Goal: Task Accomplishment & Management: Use online tool/utility

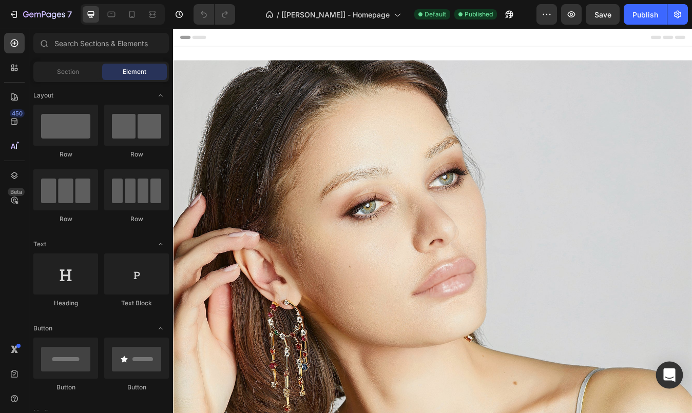
click at [673, 376] on icon "Open Intercom Messenger" at bounding box center [669, 375] width 12 height 13
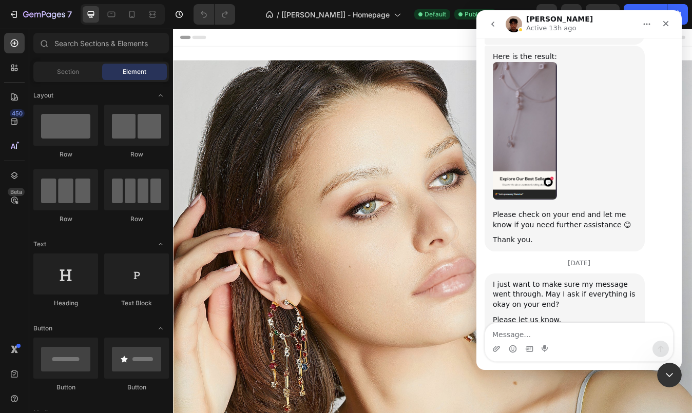
scroll to position [1416, 0]
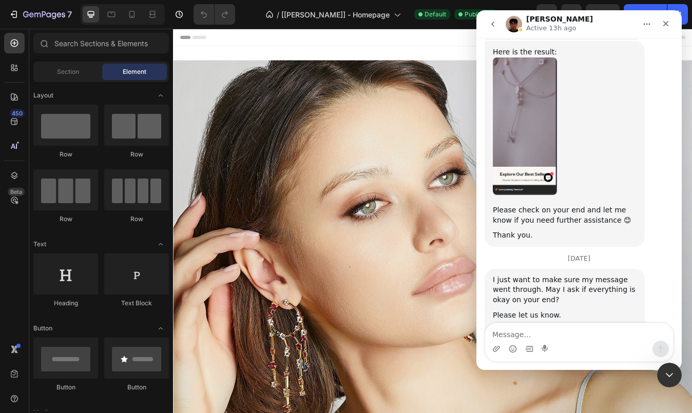
click at [656, 269] on div "I just want to make sure my message went through. May I ask if everything is ok…" at bounding box center [579, 337] width 189 height 136
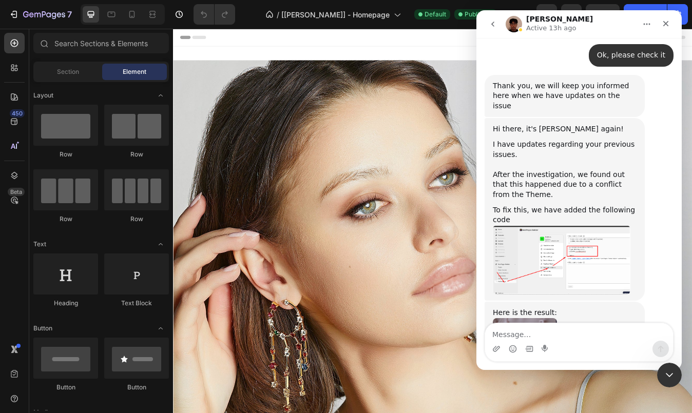
scroll to position [991, 0]
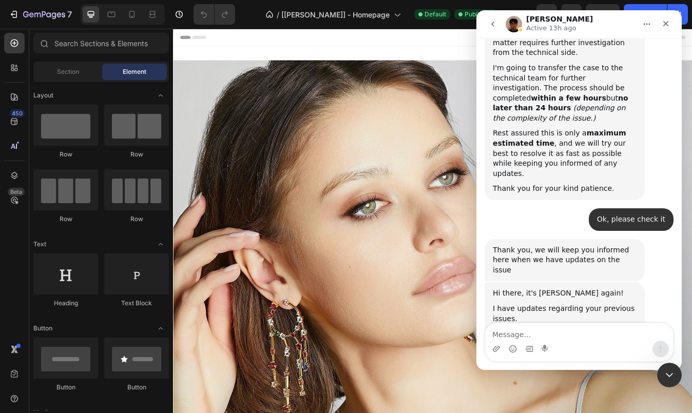
drag, startPoint x: 605, startPoint y: 254, endPoint x: 602, endPoint y: 290, distance: 36.6
click at [602, 290] on div "Hi there, it's Kyle again! I have updates regarding your previous issues. ﻿​ ﻿A…" at bounding box center [565, 374] width 144 height 170
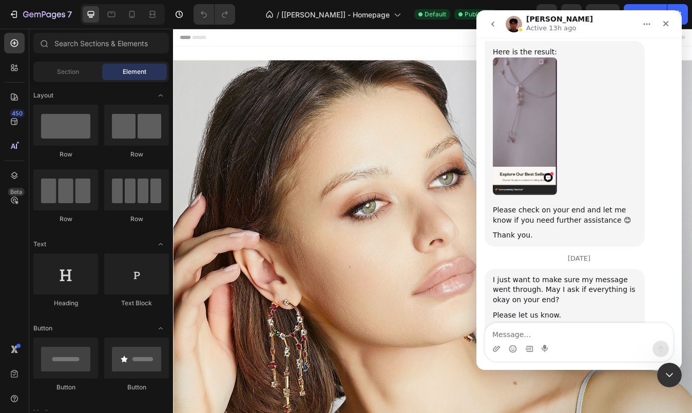
click at [618, 231] on div "Thank you." at bounding box center [565, 236] width 144 height 10
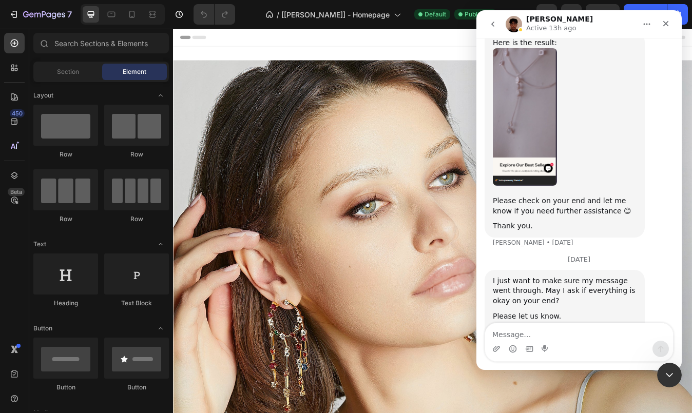
scroll to position [1437, 0]
drag, startPoint x: 605, startPoint y: 75, endPoint x: 601, endPoint y: 48, distance: 27.5
click at [601, 48] on div "Kyle says…" at bounding box center [565, 116] width 144 height 138
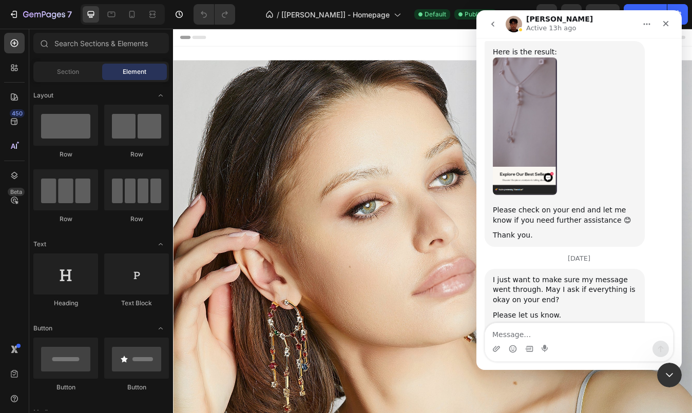
click at [599, 78] on div "Kyle says…" at bounding box center [565, 126] width 144 height 138
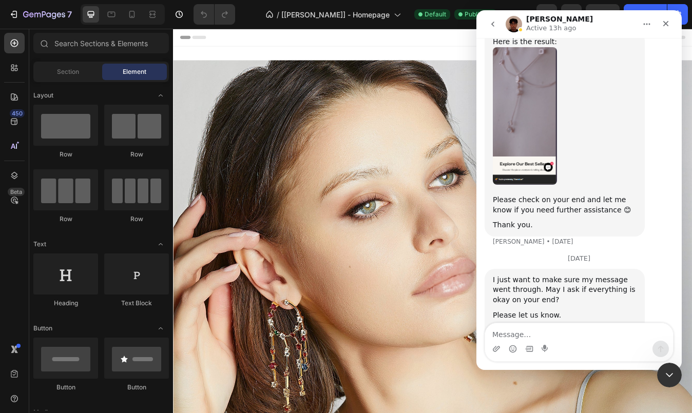
scroll to position [1105, 0]
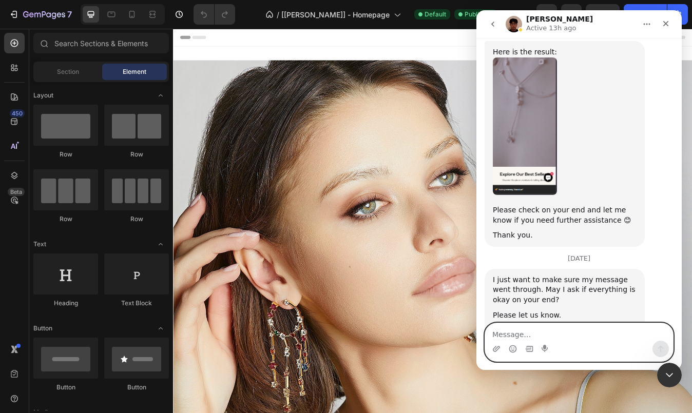
click at [560, 339] on textarea "Message…" at bounding box center [579, 331] width 188 height 17
type textarea "Thank you"
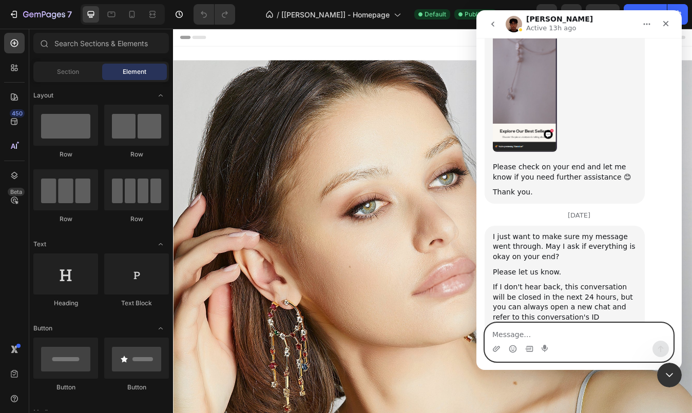
scroll to position [1471, 0]
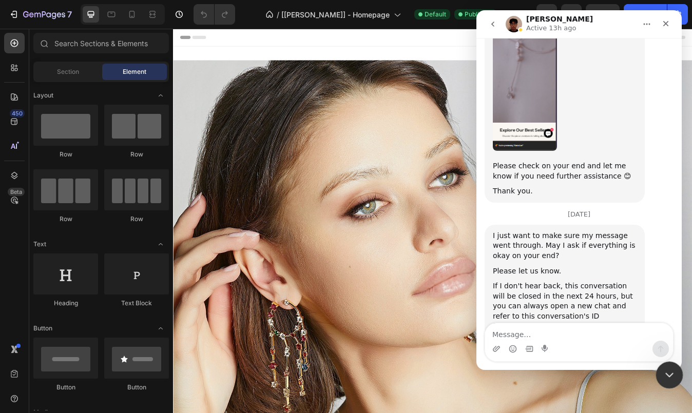
click at [672, 375] on icon "Close Intercom Messenger" at bounding box center [668, 374] width 12 height 12
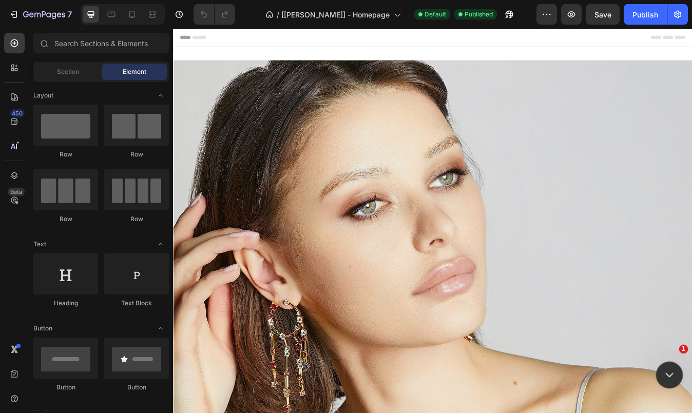
scroll to position [0, 0]
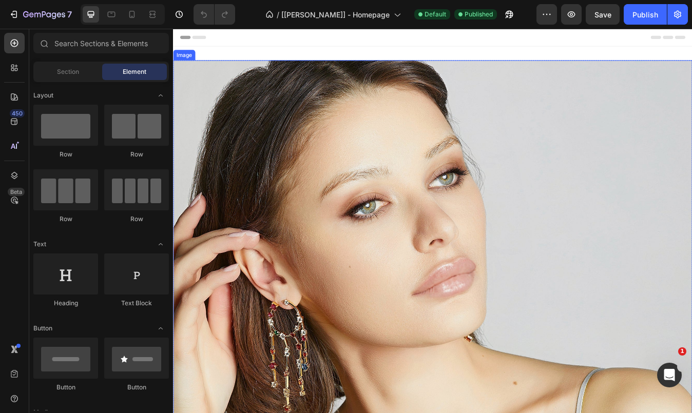
click at [322, 178] on img at bounding box center [481, 374] width 616 height 616
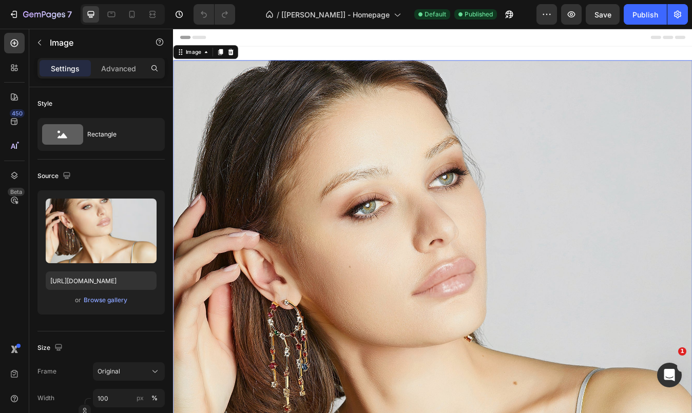
scroll to position [1461, 0]
click at [95, 303] on div "Browse gallery" at bounding box center [106, 300] width 44 height 9
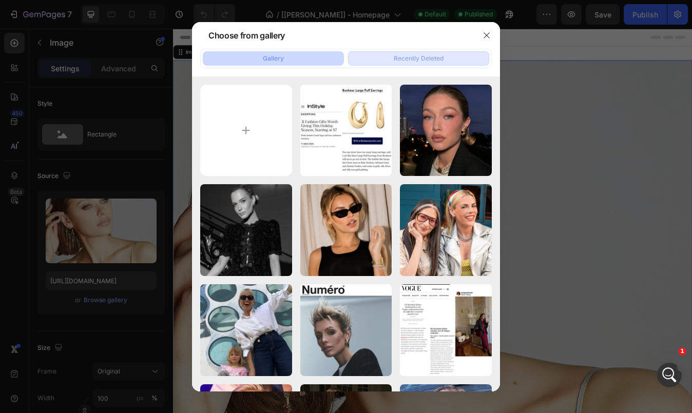
click at [396, 61] on div "Recently Deleted" at bounding box center [419, 58] width 50 height 9
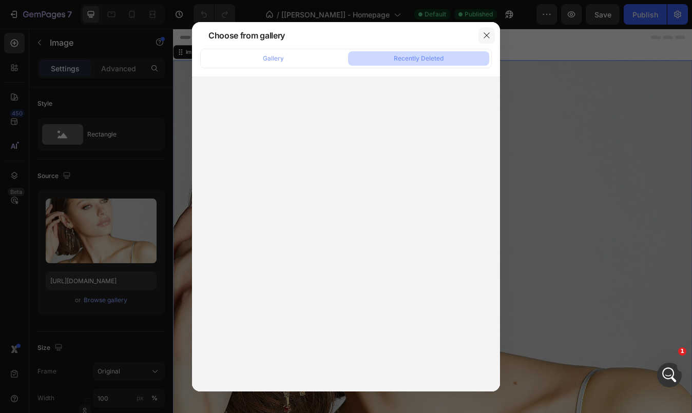
click at [488, 35] on icon "button" at bounding box center [487, 35] width 8 height 8
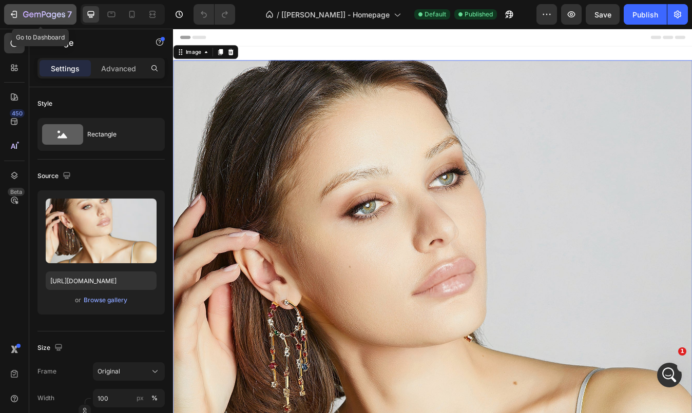
click at [17, 13] on icon "button" at bounding box center [14, 14] width 10 height 10
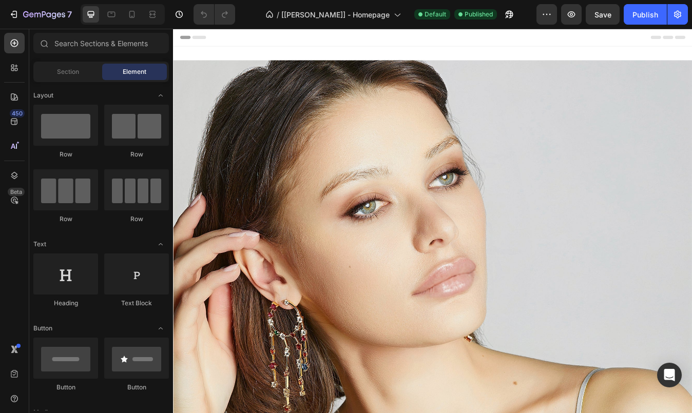
click at [358, 218] on img at bounding box center [481, 374] width 616 height 616
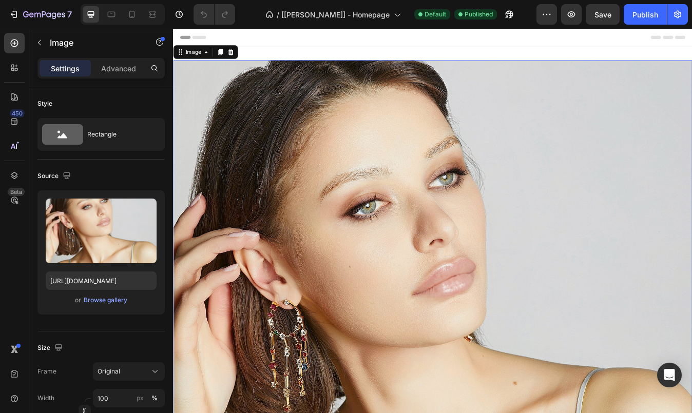
click at [358, 219] on img at bounding box center [481, 374] width 616 height 616
click at [361, 266] on img at bounding box center [481, 374] width 616 height 616
click at [127, 283] on input "https://cdn.shopify.com/s/files/1/0826/6643/files/gempages_495104992038880131-b…" at bounding box center [101, 281] width 111 height 18
click at [302, 277] on img at bounding box center [481, 374] width 616 height 616
click at [240, 60] on icon at bounding box center [241, 56] width 7 height 7
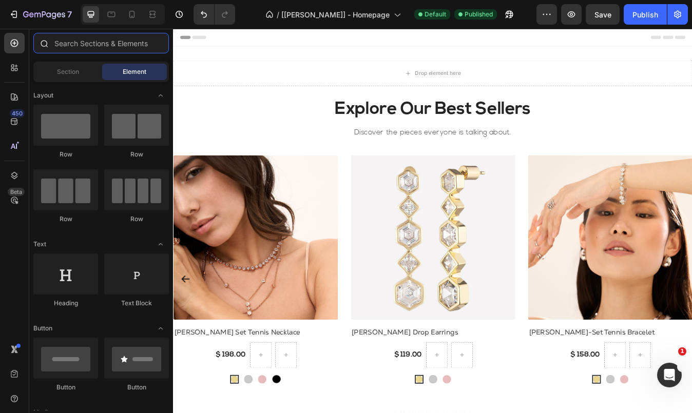
click at [67, 47] on input "text" at bounding box center [101, 43] width 136 height 21
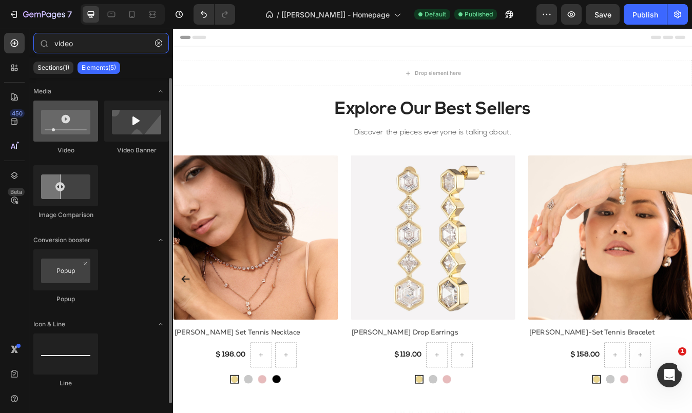
type input "video"
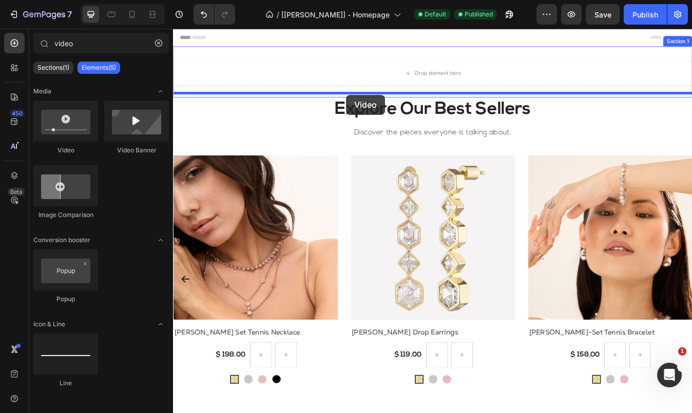
drag, startPoint x: 256, startPoint y: 162, endPoint x: 378, endPoint y: 107, distance: 134.4
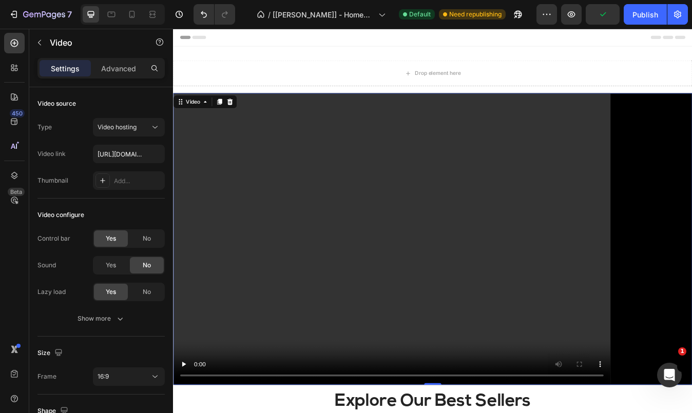
click at [441, 168] on video at bounding box center [481, 278] width 616 height 347
click at [506, 177] on video at bounding box center [481, 278] width 616 height 347
type input "[URL][DOMAIN_NAME]"
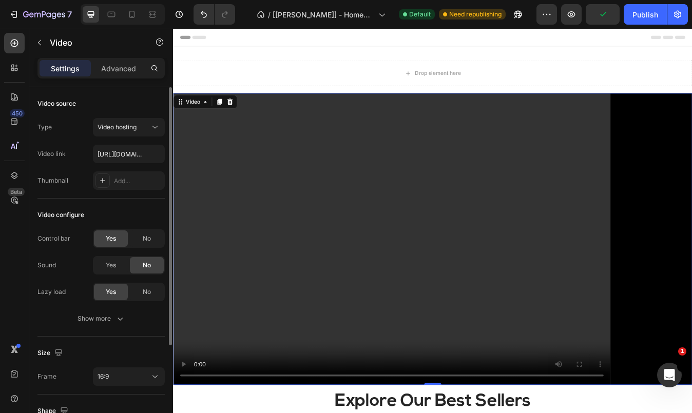
click at [426, 251] on video at bounding box center [481, 278] width 616 height 347
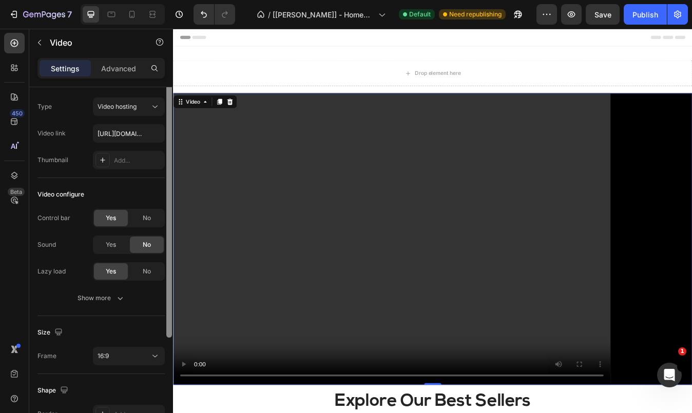
scroll to position [34, 0]
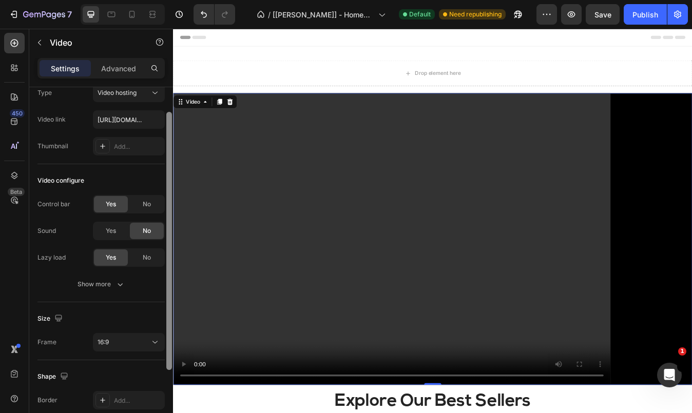
drag, startPoint x: 171, startPoint y: 195, endPoint x: 171, endPoint y: 220, distance: 25.2
click at [171, 220] on div at bounding box center [169, 241] width 6 height 258
click at [140, 206] on div "No" at bounding box center [147, 204] width 34 height 16
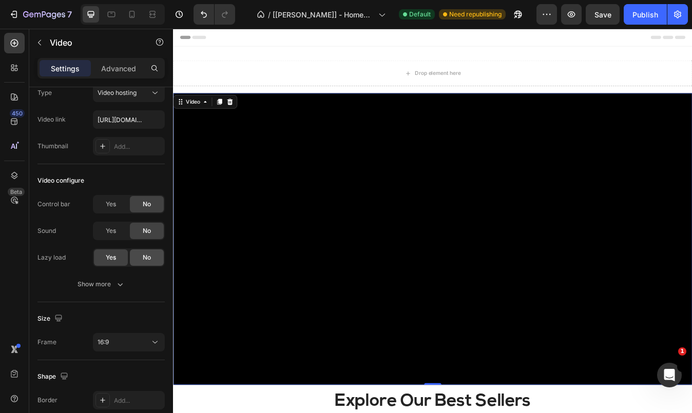
click at [142, 260] on div "No" at bounding box center [147, 258] width 34 height 16
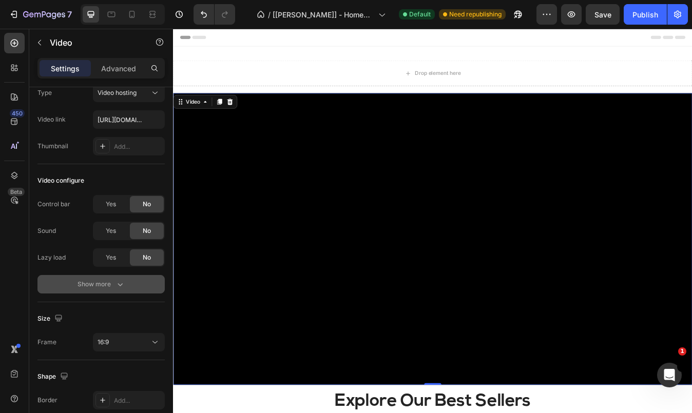
click at [117, 286] on icon "button" at bounding box center [120, 284] width 10 height 10
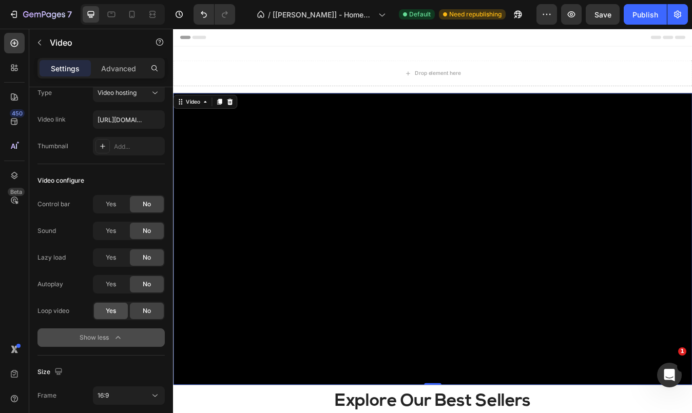
click at [102, 314] on div "Yes" at bounding box center [111, 311] width 34 height 16
click at [114, 289] on div "Yes" at bounding box center [111, 284] width 34 height 16
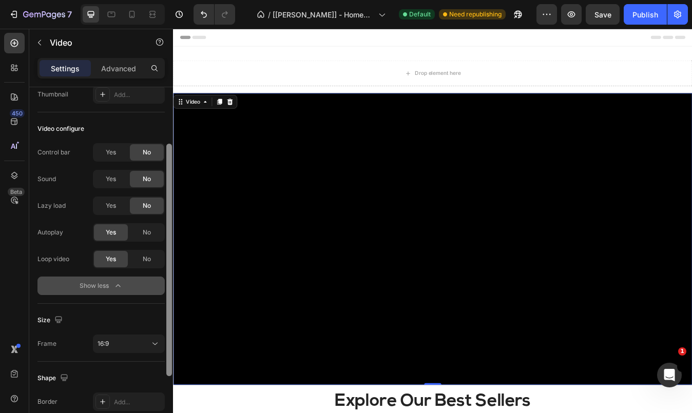
scroll to position [118, 0]
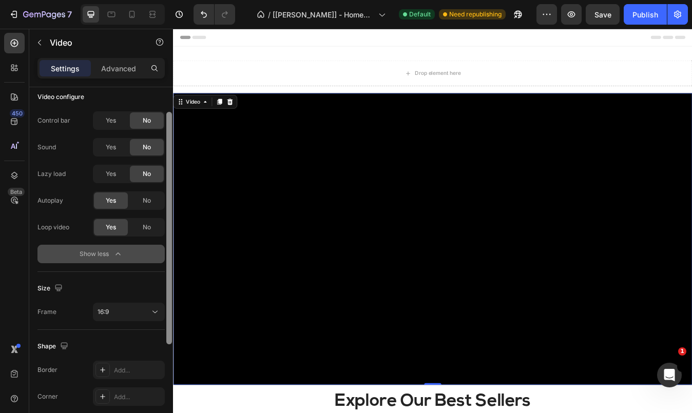
drag, startPoint x: 169, startPoint y: 317, endPoint x: 172, endPoint y: 372, distance: 55.0
click at [172, 372] on div at bounding box center [169, 232] width 8 height 355
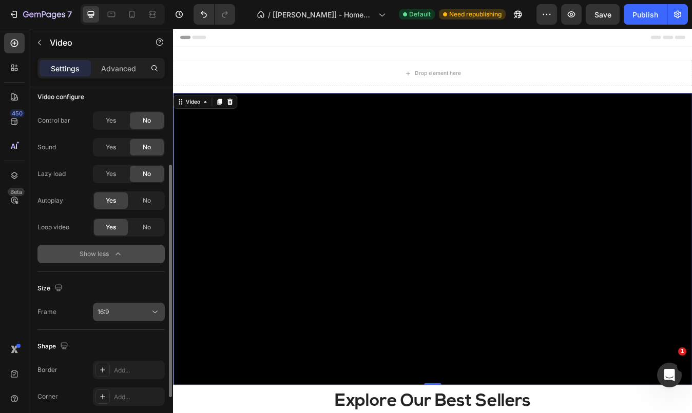
click at [148, 315] on div "16:9" at bounding box center [124, 312] width 52 height 9
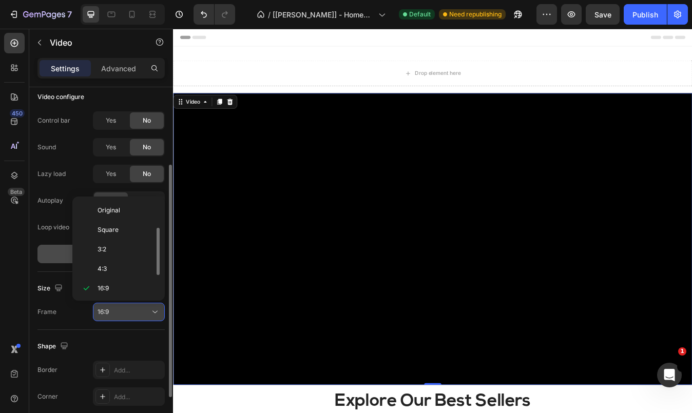
scroll to position [18, 0]
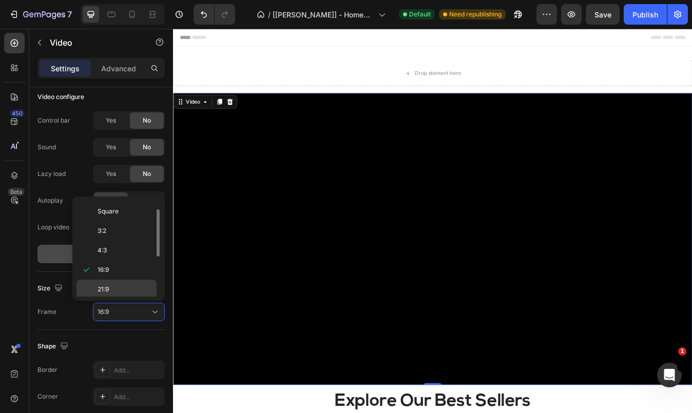
click at [137, 294] on p "21:9" at bounding box center [125, 289] width 54 height 9
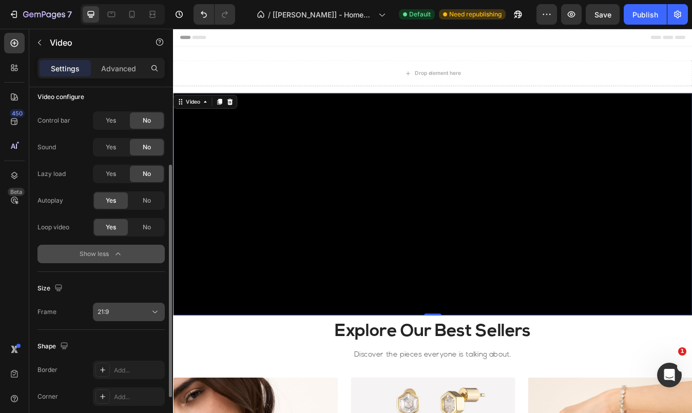
click at [139, 317] on button "21:9" at bounding box center [129, 312] width 72 height 18
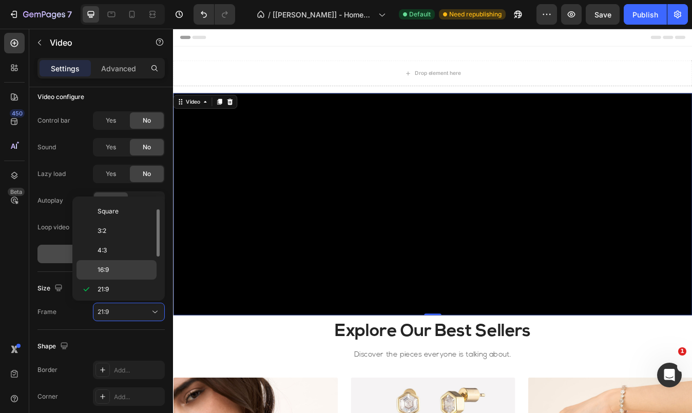
click at [127, 269] on p "16:9" at bounding box center [125, 269] width 54 height 9
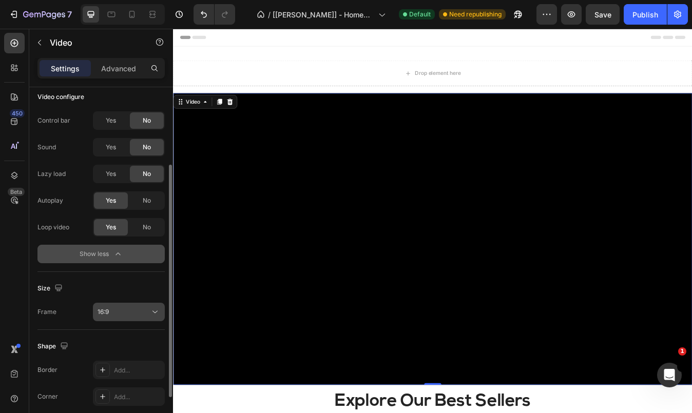
click at [128, 312] on div "16:9" at bounding box center [124, 312] width 52 height 9
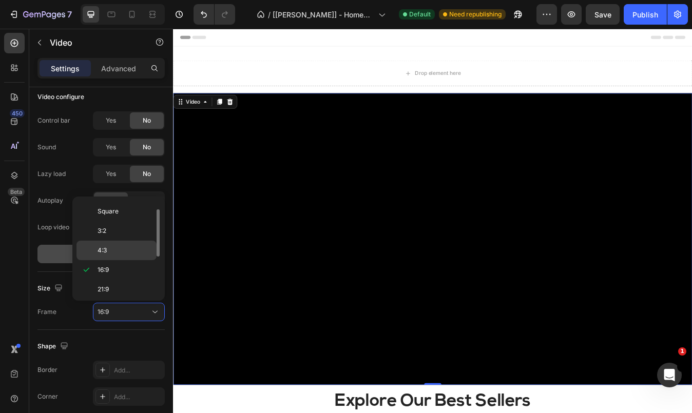
click at [120, 247] on p "4:3" at bounding box center [125, 250] width 54 height 9
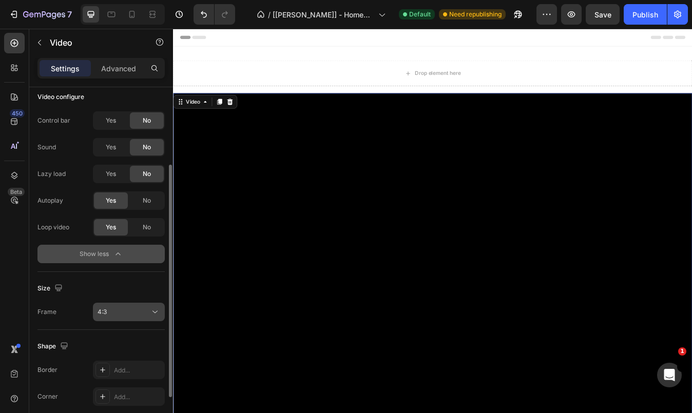
click at [128, 312] on div "4:3" at bounding box center [124, 312] width 52 height 9
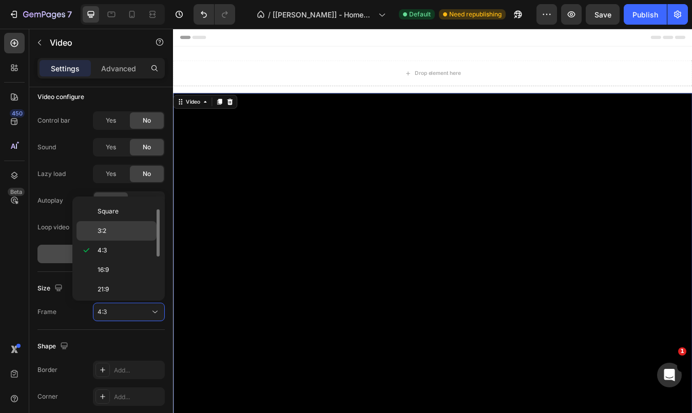
click at [114, 231] on p "3:2" at bounding box center [125, 230] width 54 height 9
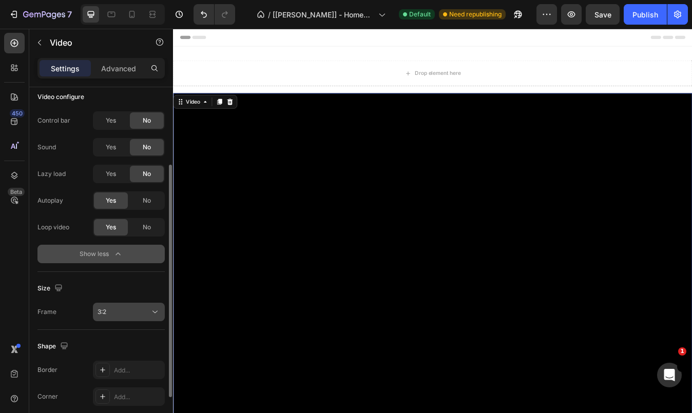
click at [123, 308] on div "3:2" at bounding box center [124, 312] width 52 height 9
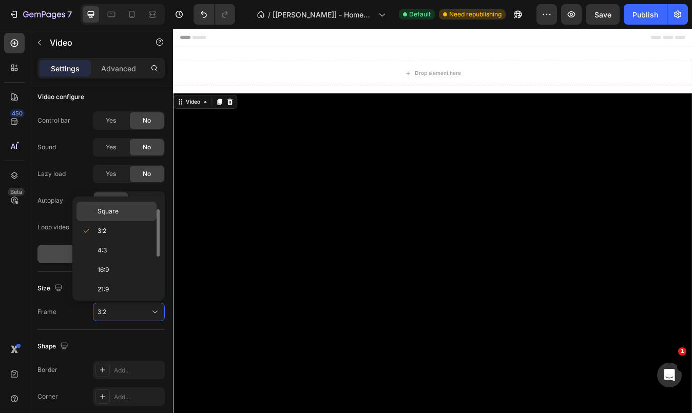
click at [105, 212] on span "Square" at bounding box center [108, 211] width 21 height 9
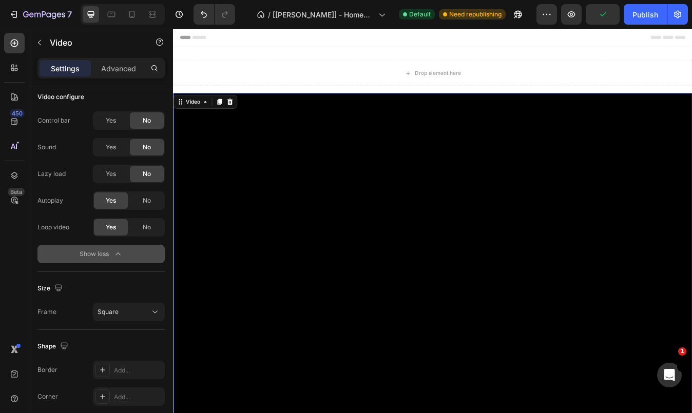
click at [412, 255] on video at bounding box center [481, 413] width 616 height 616
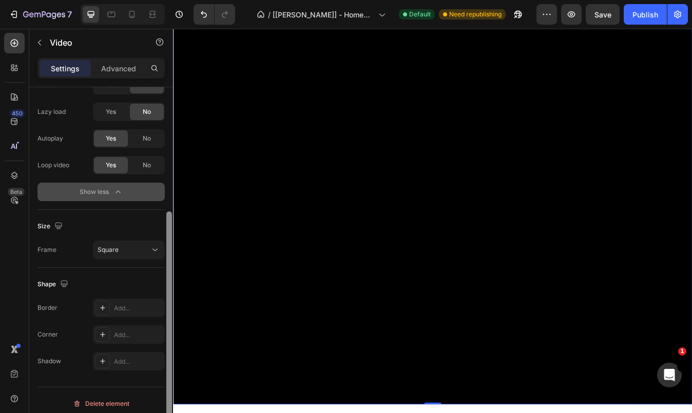
scroll to position [187, 0]
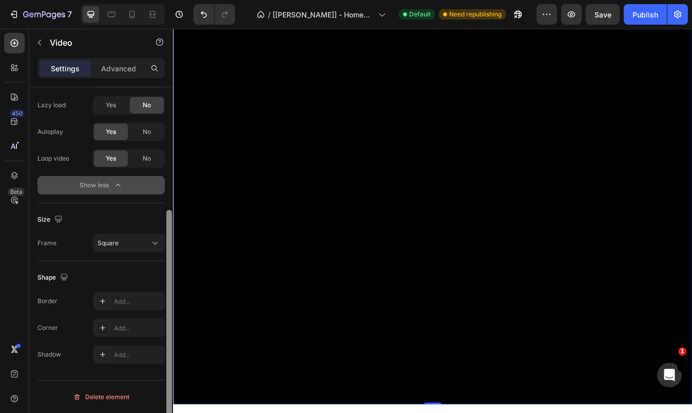
drag, startPoint x: 167, startPoint y: 272, endPoint x: 172, endPoint y: 351, distance: 79.7
click at [172, 351] on div at bounding box center [169, 264] width 8 height 355
click at [127, 246] on div "Square" at bounding box center [124, 243] width 52 height 9
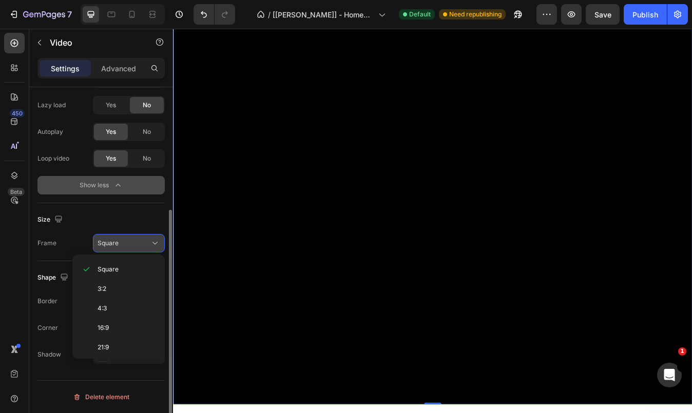
click at [127, 243] on div "Square" at bounding box center [124, 243] width 52 height 9
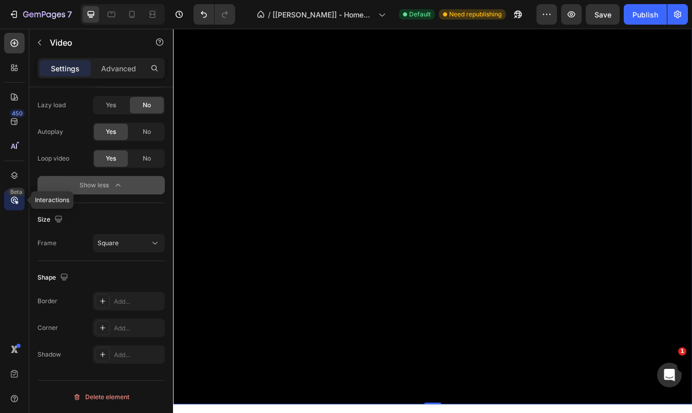
click at [10, 197] on icon at bounding box center [14, 200] width 10 height 10
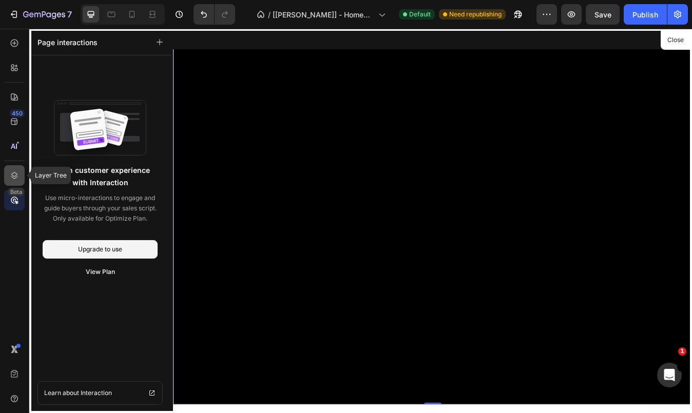
click at [11, 174] on icon at bounding box center [14, 175] width 7 height 7
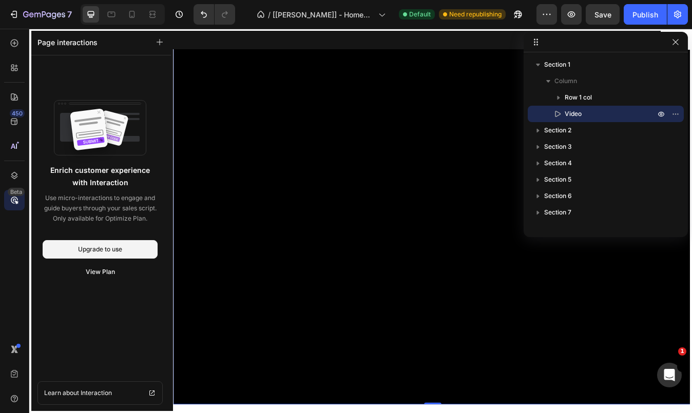
click at [477, 178] on div at bounding box center [481, 257] width 616 height 456
click at [678, 44] on icon "button" at bounding box center [676, 42] width 6 height 6
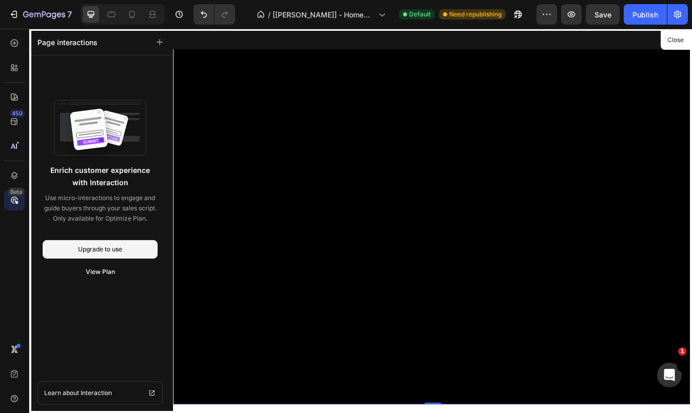
click at [523, 205] on div at bounding box center [481, 257] width 616 height 456
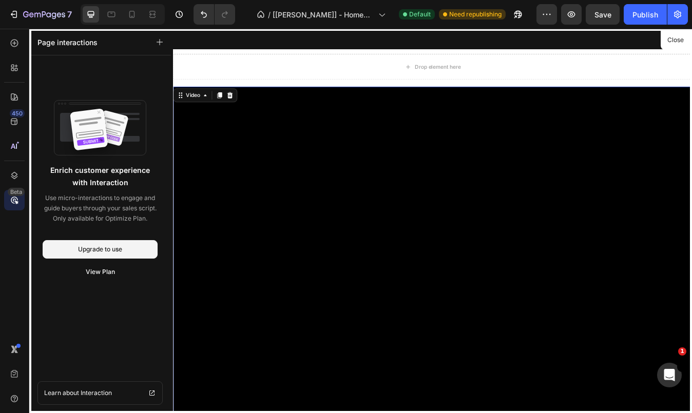
scroll to position [0, 0]
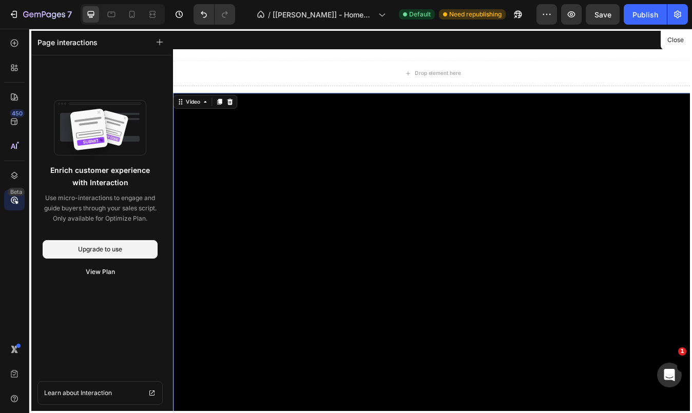
click at [394, 85] on div at bounding box center [481, 257] width 616 height 456
click at [14, 119] on icon at bounding box center [14, 122] width 10 height 10
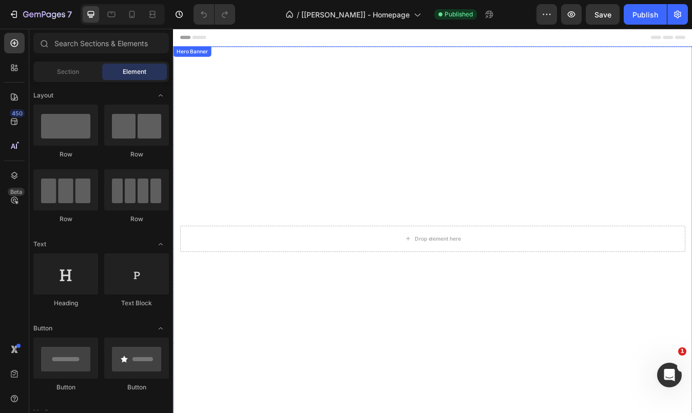
click at [244, 113] on video "Background Image" at bounding box center [481, 281] width 616 height 462
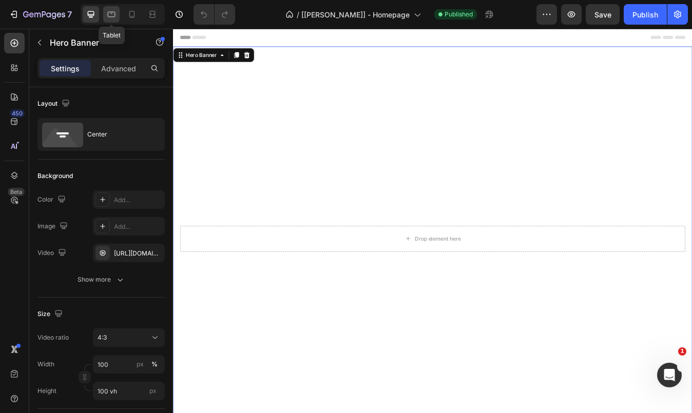
click at [109, 14] on icon at bounding box center [111, 14] width 10 height 10
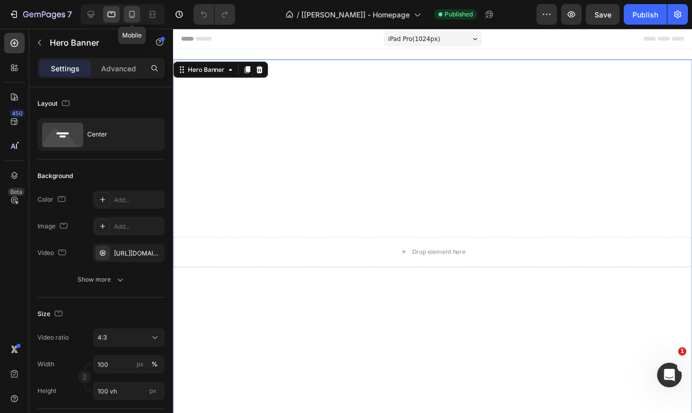
click at [127, 13] on icon at bounding box center [132, 14] width 10 height 10
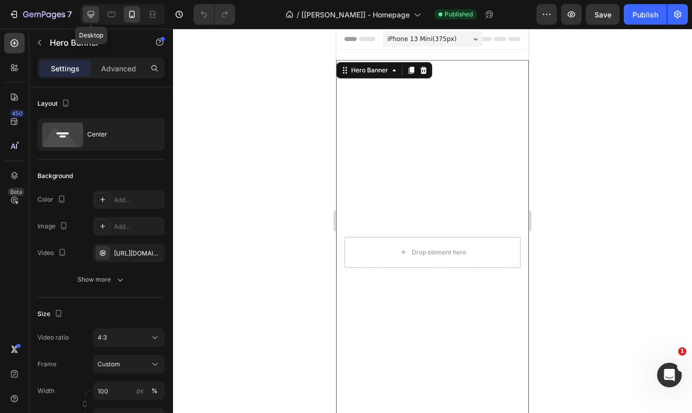
click at [95, 13] on icon at bounding box center [91, 14] width 10 height 10
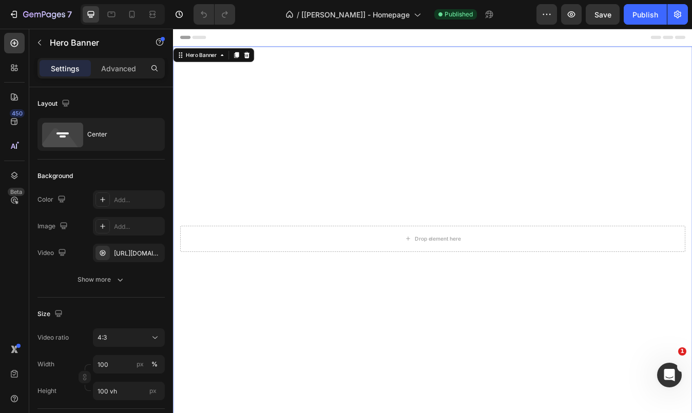
click at [522, 385] on video "Background Image" at bounding box center [481, 281] width 616 height 462
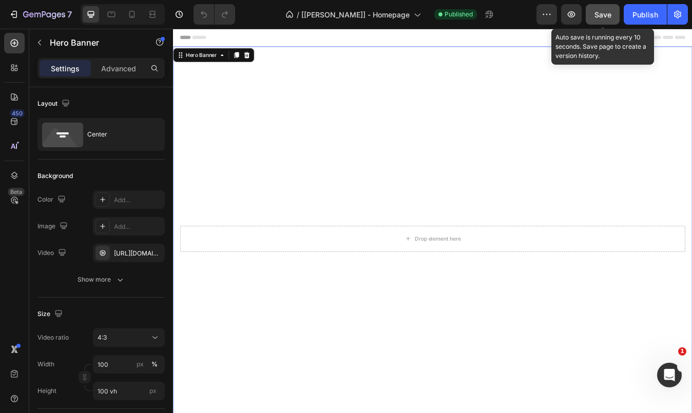
click at [603, 13] on span "Save" at bounding box center [602, 14] width 17 height 9
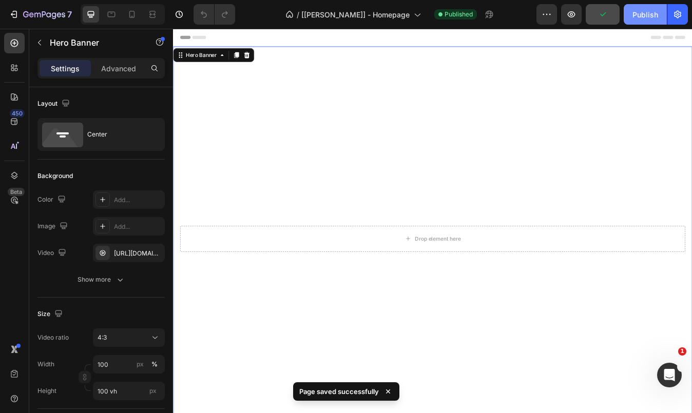
click at [649, 17] on div "Publish" at bounding box center [645, 14] width 26 height 11
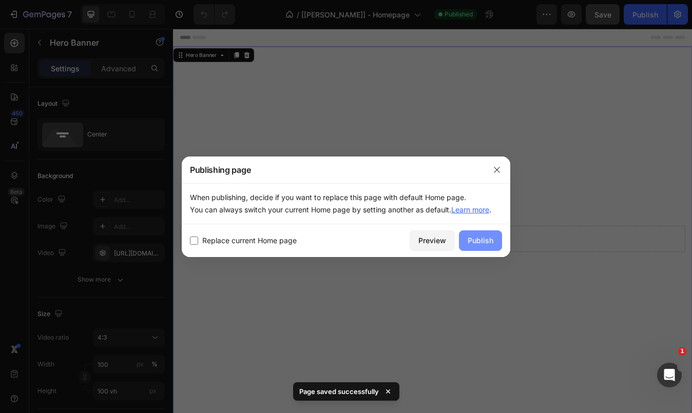
click at [478, 247] on button "Publish" at bounding box center [480, 241] width 43 height 21
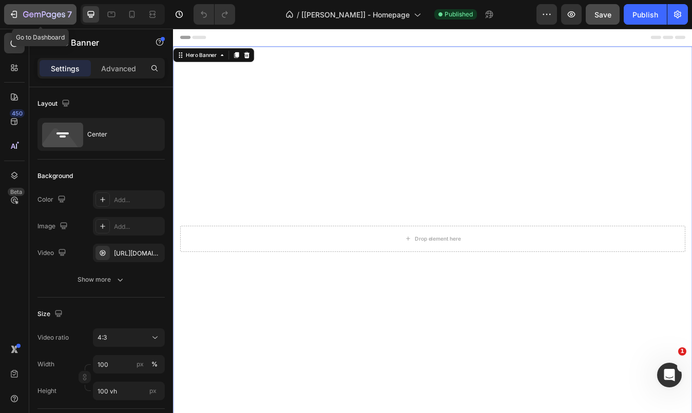
click at [16, 10] on icon "button" at bounding box center [14, 14] width 10 height 10
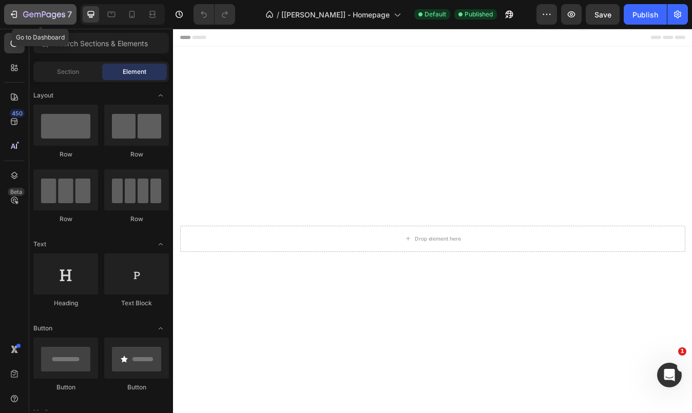
click at [37, 19] on icon "button" at bounding box center [44, 15] width 42 height 9
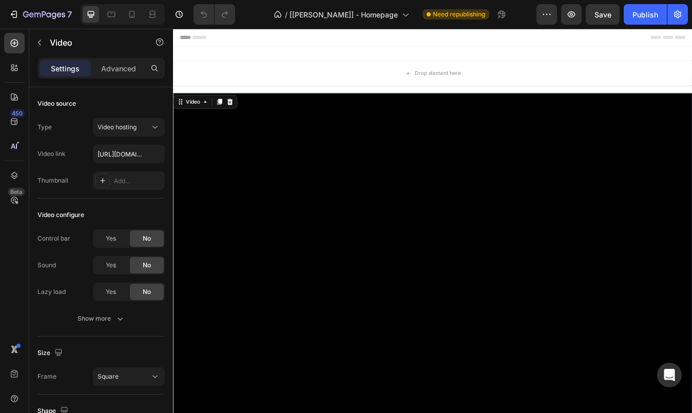
click at [608, 369] on video at bounding box center [481, 413] width 616 height 616
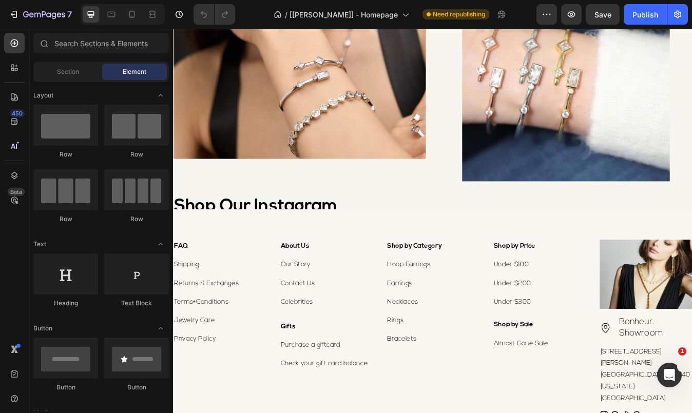
scroll to position [1016, 0]
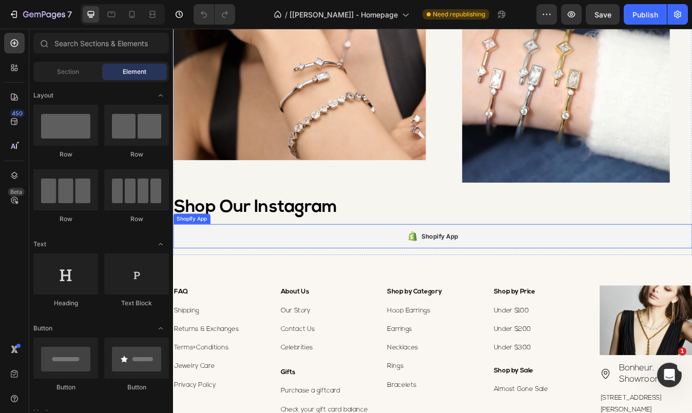
click at [481, 280] on div "Shopify App" at bounding box center [490, 275] width 44 height 12
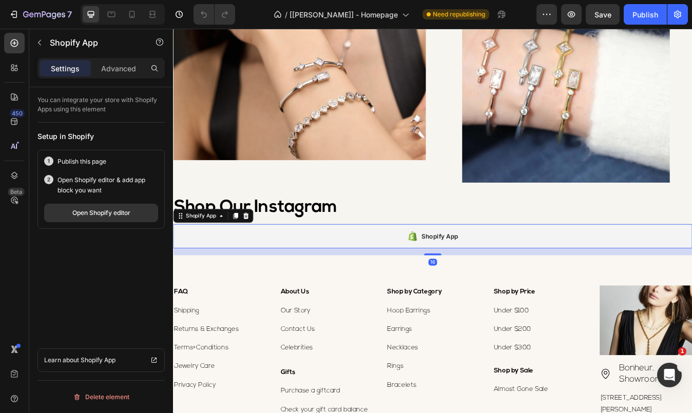
click at [453, 294] on div "16" at bounding box center [481, 294] width 616 height 8
click at [351, 252] on h2 "Shop Our Instagram" at bounding box center [481, 241] width 616 height 29
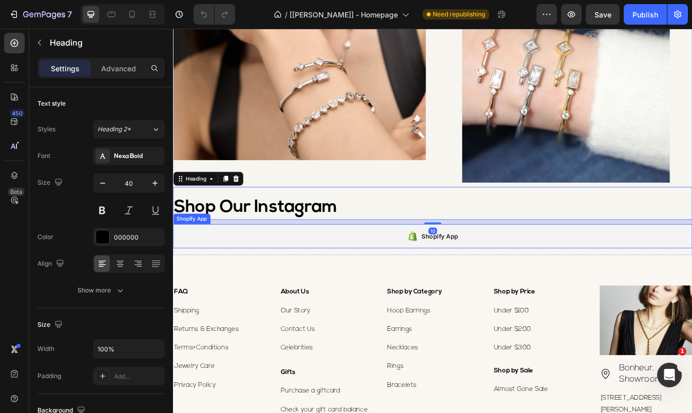
click at [353, 269] on div "Shopify App" at bounding box center [481, 275] width 616 height 29
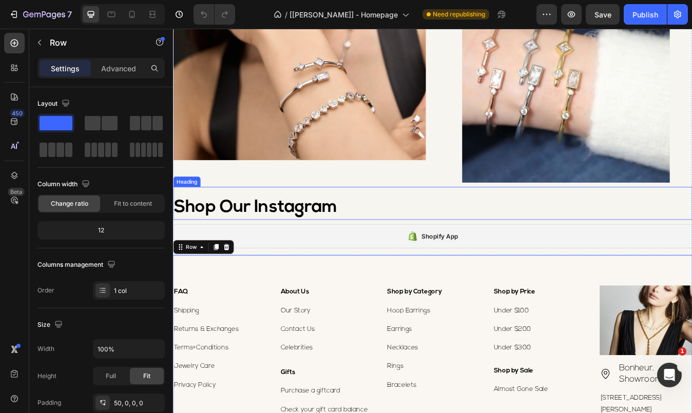
click at [346, 253] on h2 "Shop Our Instagram" at bounding box center [481, 241] width 616 height 29
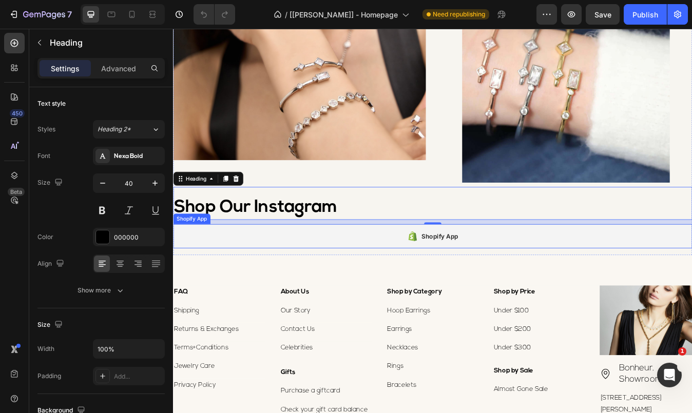
click at [344, 262] on div "Shopify App" at bounding box center [481, 275] width 616 height 29
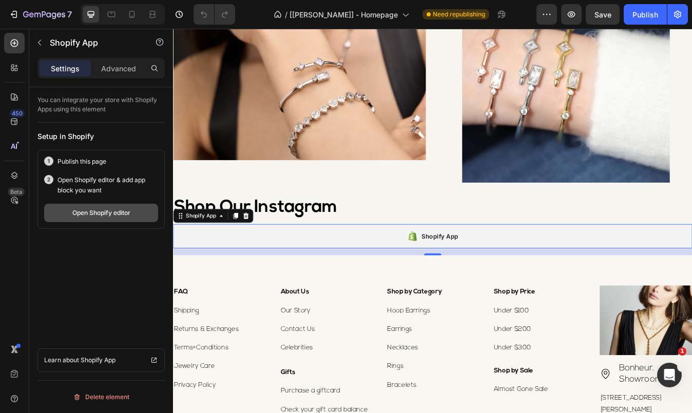
click at [109, 213] on div "Open Shopify editor" at bounding box center [101, 212] width 58 height 9
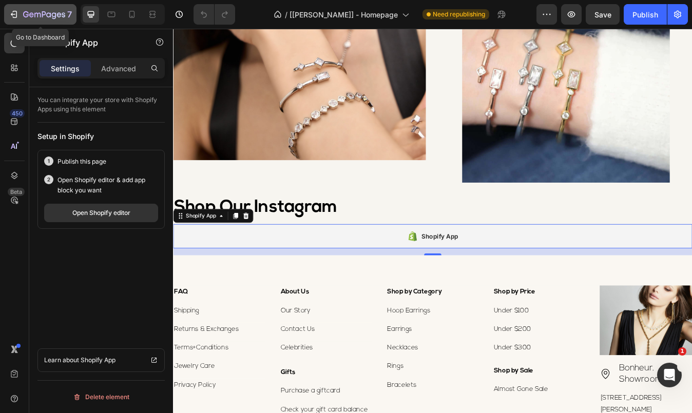
click at [57, 12] on icon "button" at bounding box center [44, 15] width 42 height 9
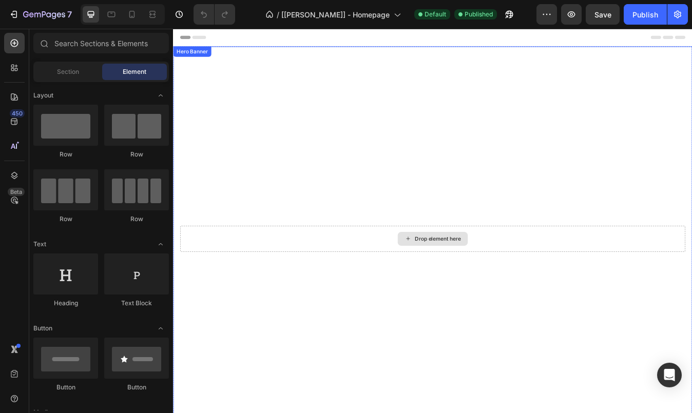
click at [368, 277] on div "Drop element here" at bounding box center [481, 278] width 600 height 31
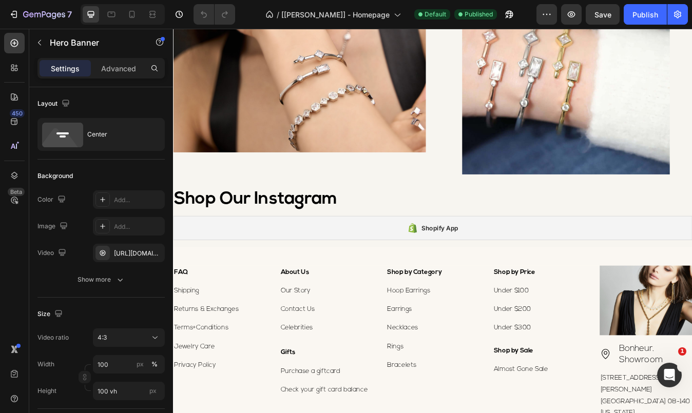
scroll to position [1314, 0]
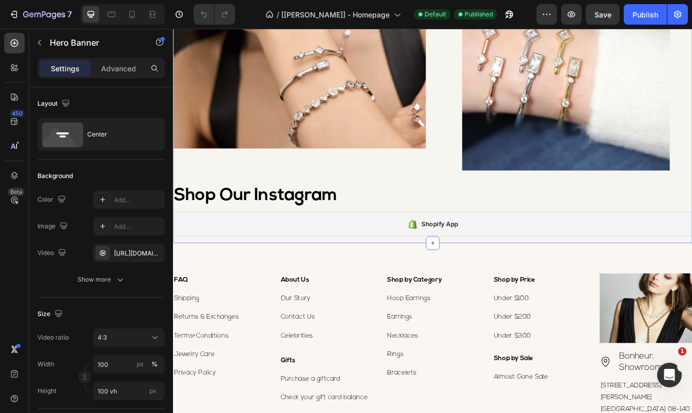
click at [314, 263] on div "Shopify App" at bounding box center [481, 260] width 616 height 29
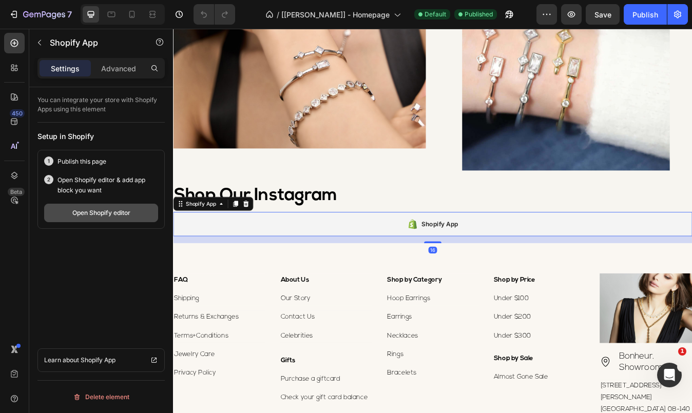
click at [117, 215] on div "Open Shopify editor" at bounding box center [101, 212] width 58 height 9
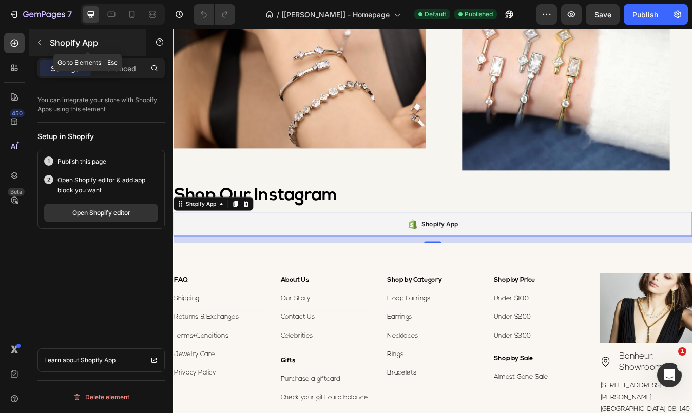
click at [41, 43] on icon "button" at bounding box center [39, 43] width 8 height 8
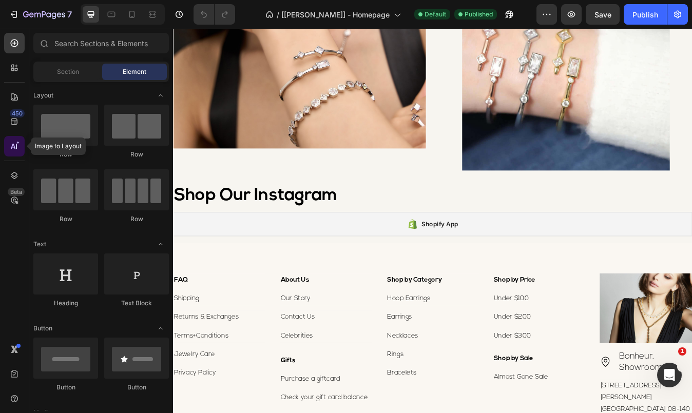
click at [16, 143] on icon at bounding box center [14, 146] width 10 height 10
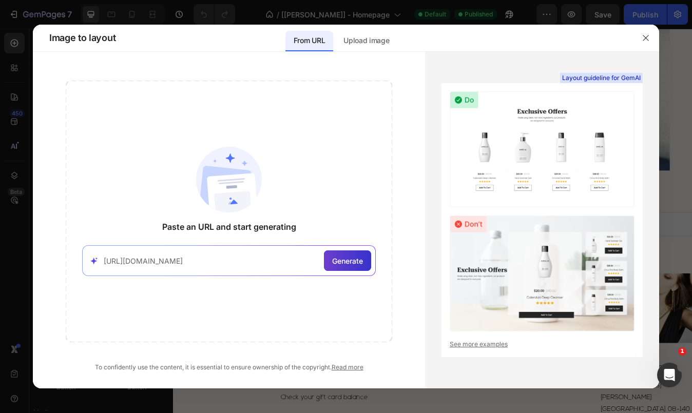
type input "https://bonheurjewelry.com/search?q=milou&type=product"
click at [346, 262] on span "Generate" at bounding box center [347, 261] width 31 height 11
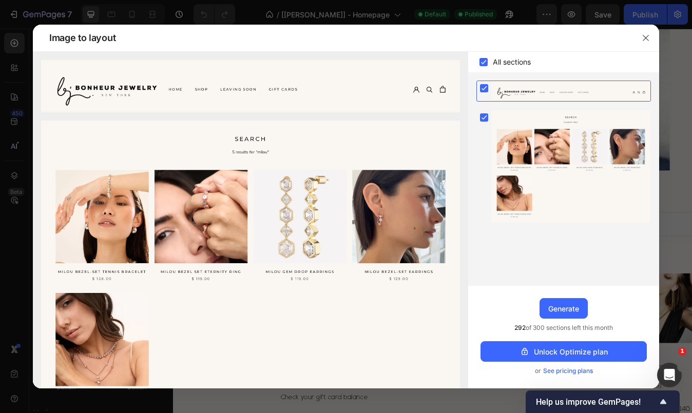
click at [582, 277] on div at bounding box center [563, 183] width 191 height 205
click at [483, 118] on rect at bounding box center [484, 117] width 8 height 8
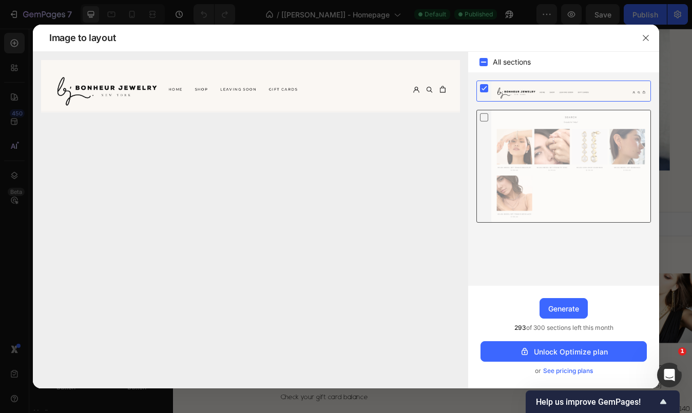
click at [539, 275] on div at bounding box center [563, 183] width 191 height 205
click at [644, 41] on icon "button" at bounding box center [646, 38] width 8 height 8
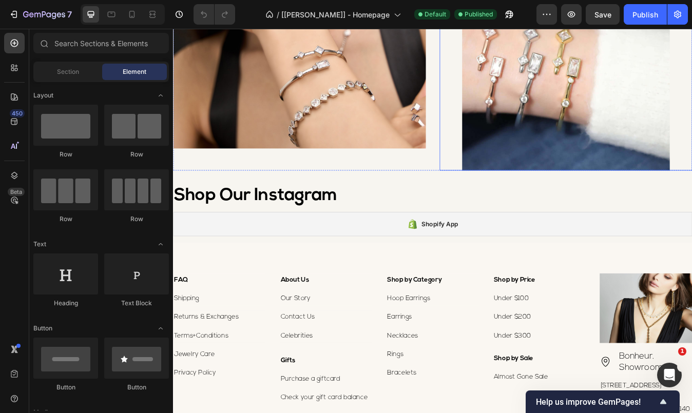
click at [627, 154] on img at bounding box center [639, 74] width 246 height 246
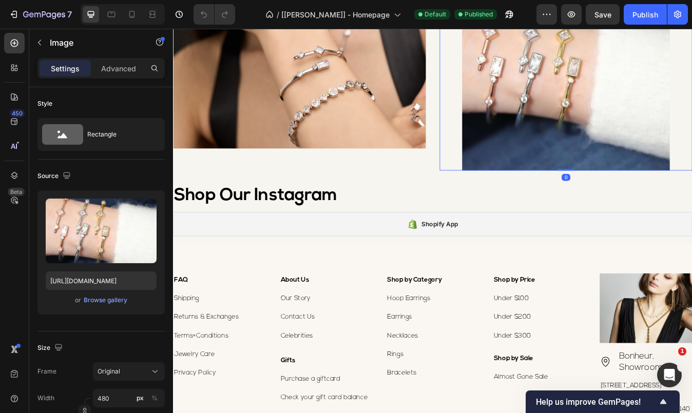
scroll to position [0, 0]
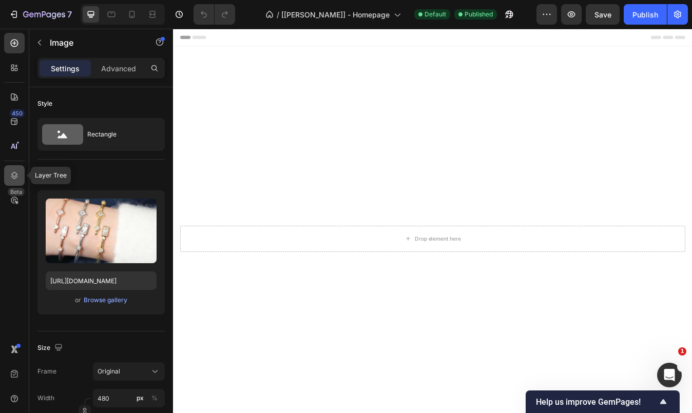
click at [13, 178] on icon at bounding box center [14, 175] width 7 height 7
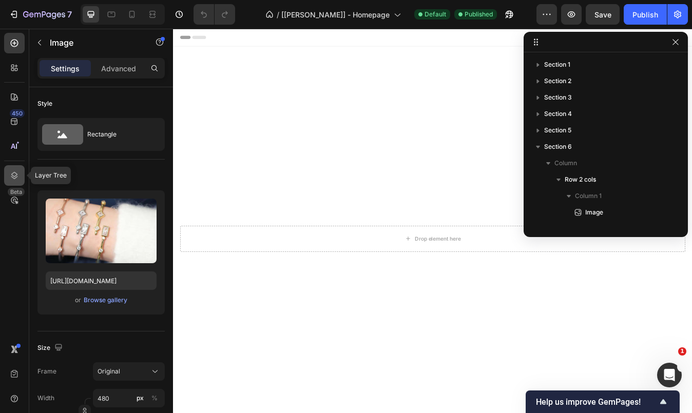
scroll to position [128, 0]
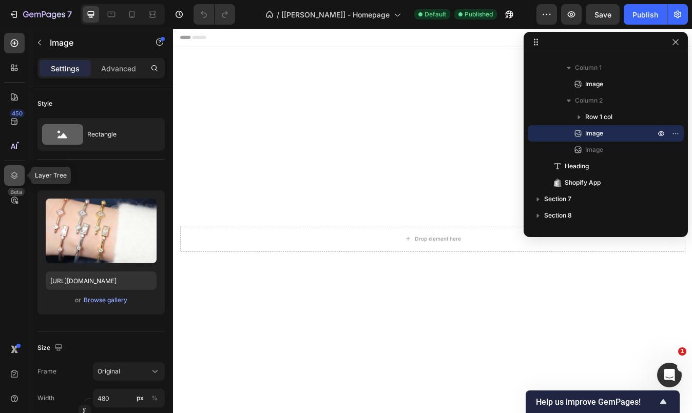
click at [13, 178] on icon at bounding box center [14, 175] width 7 height 7
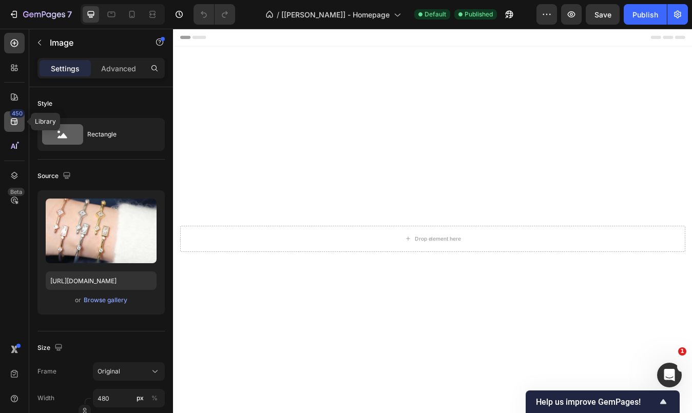
click at [12, 124] on icon at bounding box center [14, 122] width 10 height 10
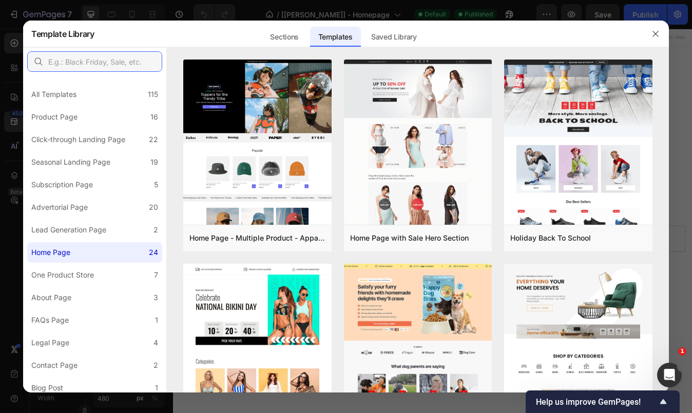
click at [103, 58] on input "text" at bounding box center [94, 61] width 135 height 21
type input "newsletter"
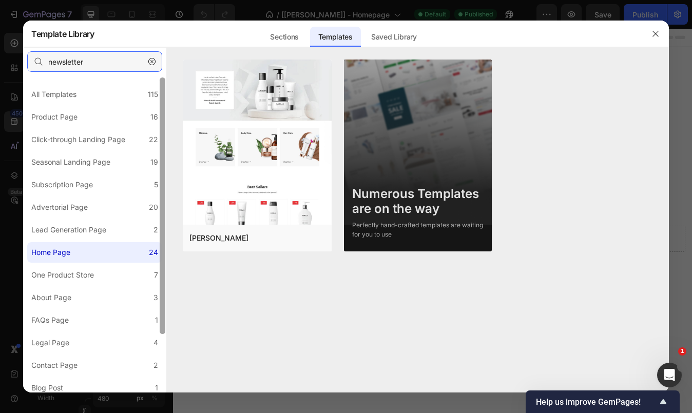
scroll to position [1, 0]
click at [162, 260] on div at bounding box center [163, 204] width 6 height 257
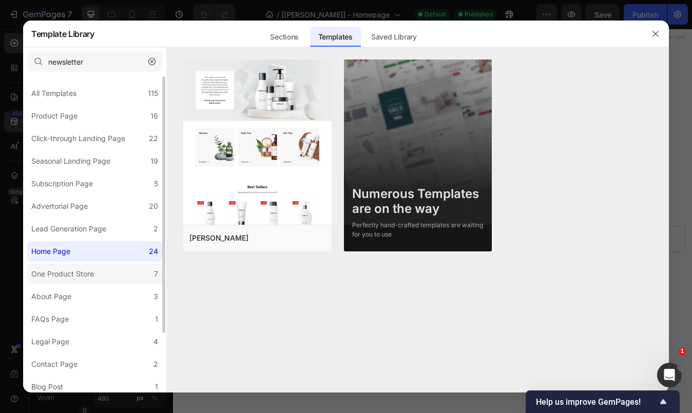
click at [121, 272] on label "One Product Store 7" at bounding box center [94, 274] width 135 height 21
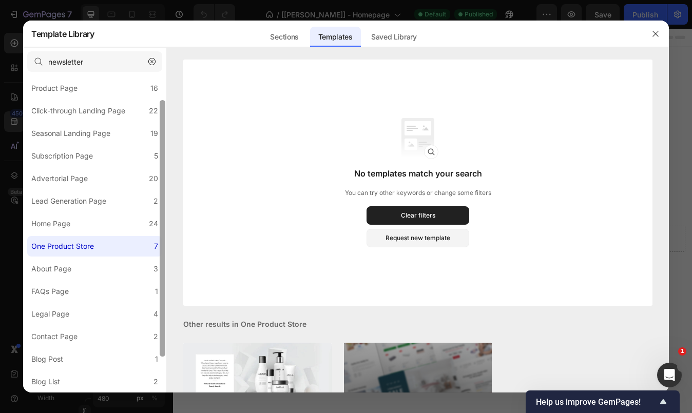
drag, startPoint x: 163, startPoint y: 314, endPoint x: 162, endPoint y: 337, distance: 23.1
click at [162, 337] on div at bounding box center [163, 228] width 6 height 257
click at [162, 338] on div at bounding box center [163, 230] width 6 height 257
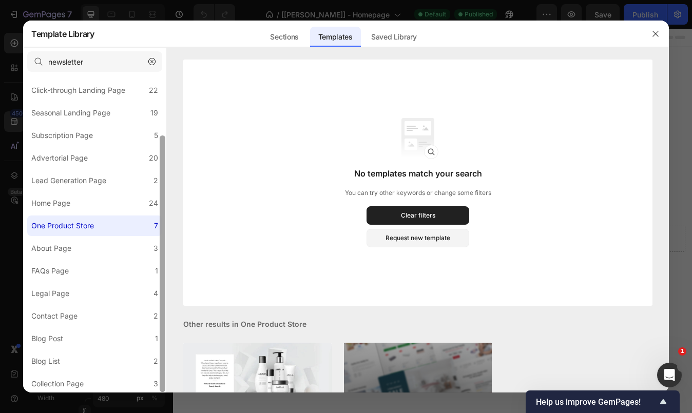
scroll to position [0, 0]
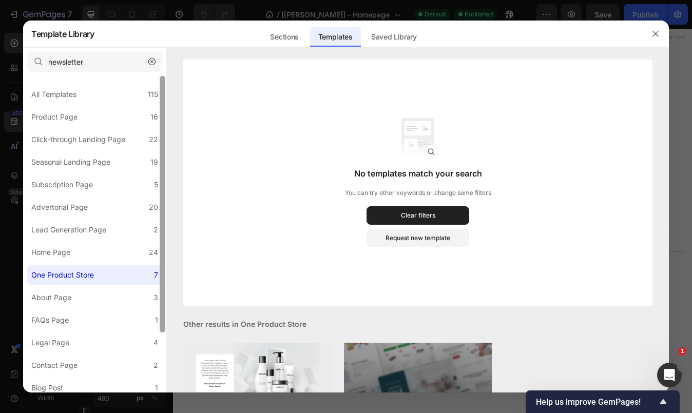
drag, startPoint x: 162, startPoint y: 338, endPoint x: 157, endPoint y: 280, distance: 58.2
click at [157, 280] on div "All Templates 115 Product Page 16 Click-through Landing Page 22 Seasonal Landin…" at bounding box center [94, 234] width 143 height 317
click at [90, 189] on div "Subscription Page" at bounding box center [62, 185] width 62 height 12
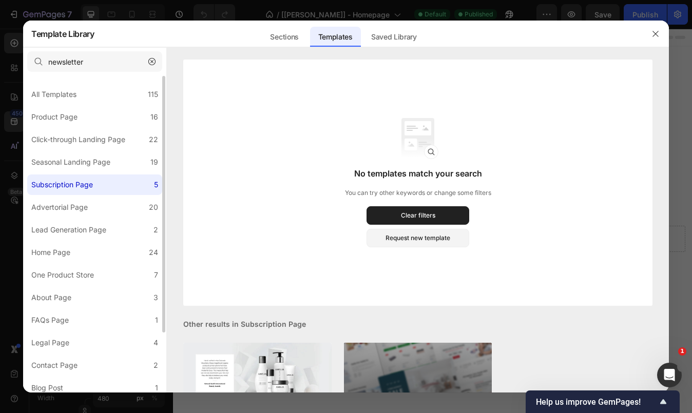
click at [90, 189] on div "Subscription Page" at bounding box center [62, 185] width 62 height 12
click at [290, 36] on div "Sections" at bounding box center [284, 37] width 45 height 21
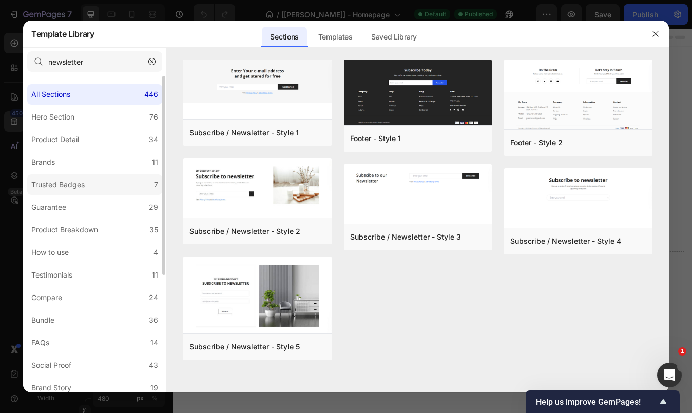
click at [93, 187] on label "Trusted Badges 7" at bounding box center [94, 185] width 135 height 21
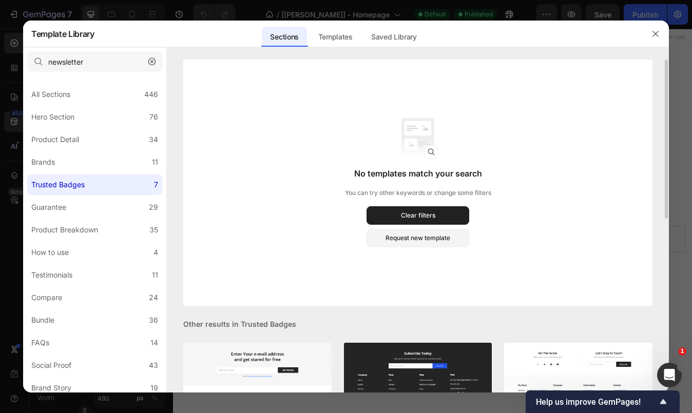
click at [353, 316] on div "No templates match your search You can try other keywords or change some filter…" at bounding box center [418, 226] width 502 height 333
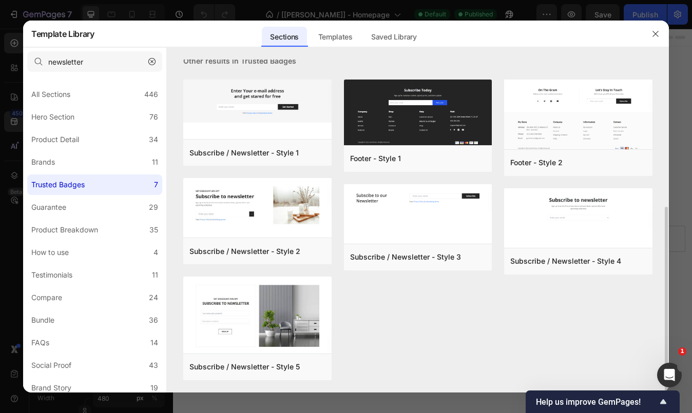
scroll to position [263, 0]
click at [89, 226] on div "Product Breakdown" at bounding box center [64, 230] width 67 height 12
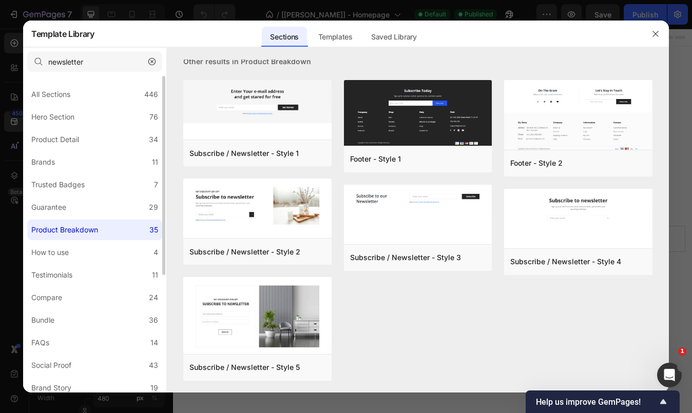
scroll to position [0, 0]
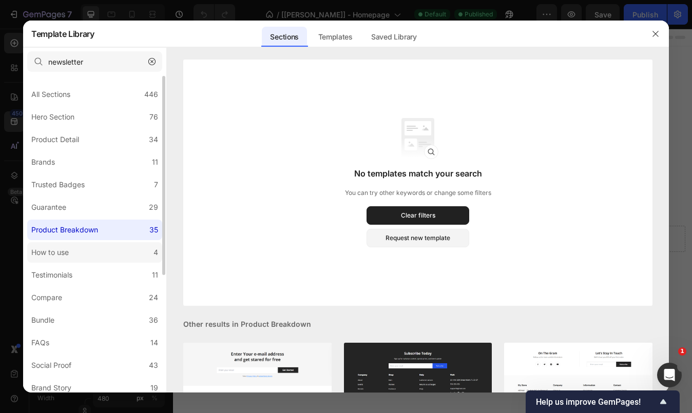
click at [82, 256] on label "How to use 4" at bounding box center [94, 252] width 135 height 21
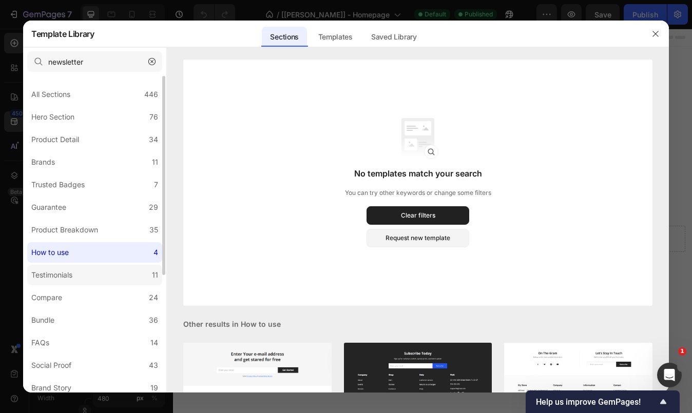
click at [80, 281] on label "Testimonials 11" at bounding box center [94, 275] width 135 height 21
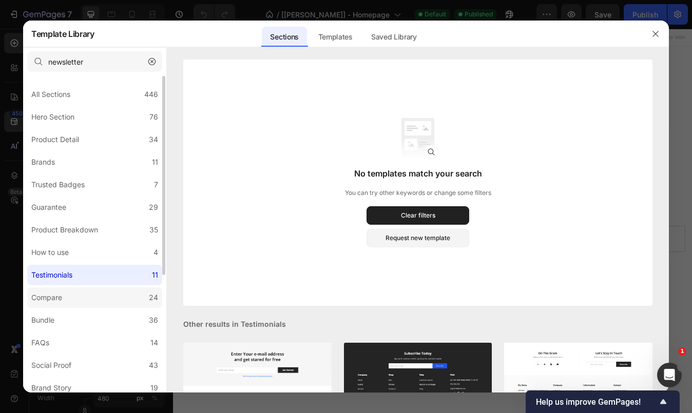
click at [78, 299] on label "Compare 24" at bounding box center [94, 297] width 135 height 21
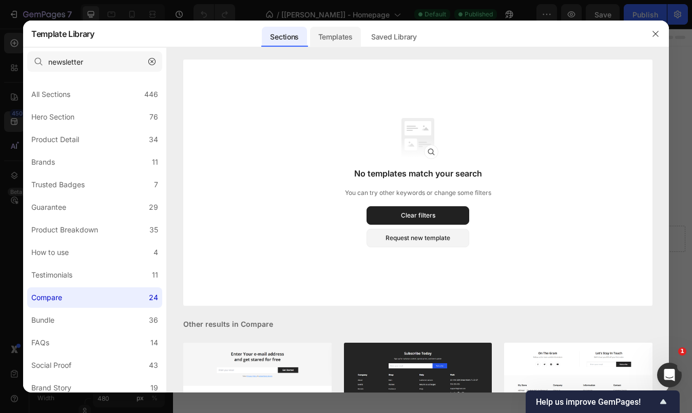
click at [347, 34] on div "Templates" at bounding box center [335, 37] width 51 height 21
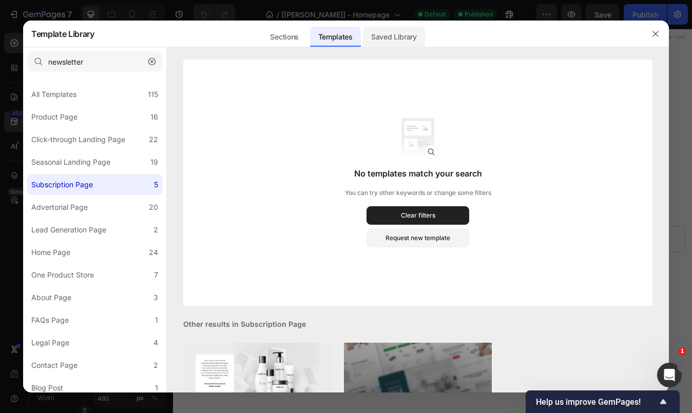
click at [398, 39] on div "Saved Library" at bounding box center [394, 37] width 62 height 21
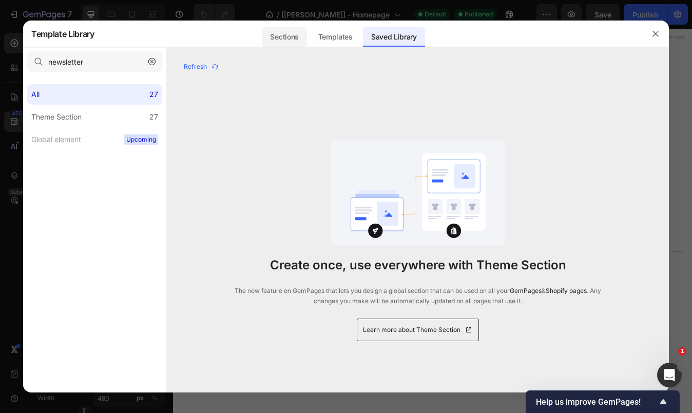
click at [275, 37] on div "Sections" at bounding box center [284, 37] width 45 height 21
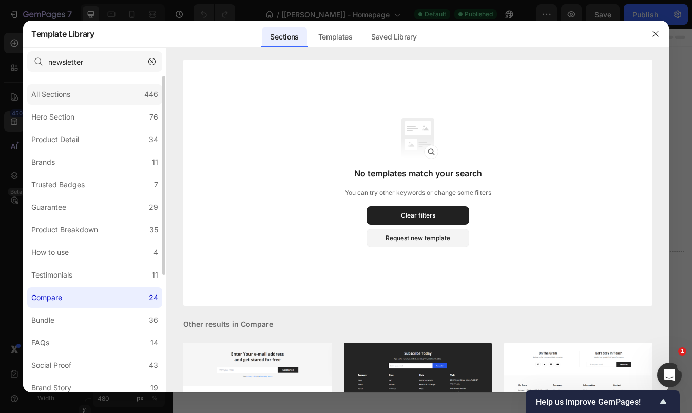
click at [80, 98] on div "All Sections 446" at bounding box center [94, 94] width 135 height 21
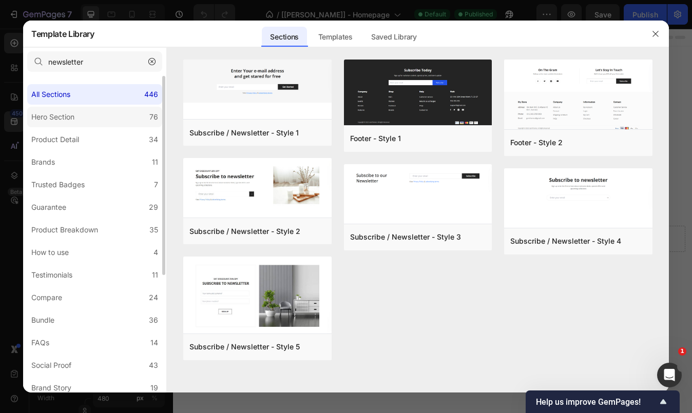
click at [76, 114] on div "Hero Section" at bounding box center [54, 117] width 47 height 12
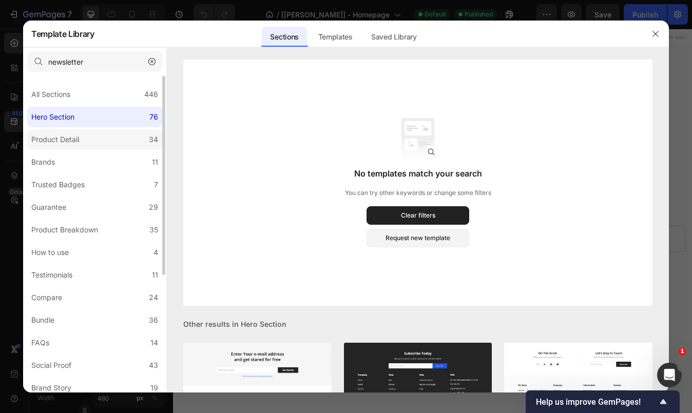
click at [73, 137] on div "Product Detail" at bounding box center [55, 139] width 48 height 12
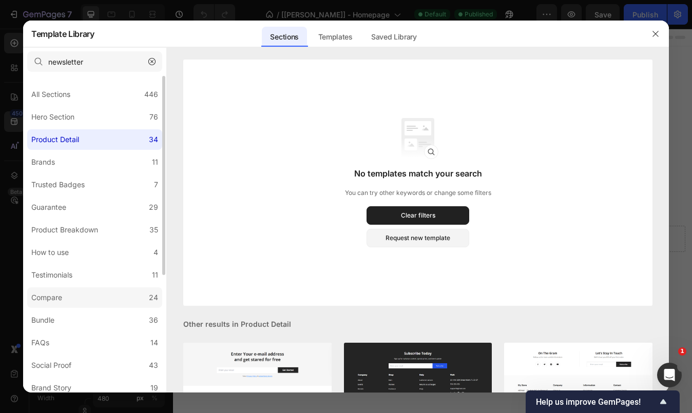
click at [69, 295] on label "Compare 24" at bounding box center [94, 297] width 135 height 21
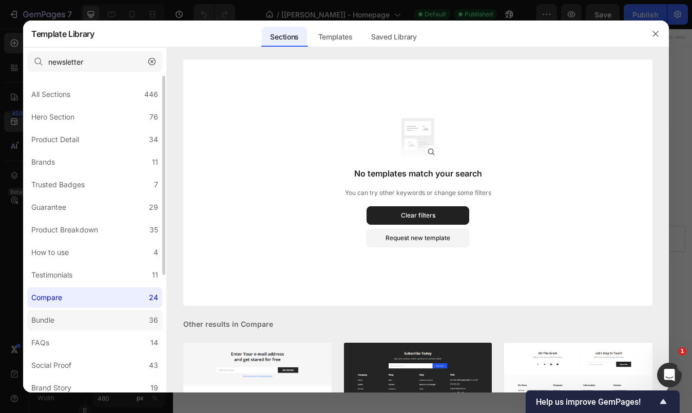
click at [68, 317] on label "Bundle 36" at bounding box center [94, 320] width 135 height 21
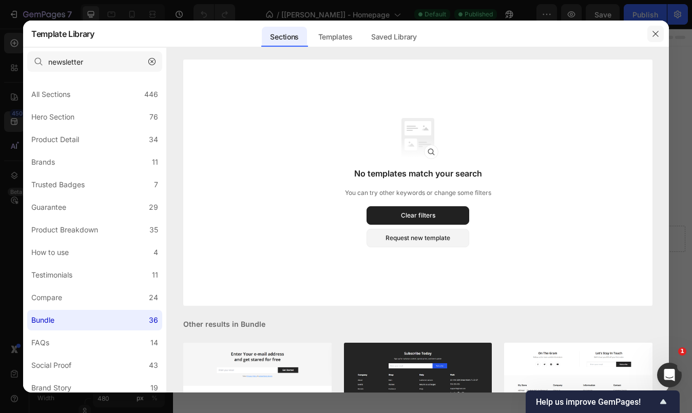
click at [660, 32] on button "button" at bounding box center [655, 34] width 16 height 16
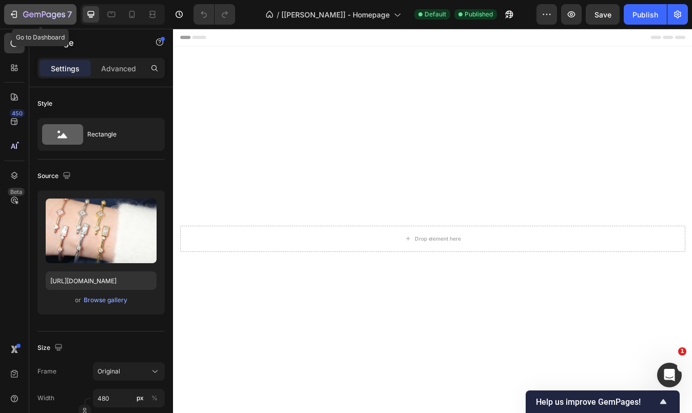
click at [40, 10] on div "7" at bounding box center [47, 14] width 49 height 12
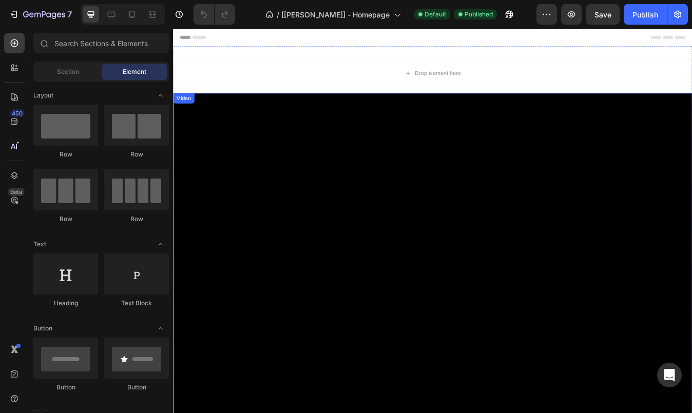
click at [372, 280] on video at bounding box center [481, 413] width 616 height 616
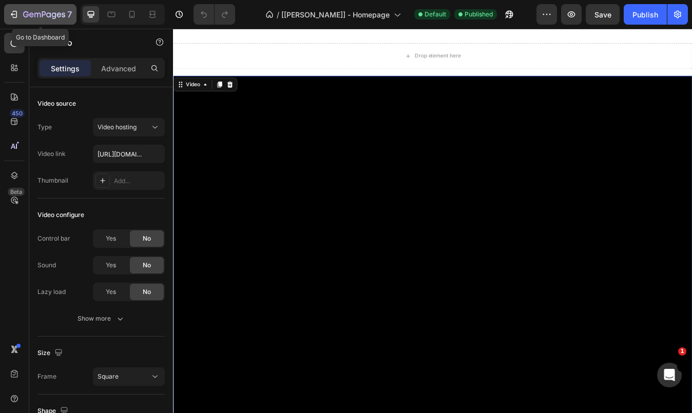
click at [20, 11] on div "7" at bounding box center [40, 14] width 63 height 12
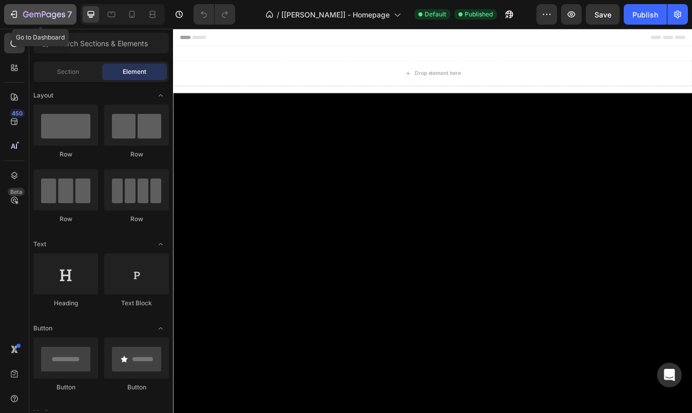
click at [41, 17] on icon "button" at bounding box center [44, 15] width 42 height 9
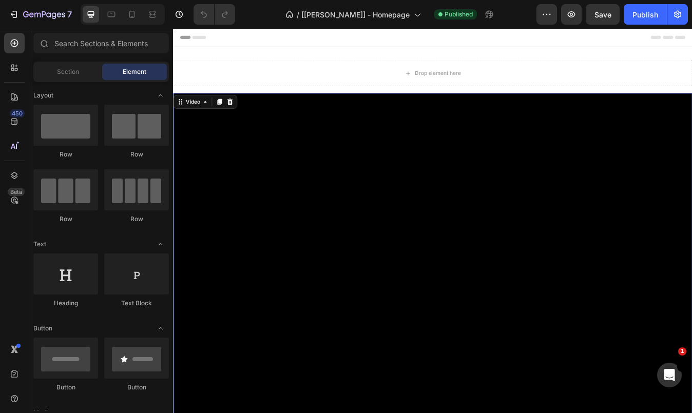
click at [355, 225] on video at bounding box center [481, 413] width 616 height 616
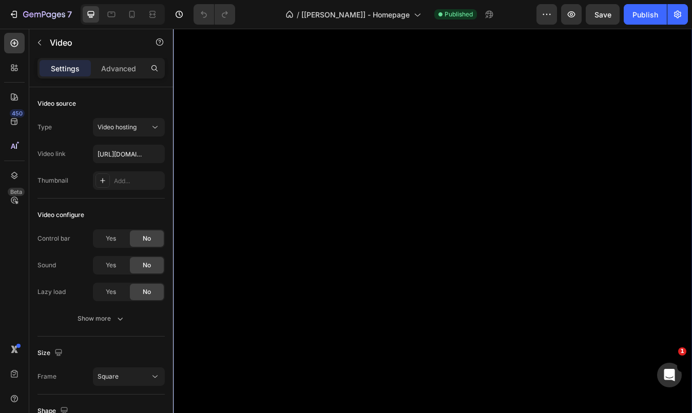
scroll to position [144, 0]
click at [21, 14] on div "7" at bounding box center [40, 14] width 63 height 12
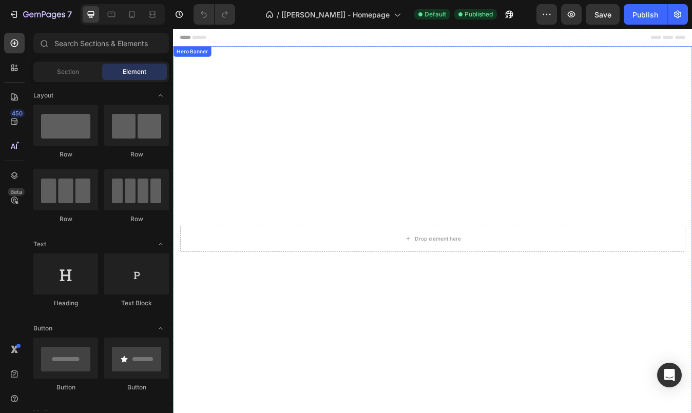
click at [436, 186] on video "Background Image" at bounding box center [481, 281] width 616 height 462
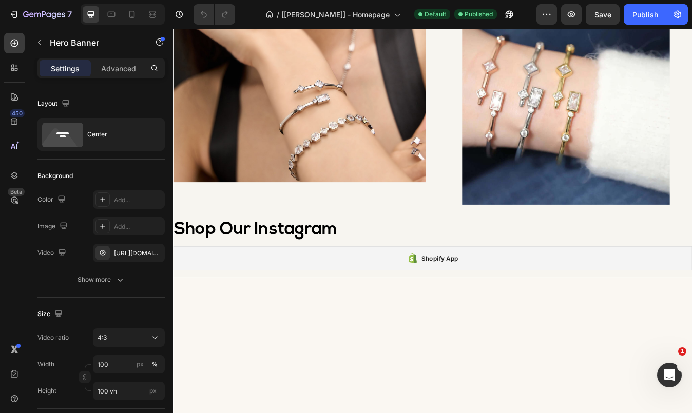
scroll to position [1088, 0]
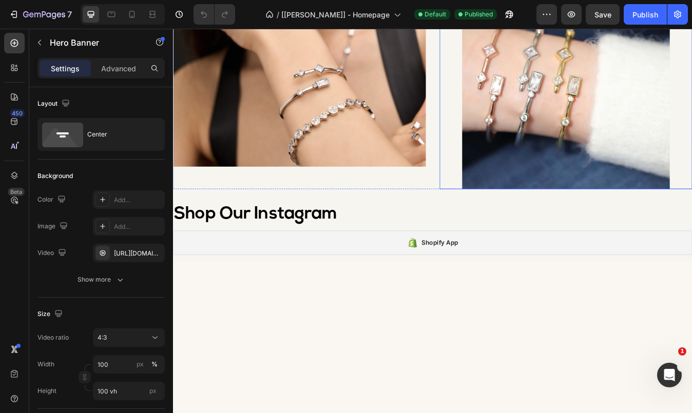
click at [589, 219] on img at bounding box center [639, 96] width 246 height 246
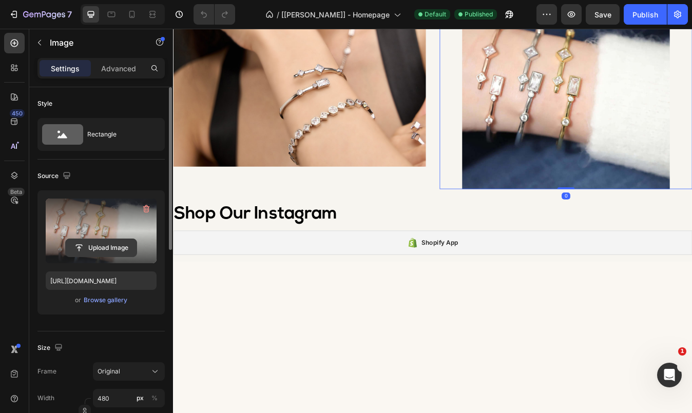
click at [101, 250] on input "file" at bounding box center [101, 247] width 71 height 17
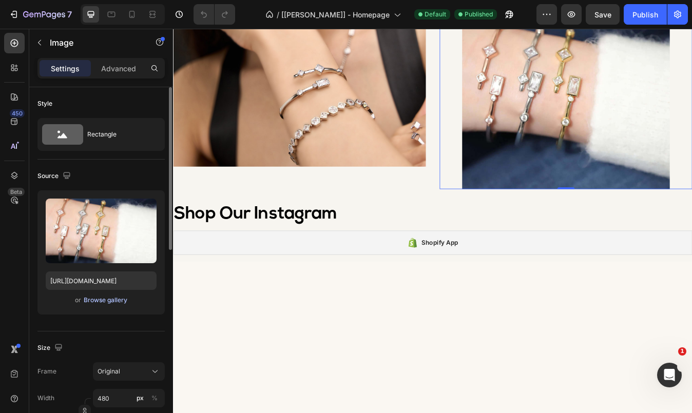
click at [116, 302] on div "Browse gallery" at bounding box center [106, 300] width 44 height 9
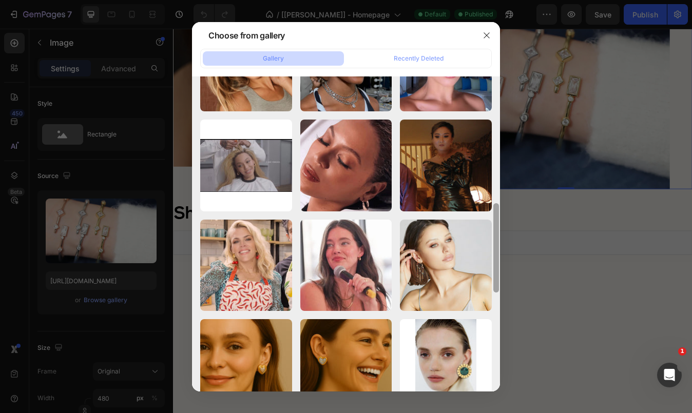
scroll to position [485, 0]
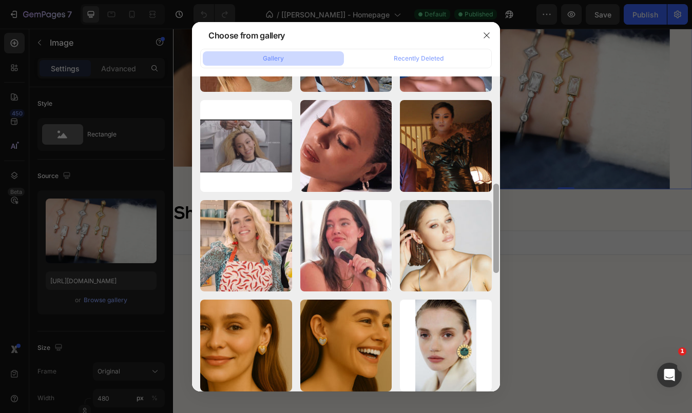
drag, startPoint x: 496, startPoint y: 147, endPoint x: 494, endPoint y: 399, distance: 252.1
click at [493, 399] on div "Choose from gallery Gallery Recently Deleted Instyle-1234.jpg 182.41 kb Gigi-Ha…" at bounding box center [346, 206] width 692 height 413
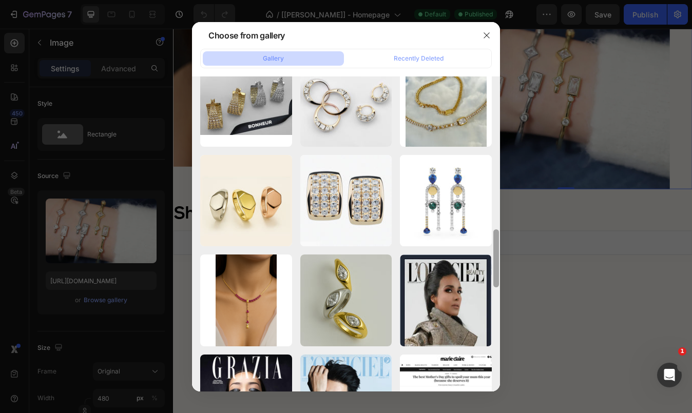
scroll to position [831, 0]
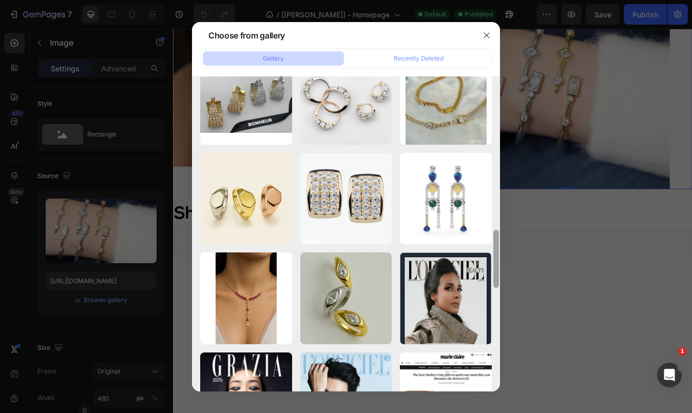
drag, startPoint x: 494, startPoint y: 251, endPoint x: 493, endPoint y: 350, distance: 98.6
click at [493, 350] on div at bounding box center [496, 233] width 8 height 315
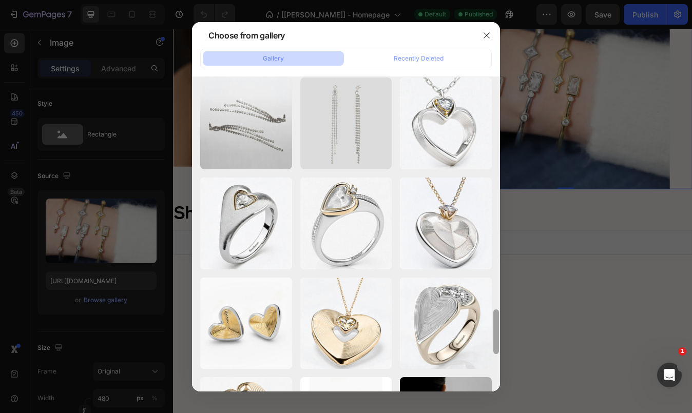
scroll to position [1609, 0]
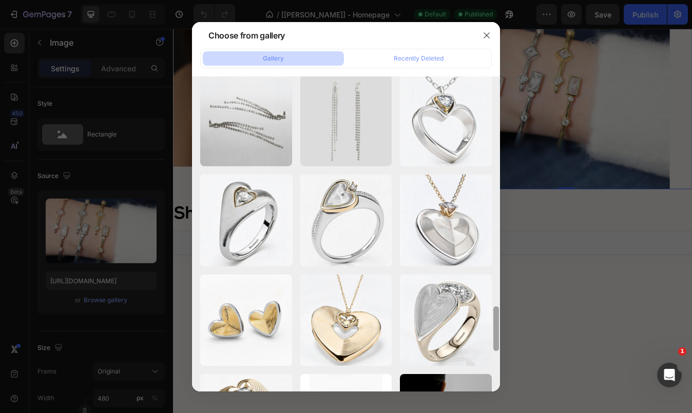
drag, startPoint x: 495, startPoint y: 270, endPoint x: 514, endPoint y: 414, distance: 145.0
click at [514, 0] on html "7 Version history / [[PERSON_NAME]] - Homepage Default Published Preview Save P…" at bounding box center [346, 0] width 692 height 0
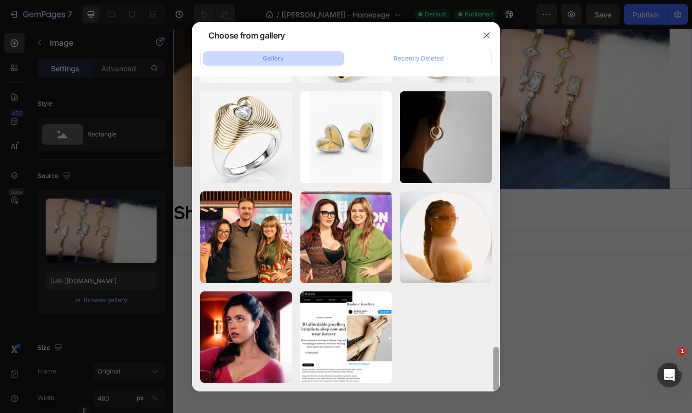
scroll to position [2043, 0]
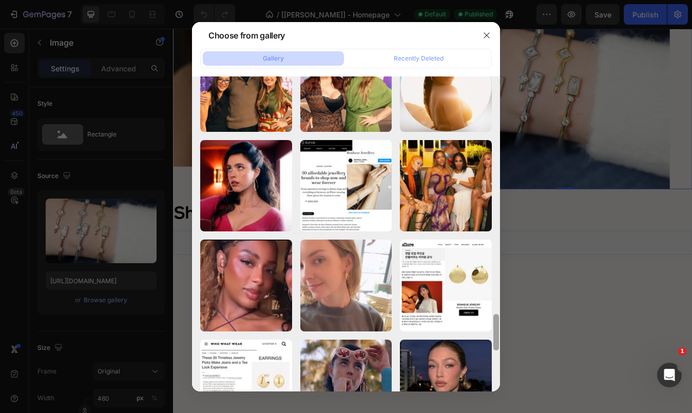
drag, startPoint x: 494, startPoint y: 320, endPoint x: 497, endPoint y: 382, distance: 62.2
click at [497, 382] on div at bounding box center [496, 233] width 8 height 315
click at [486, 36] on icon "button" at bounding box center [487, 35] width 8 height 8
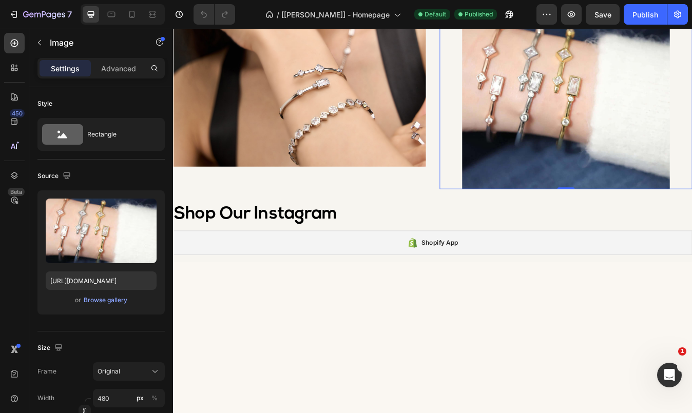
click at [616, 219] on img at bounding box center [639, 96] width 246 height 246
click at [614, 219] on img at bounding box center [639, 96] width 246 height 246
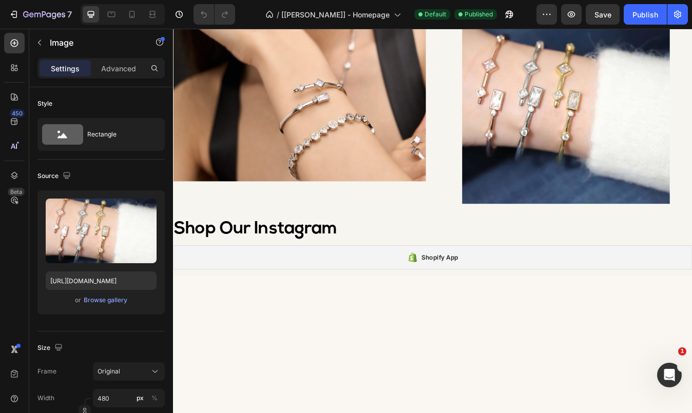
scroll to position [1088, 0]
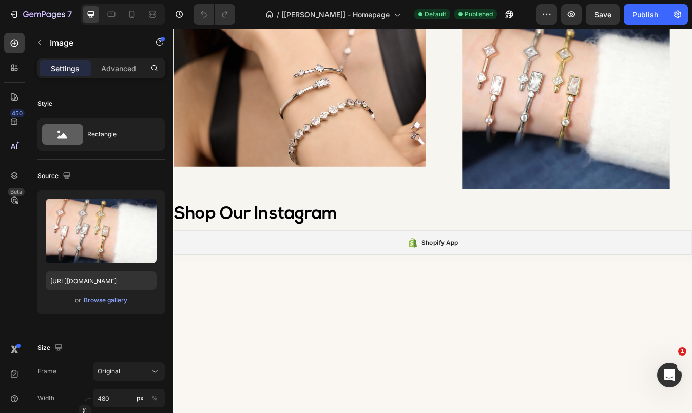
click at [320, 193] on img at bounding box center [323, 43] width 300 height 300
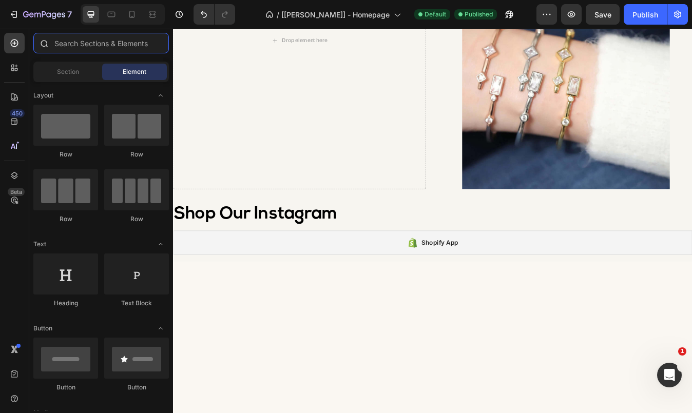
click at [66, 46] on input "text" at bounding box center [101, 43] width 136 height 21
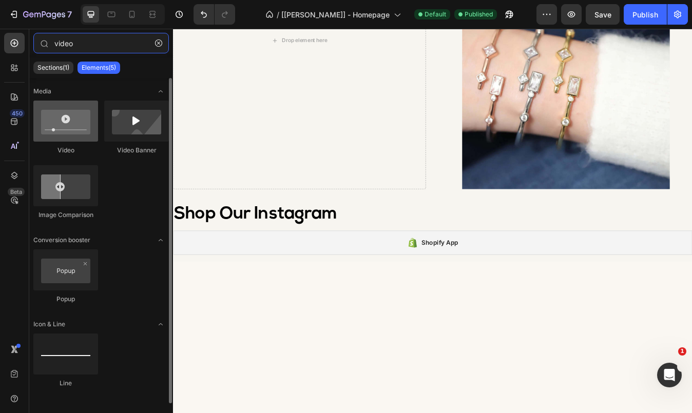
type input "video"
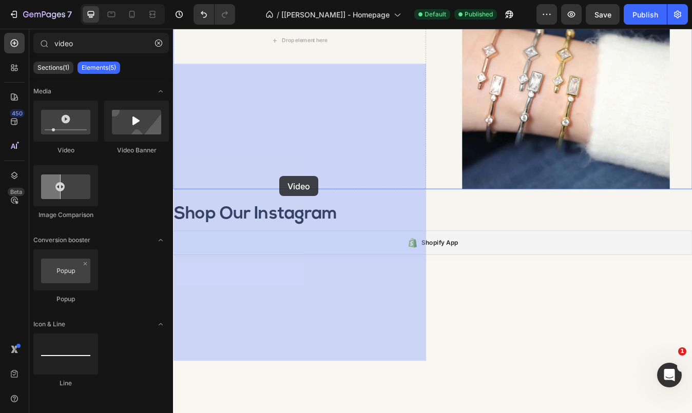
drag, startPoint x: 257, startPoint y: 156, endPoint x: 299, endPoint y: 204, distance: 64.0
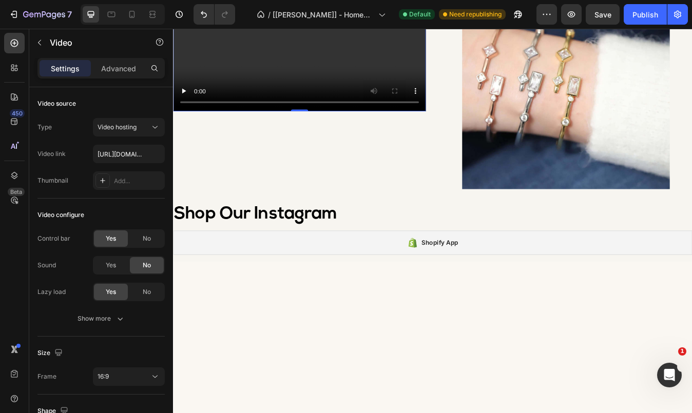
click at [335, 127] on video at bounding box center [323, 42] width 300 height 169
click at [139, 127] on div "Video hosting" at bounding box center [124, 127] width 52 height 9
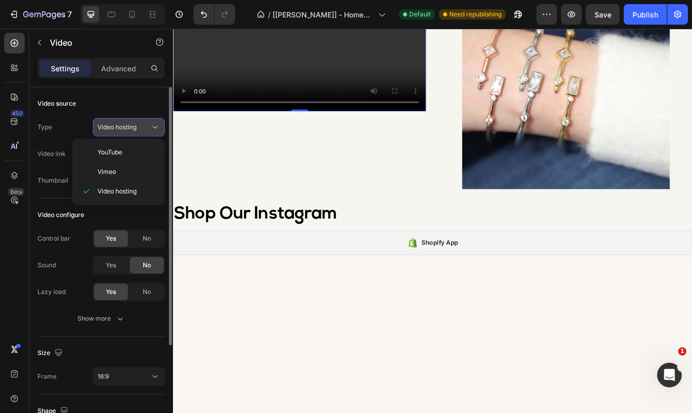
click at [139, 127] on div "Video hosting" at bounding box center [124, 127] width 52 height 9
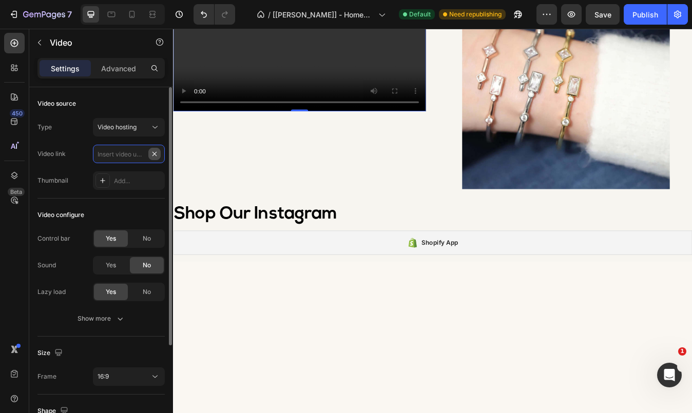
scroll to position [0, 0]
paste input "[URL][DOMAIN_NAME]"
type input "[URL][DOMAIN_NAME]"
click at [140, 240] on div "No" at bounding box center [147, 239] width 34 height 16
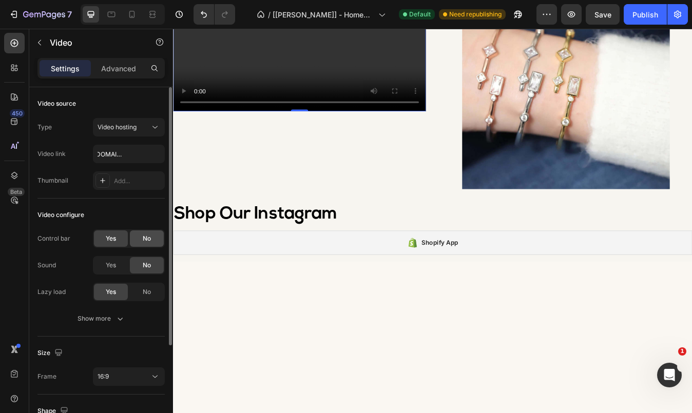
scroll to position [0, 0]
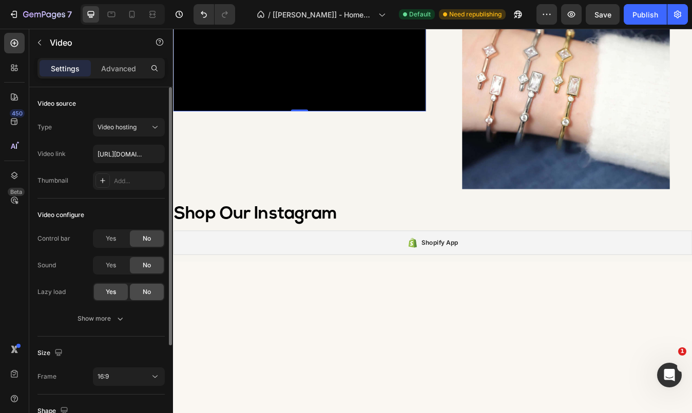
click at [146, 294] on span "No" at bounding box center [147, 291] width 8 height 9
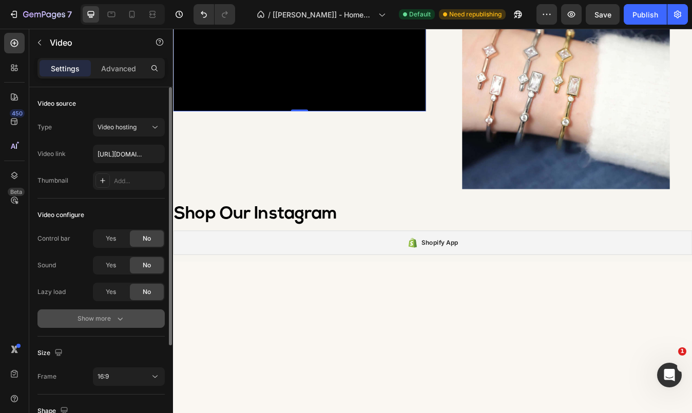
click at [116, 317] on icon "button" at bounding box center [120, 319] width 10 height 10
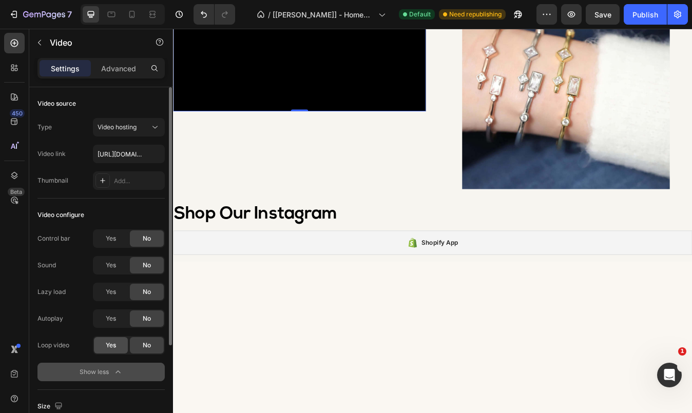
click at [111, 347] on span "Yes" at bounding box center [111, 345] width 10 height 9
click at [111, 325] on div "Yes" at bounding box center [111, 319] width 34 height 16
click at [110, 321] on span "Yes" at bounding box center [111, 318] width 10 height 9
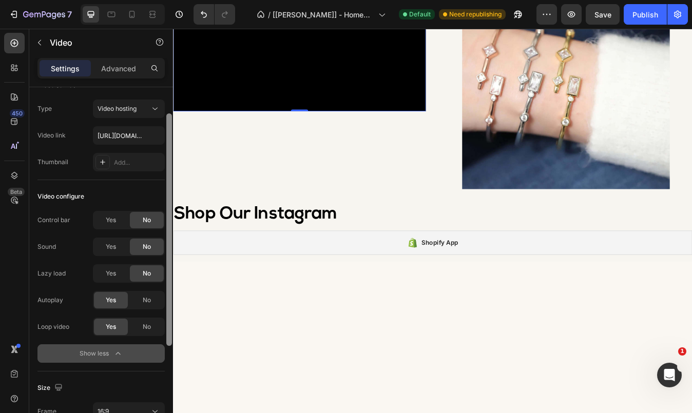
scroll to position [45, 0]
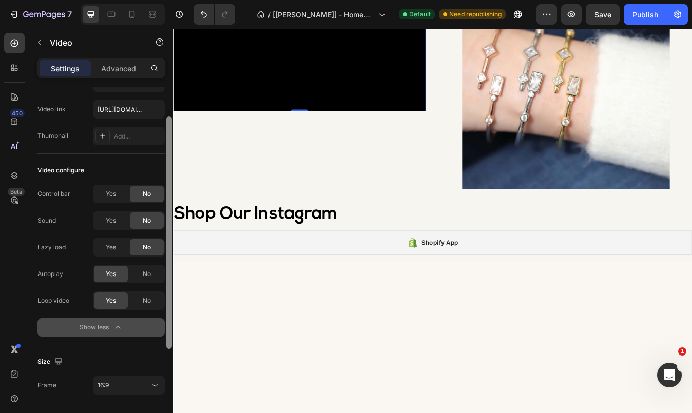
drag, startPoint x: 167, startPoint y: 301, endPoint x: 168, endPoint y: 330, distance: 29.3
click at [168, 330] on div at bounding box center [169, 233] width 6 height 233
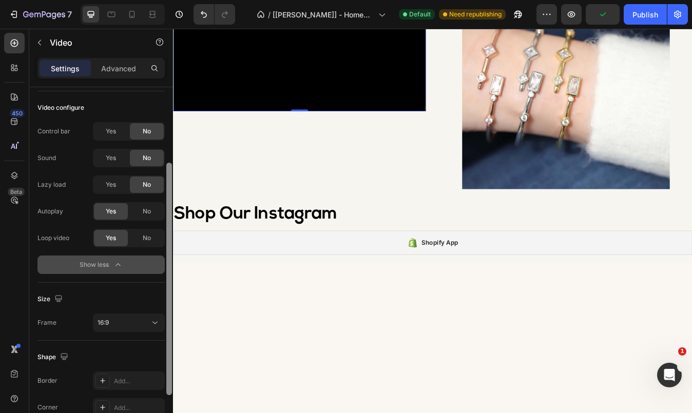
scroll to position [113, 0]
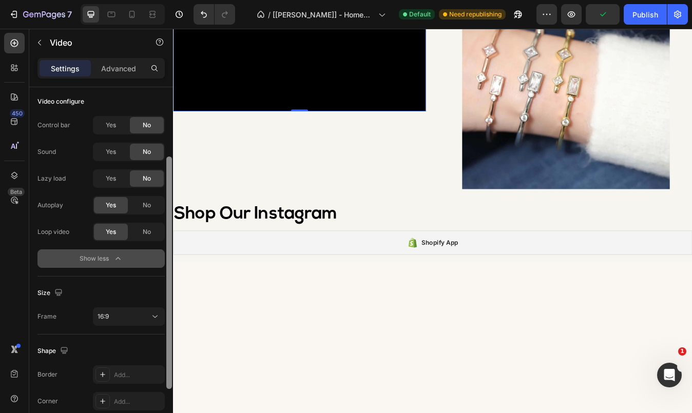
drag, startPoint x: 170, startPoint y: 314, endPoint x: 169, endPoint y: 359, distance: 45.2
click at [169, 359] on div at bounding box center [169, 273] width 6 height 233
click at [122, 306] on div "Size Frame 16:9" at bounding box center [100, 306] width 127 height 58
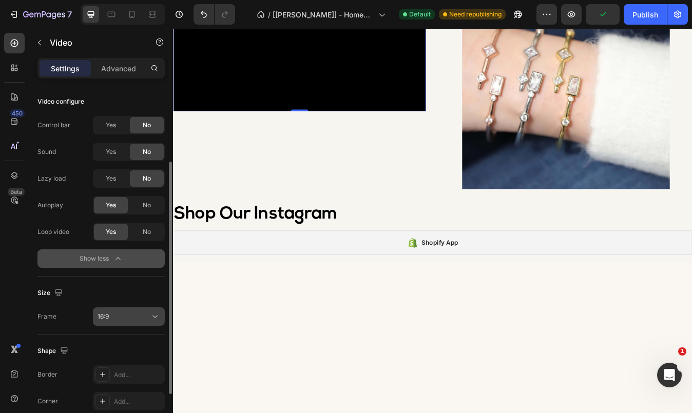
click at [122, 318] on div "16:9" at bounding box center [124, 316] width 52 height 9
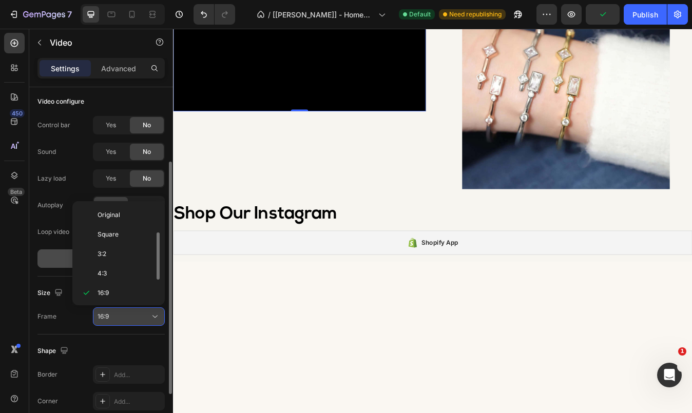
scroll to position [18, 0]
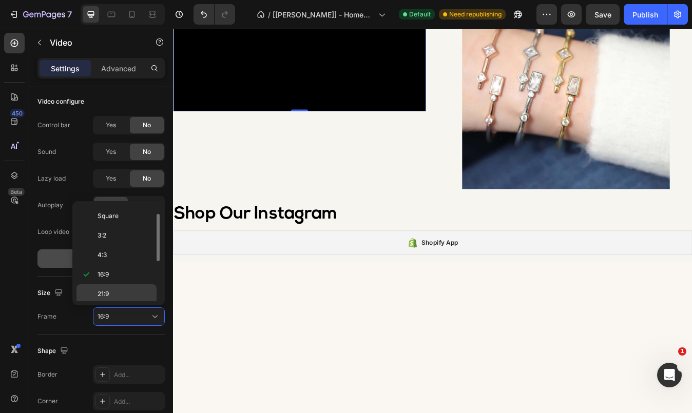
click at [112, 292] on p "21:9" at bounding box center [125, 294] width 54 height 9
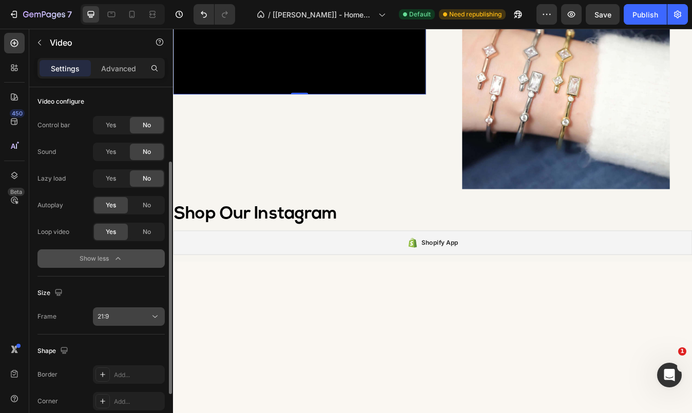
click at [130, 318] on div "21:9" at bounding box center [124, 316] width 52 height 9
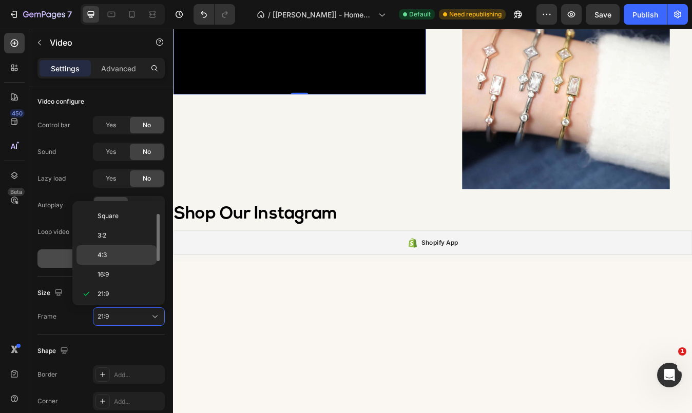
click at [114, 253] on p "4:3" at bounding box center [125, 255] width 54 height 9
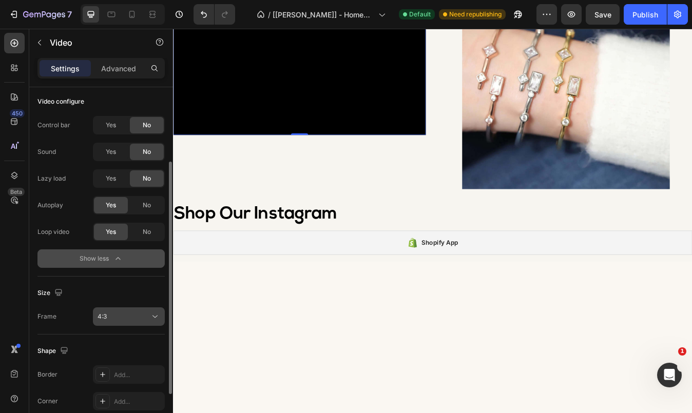
click at [118, 325] on button "4:3" at bounding box center [129, 317] width 72 height 18
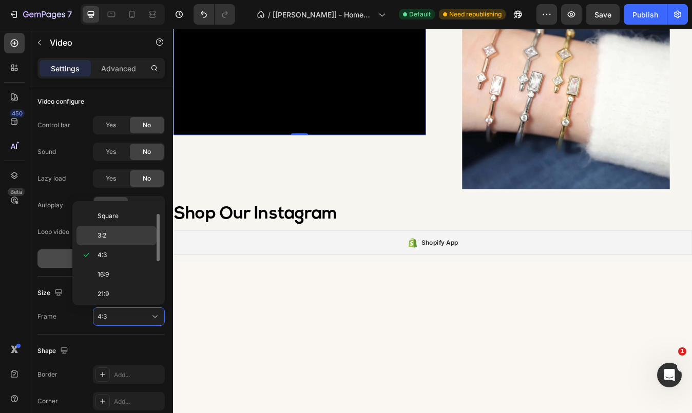
click at [107, 231] on div "3:2" at bounding box center [116, 236] width 80 height 20
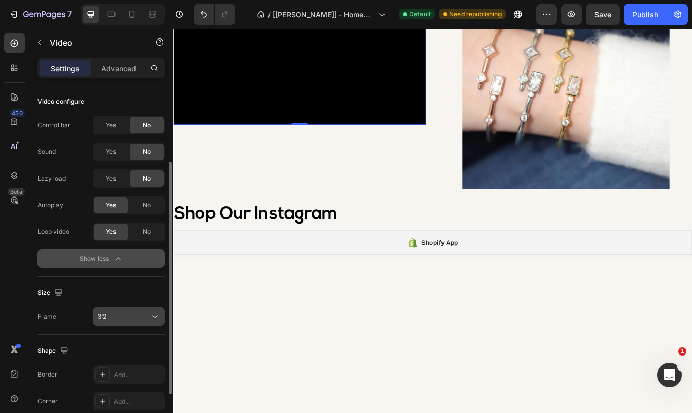
click at [114, 325] on button "3:2" at bounding box center [129, 317] width 72 height 18
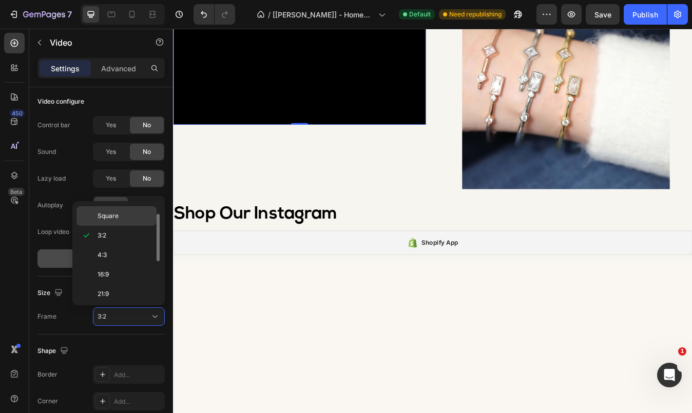
click at [106, 218] on span "Square" at bounding box center [108, 216] width 21 height 9
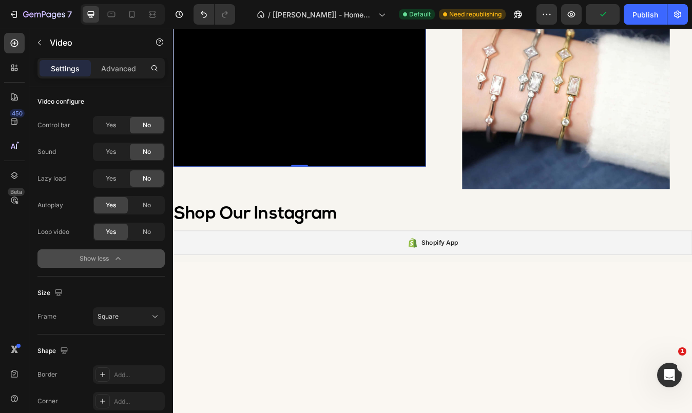
click at [398, 193] on video at bounding box center [323, 43] width 300 height 300
click at [276, 193] on video at bounding box center [323, 43] width 300 height 300
click at [134, 286] on div "Size" at bounding box center [100, 293] width 127 height 16
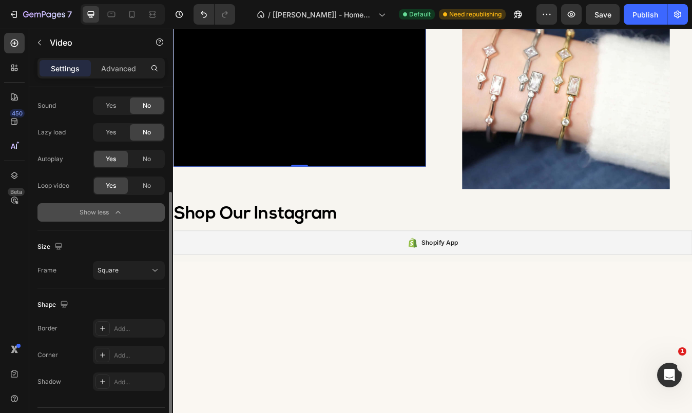
scroll to position [187, 0]
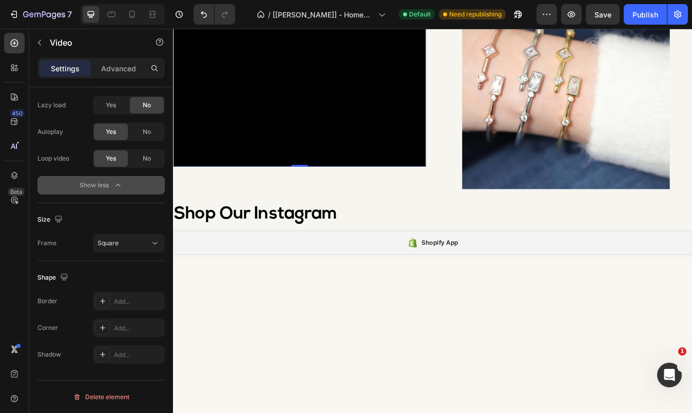
click at [218, 193] on video at bounding box center [323, 43] width 300 height 300
click at [295, 193] on video at bounding box center [323, 43] width 300 height 300
click at [485, 219] on div "Video 0 Visit the Showroom Heading Explore our pieces in person and find your p…" at bounding box center [481, 43] width 616 height 353
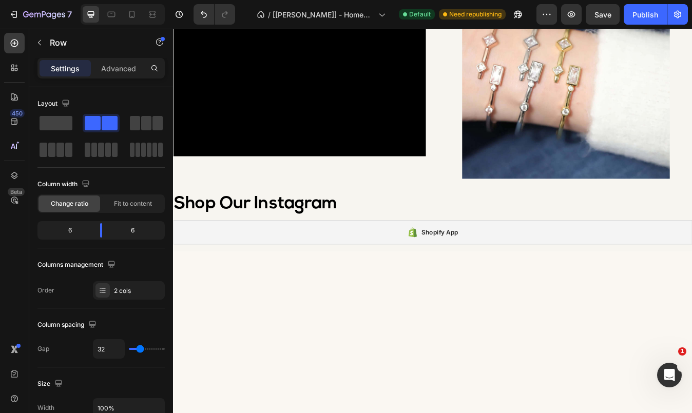
scroll to position [1109, 0]
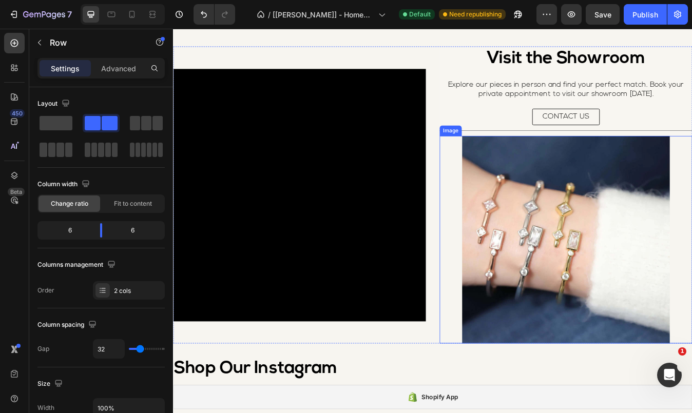
click at [674, 271] on img at bounding box center [639, 279] width 246 height 246
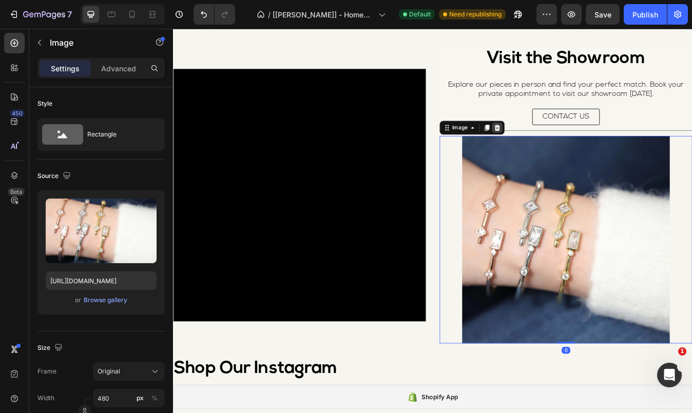
click at [559, 150] on div at bounding box center [557, 146] width 12 height 12
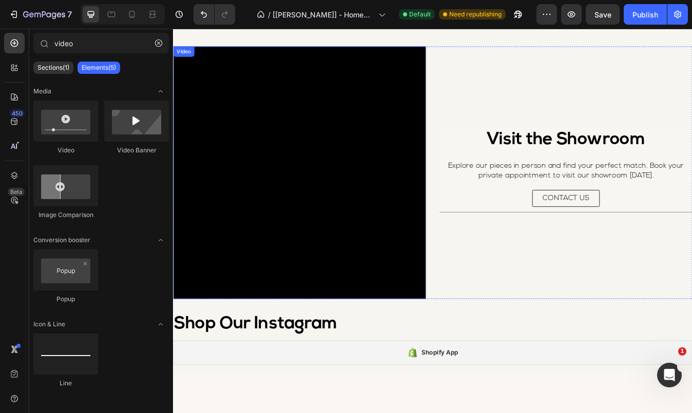
click at [394, 159] on video at bounding box center [323, 200] width 300 height 300
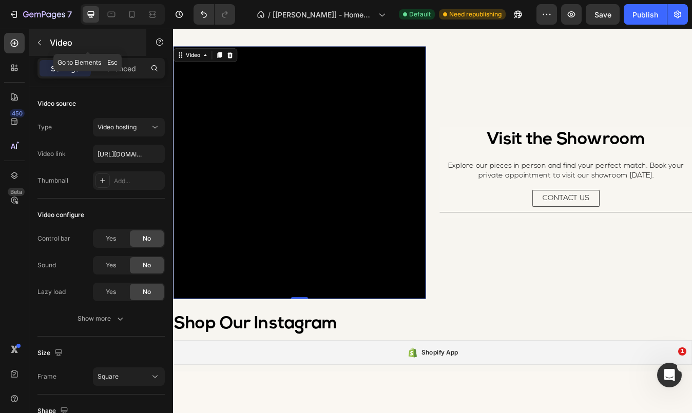
click at [39, 42] on icon "button" at bounding box center [39, 43] width 3 height 6
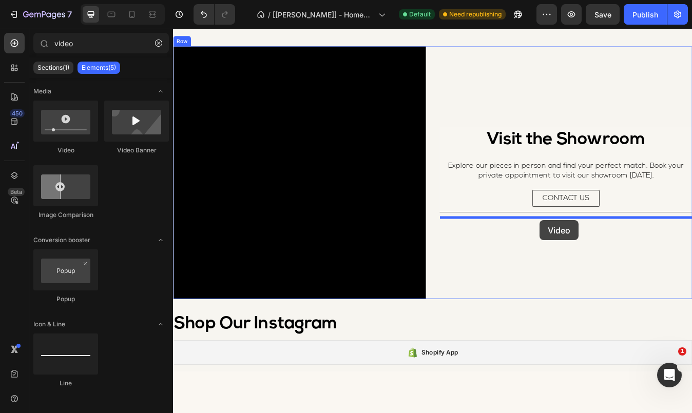
drag, startPoint x: 250, startPoint y: 157, endPoint x: 608, endPoint y: 256, distance: 371.4
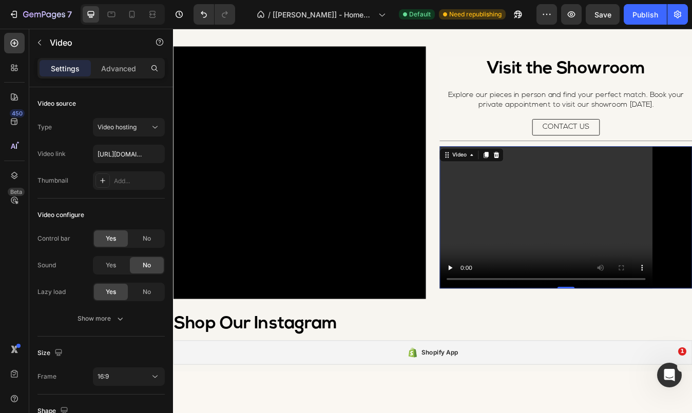
click at [621, 255] on video at bounding box center [639, 252] width 300 height 169
type input "[URL][DOMAIN_NAME]"
click at [143, 242] on span "No" at bounding box center [147, 238] width 8 height 9
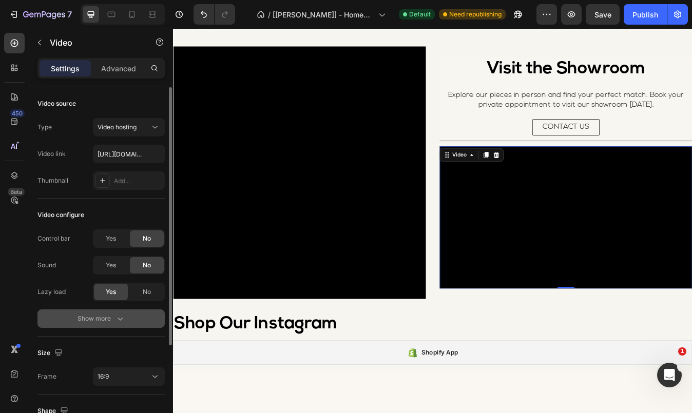
click at [120, 314] on icon "button" at bounding box center [120, 319] width 10 height 10
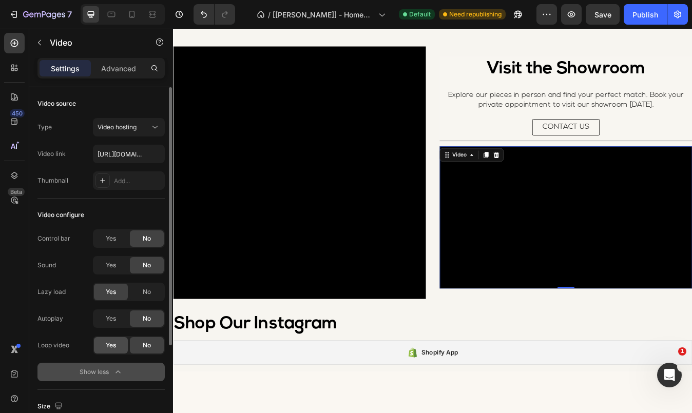
click at [119, 344] on div "Yes" at bounding box center [111, 345] width 34 height 16
click at [112, 321] on span "Yes" at bounding box center [111, 318] width 10 height 9
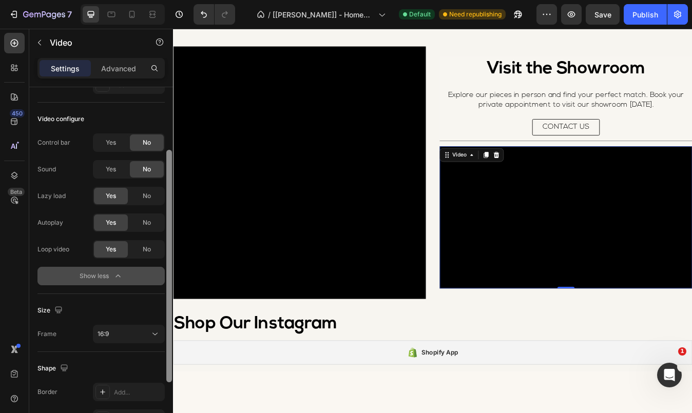
scroll to position [97, 0]
drag, startPoint x: 168, startPoint y: 304, endPoint x: 169, endPoint y: 368, distance: 63.7
click at [169, 368] on div at bounding box center [169, 265] width 6 height 233
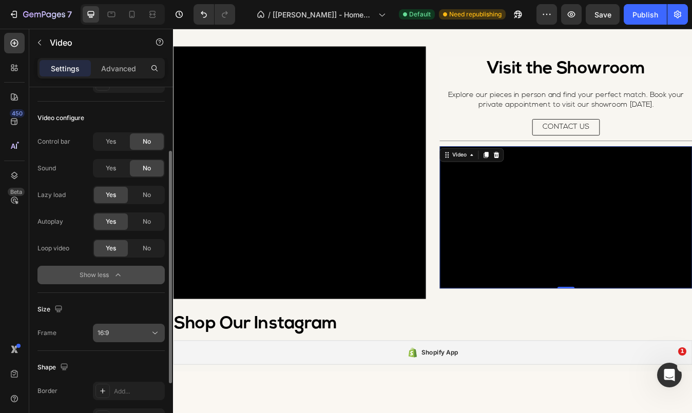
click at [128, 334] on div "16:9" at bounding box center [124, 333] width 52 height 9
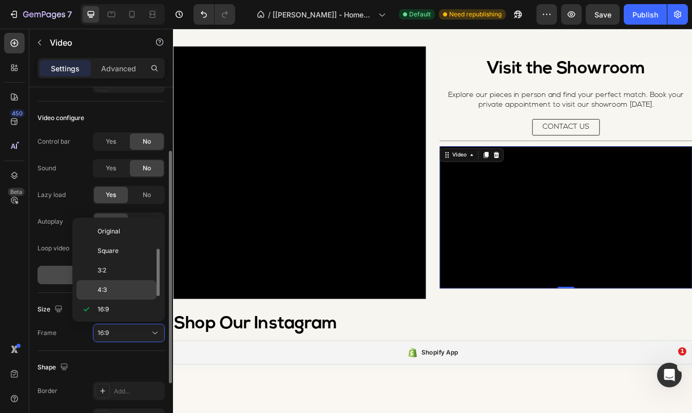
scroll to position [18, 0]
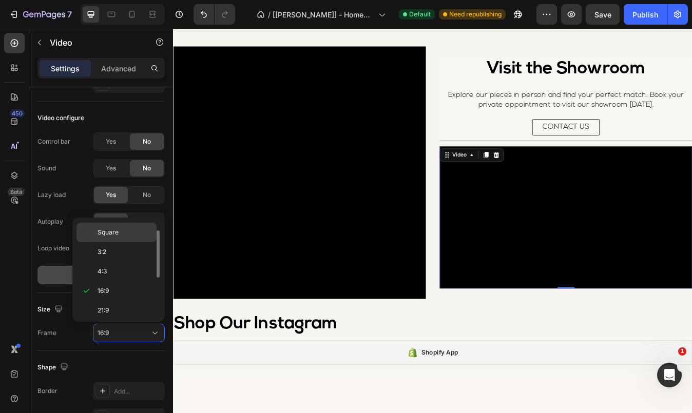
click at [108, 236] on span "Square" at bounding box center [108, 232] width 21 height 9
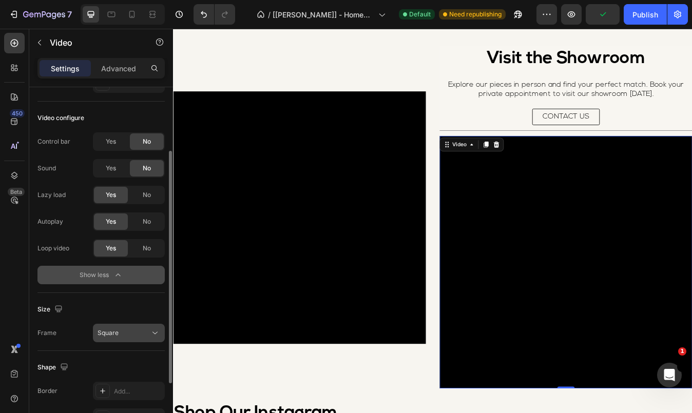
click at [137, 339] on button "Square" at bounding box center [129, 333] width 72 height 18
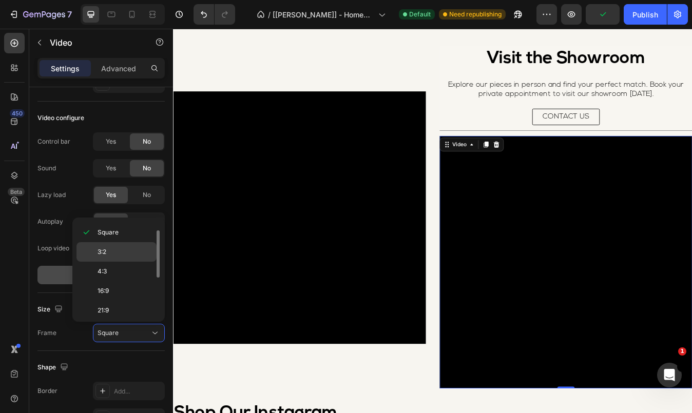
click at [110, 257] on div "3:2" at bounding box center [116, 252] width 80 height 20
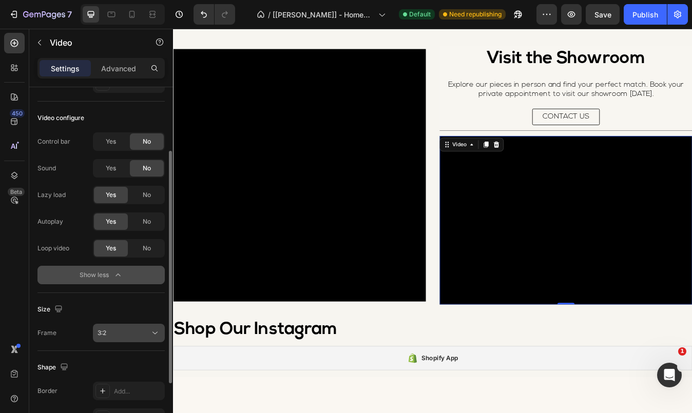
click at [128, 331] on div "3:2" at bounding box center [124, 333] width 52 height 9
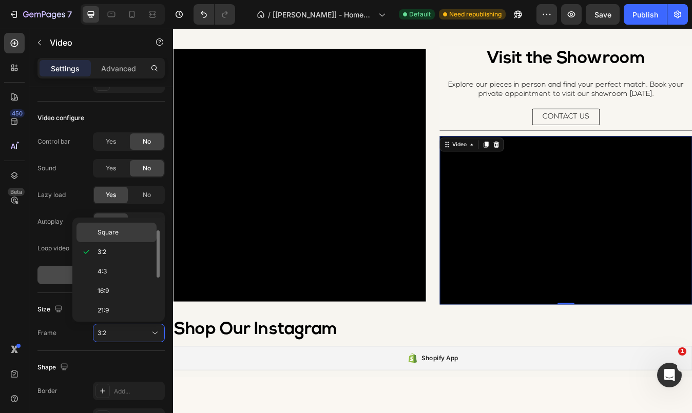
click at [109, 235] on span "Square" at bounding box center [108, 232] width 21 height 9
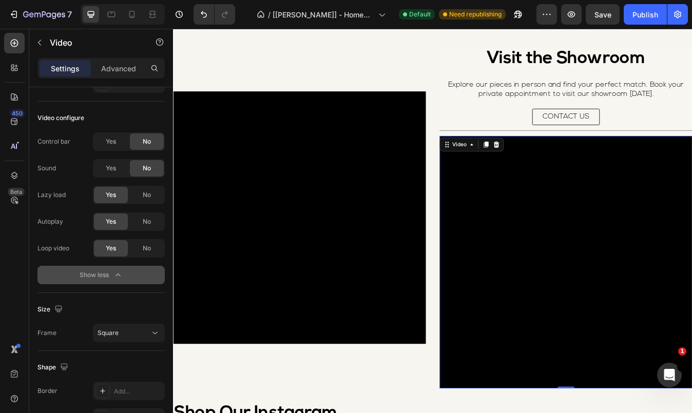
click at [620, 264] on video at bounding box center [639, 306] width 300 height 300
click at [560, 165] on icon at bounding box center [556, 166] width 8 height 8
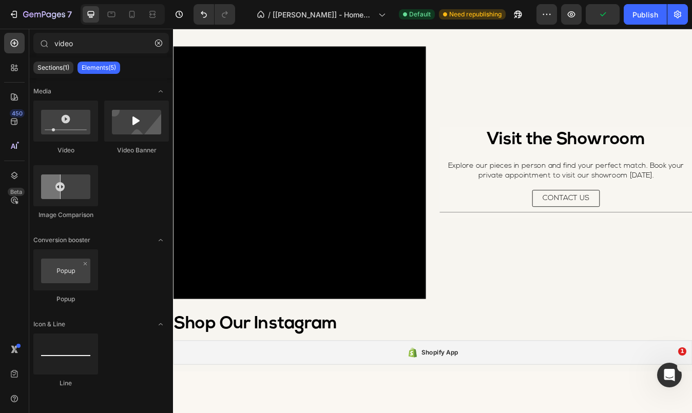
click at [123, 274] on div "Popup" at bounding box center [101, 282] width 136 height 64
click at [83, 49] on input "video" at bounding box center [101, 43] width 136 height 21
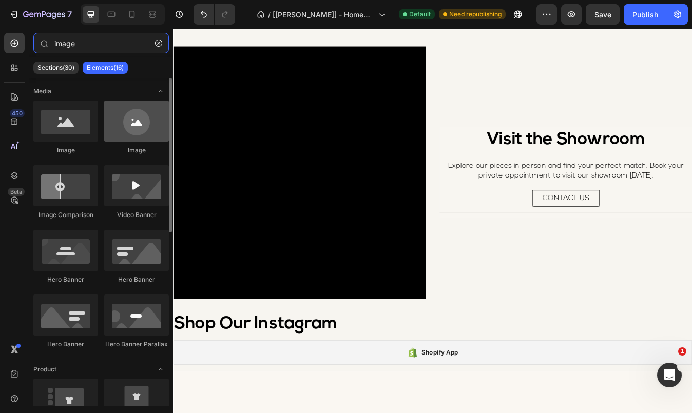
type input "image"
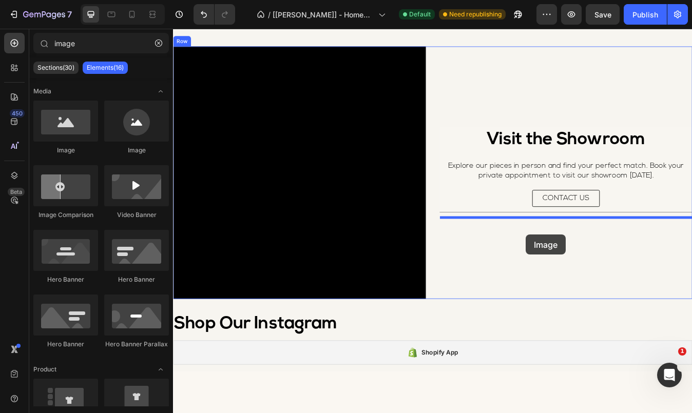
drag, startPoint x: 313, startPoint y: 159, endPoint x: 591, endPoint y: 273, distance: 301.2
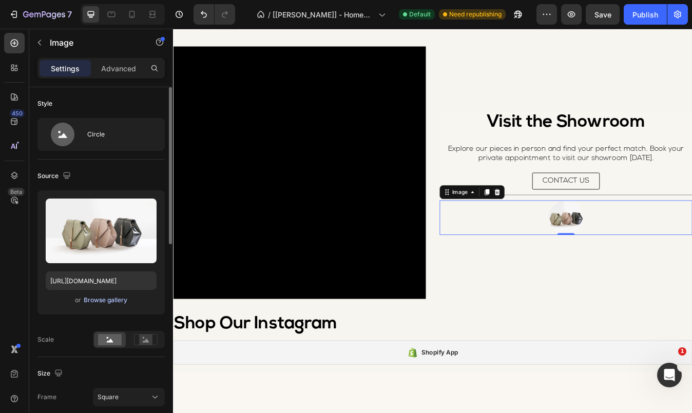
click at [101, 301] on div "Browse gallery" at bounding box center [106, 300] width 44 height 9
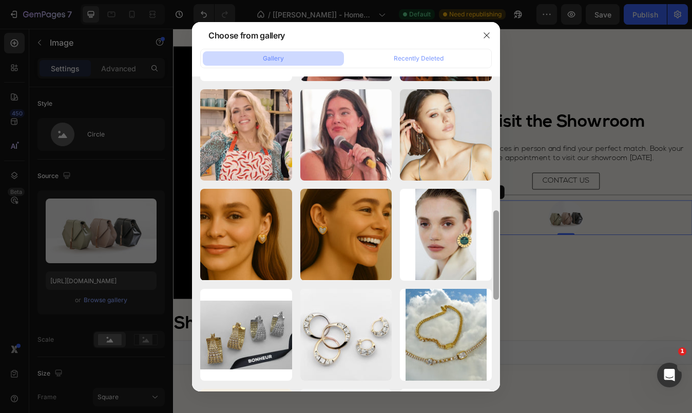
scroll to position [599, 0]
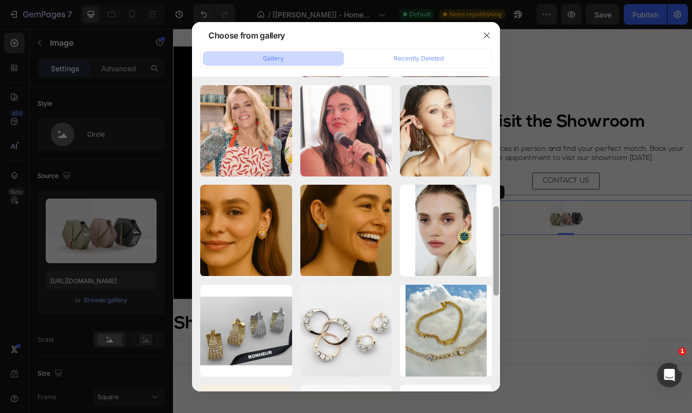
drag, startPoint x: 496, startPoint y: 106, endPoint x: 503, endPoint y: 417, distance: 311.2
click at [503, 0] on html "7 Version history / [[PERSON_NAME]] - Homepage Default Need republishing Previe…" at bounding box center [346, 0] width 692 height 0
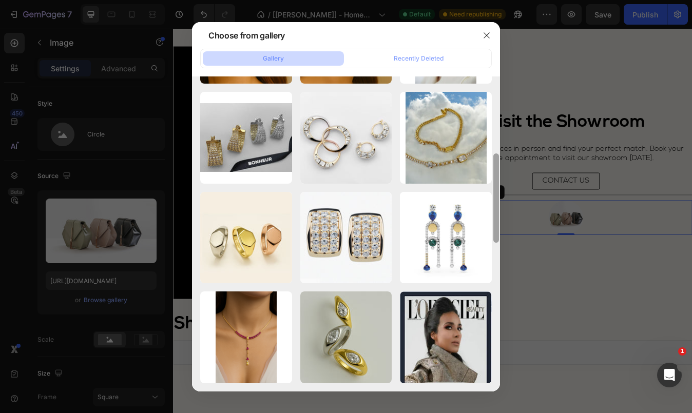
scroll to position [822, 0]
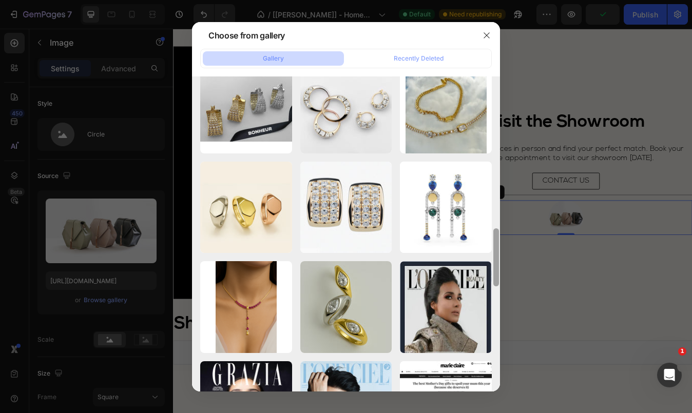
drag, startPoint x: 497, startPoint y: 271, endPoint x: 497, endPoint y: 334, distance: 63.7
click at [497, 334] on div at bounding box center [496, 233] width 8 height 315
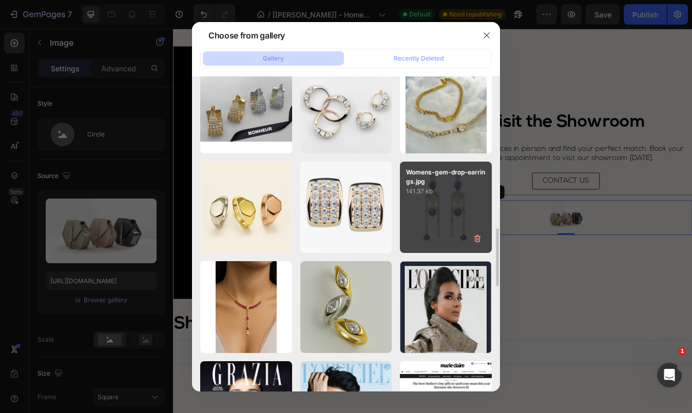
click at [460, 205] on div "Womens-gem-drop-earrings.jpg 141.37 kb" at bounding box center [446, 208] width 92 height 92
type input "[URL][DOMAIN_NAME]"
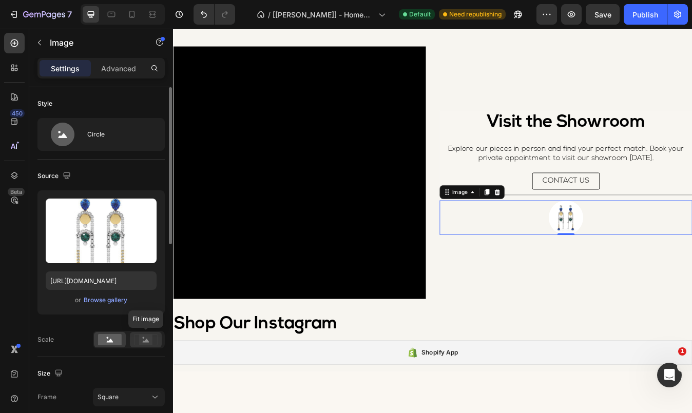
click at [148, 339] on rect at bounding box center [145, 340] width 13 height 10
click at [104, 340] on rect at bounding box center [110, 339] width 24 height 11
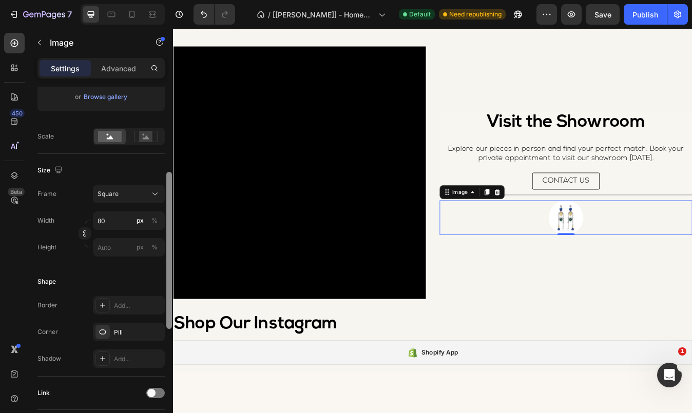
scroll to position [199, 0]
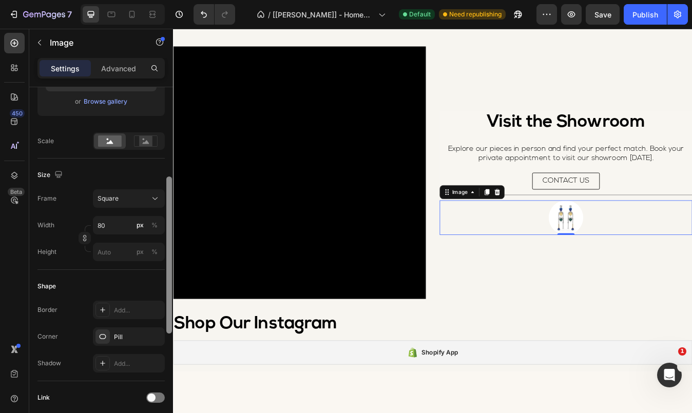
drag, startPoint x: 170, startPoint y: 232, endPoint x: 171, endPoint y: 320, distance: 88.3
click at [171, 320] on div at bounding box center [169, 255] width 6 height 157
click at [120, 197] on div "Square" at bounding box center [123, 198] width 50 height 9
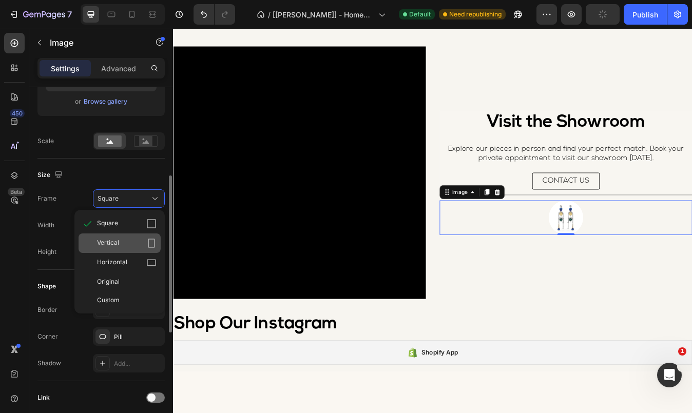
click at [122, 241] on div "Vertical" at bounding box center [127, 243] width 60 height 10
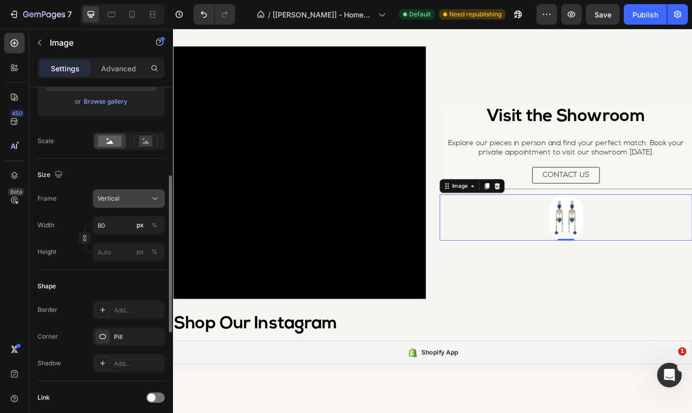
click at [153, 199] on icon at bounding box center [154, 199] width 5 height 3
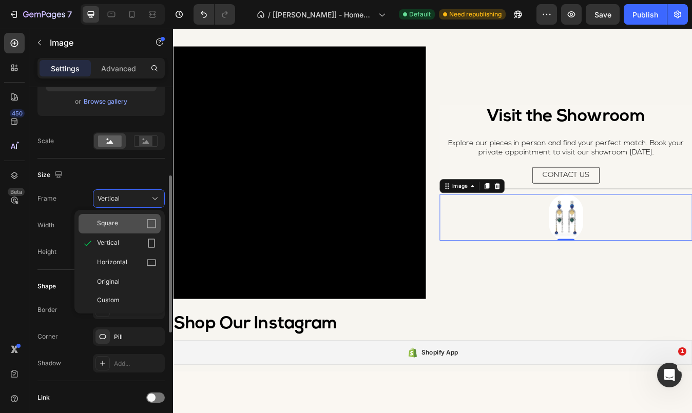
click at [124, 220] on div "Square" at bounding box center [127, 224] width 60 height 10
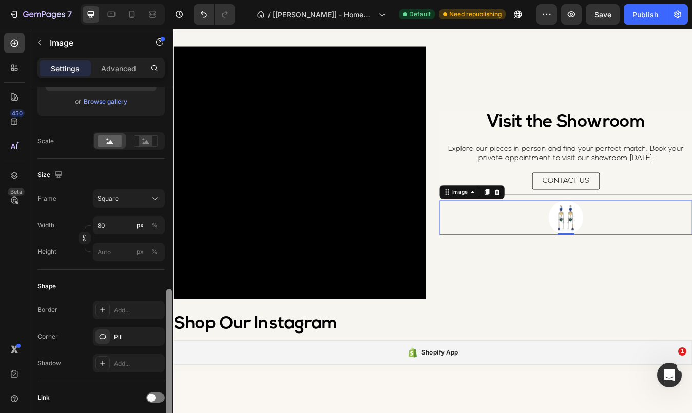
scroll to position [200, 0]
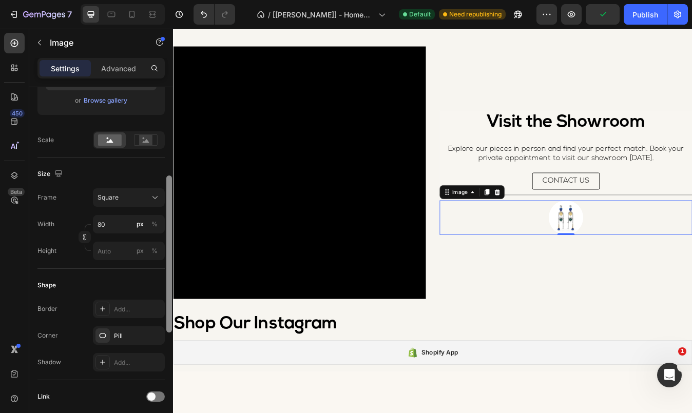
drag, startPoint x: 167, startPoint y: 184, endPoint x: 159, endPoint y: 185, distance: 8.7
click at [159, 185] on div "Style Circle Source Upload Image [URL][DOMAIN_NAME] or Browse gallery Scale Siz…" at bounding box center [101, 264] width 144 height 355
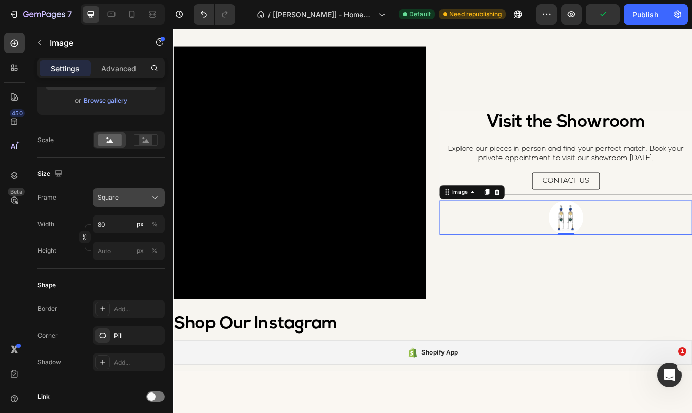
click at [125, 199] on div "Square" at bounding box center [123, 197] width 50 height 9
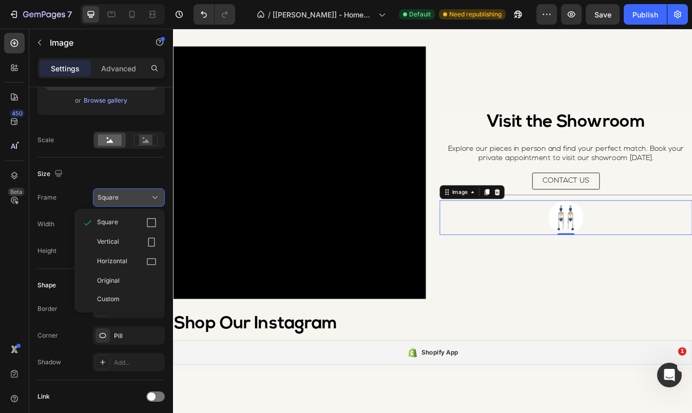
click at [123, 197] on div "Square" at bounding box center [123, 197] width 50 height 9
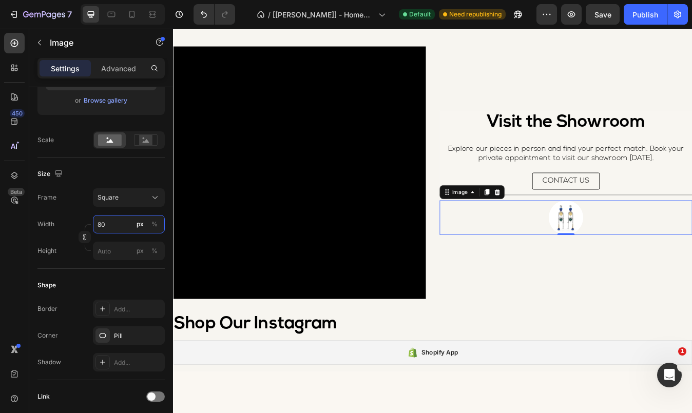
click at [112, 227] on input "80" at bounding box center [129, 224] width 72 height 18
type input "3"
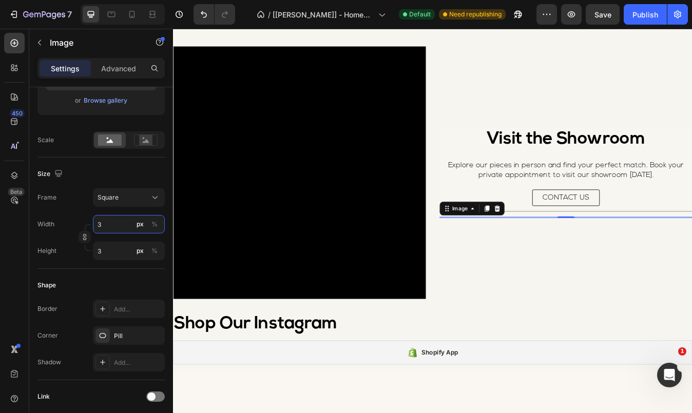
type input "30"
type input "300"
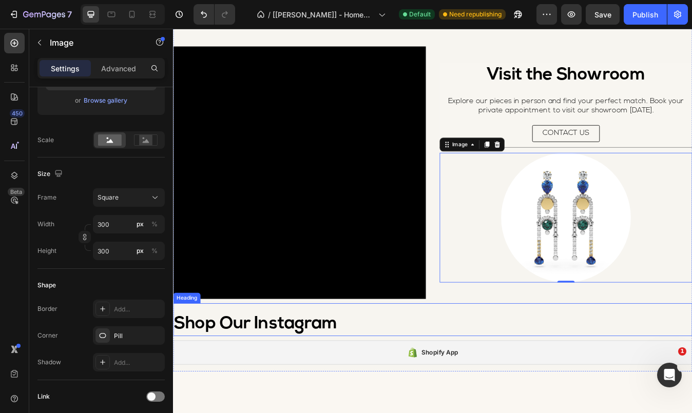
click at [621, 374] on h2 "Shop Our Instagram" at bounding box center [481, 379] width 616 height 29
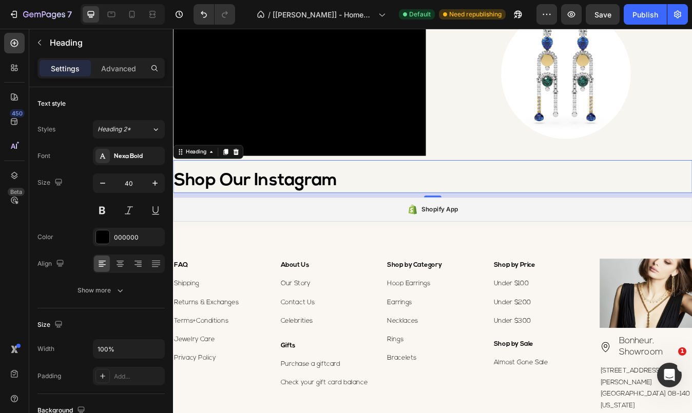
scroll to position [1068, 0]
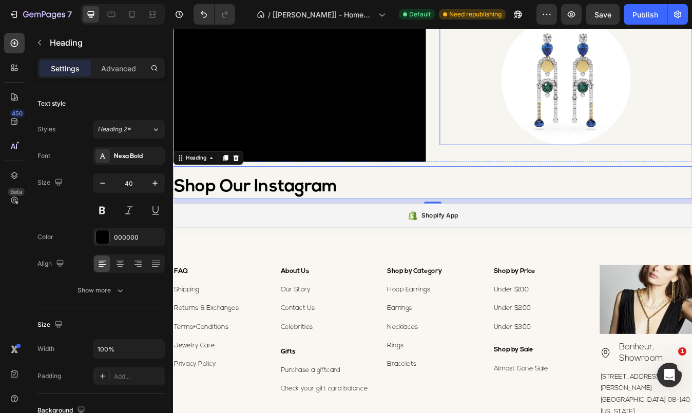
click at [588, 167] on img at bounding box center [639, 90] width 154 height 154
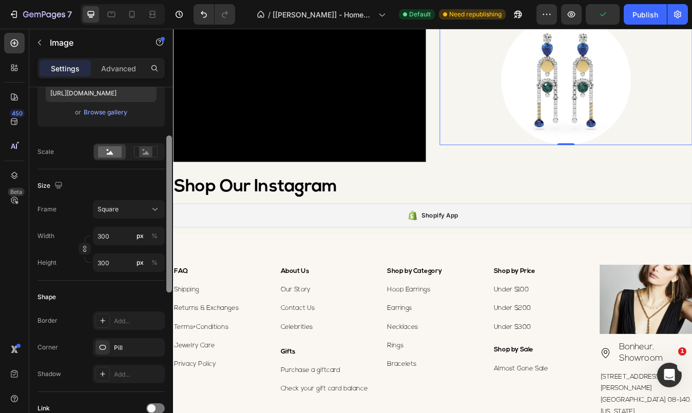
scroll to position [232, 0]
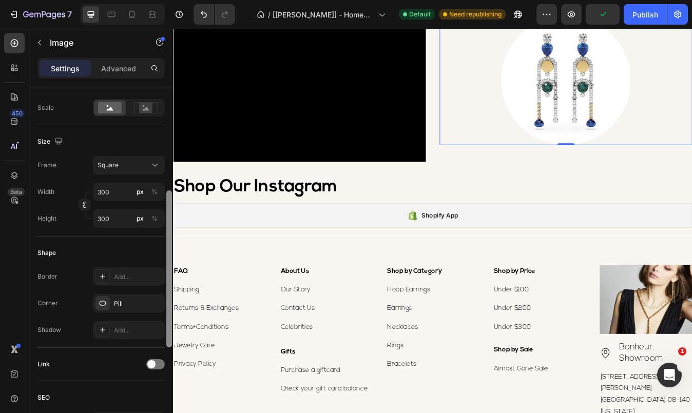
drag, startPoint x: 166, startPoint y: 220, endPoint x: 166, endPoint y: 323, distance: 103.2
click at [166, 323] on div at bounding box center [169, 264] width 8 height 355
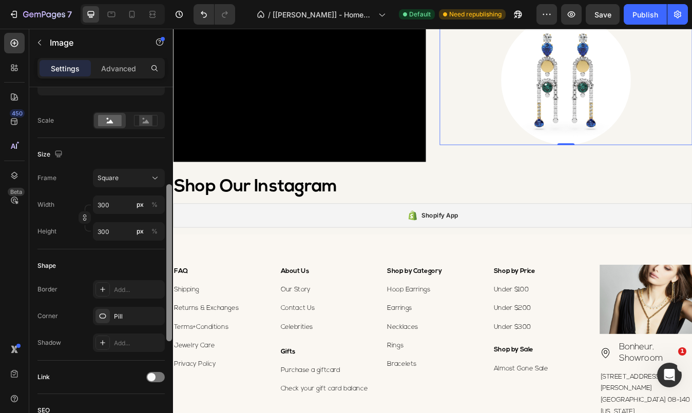
drag, startPoint x: 166, startPoint y: 246, endPoint x: 156, endPoint y: 241, distance: 12.2
click at [156, 241] on div "Style Circle Source Upload Image [URL][DOMAIN_NAME] or Browse gallery Scale Siz…" at bounding box center [101, 264] width 144 height 355
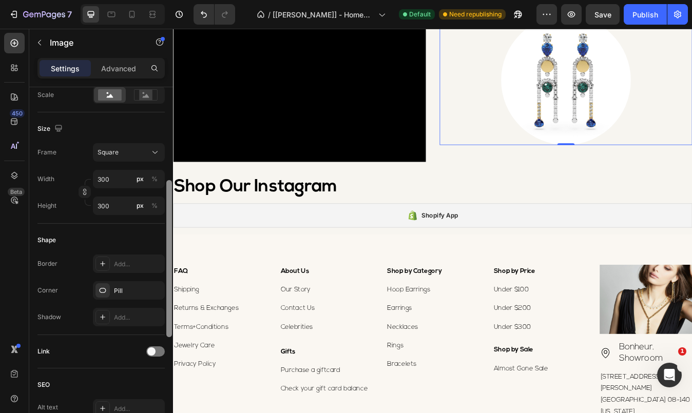
scroll to position [233, 0]
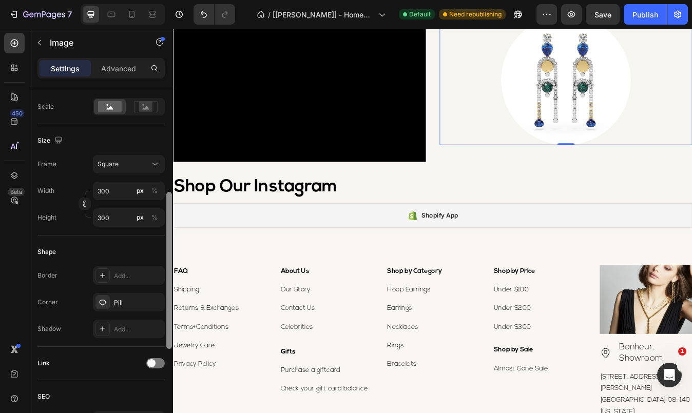
drag, startPoint x: 170, startPoint y: 252, endPoint x: 167, endPoint y: 257, distance: 6.0
click at [167, 257] on div at bounding box center [169, 270] width 6 height 157
click at [110, 184] on input "300" at bounding box center [129, 191] width 72 height 18
type input "2"
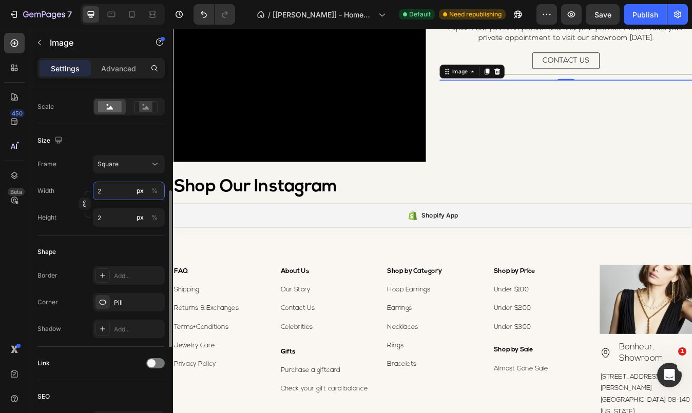
type input "20"
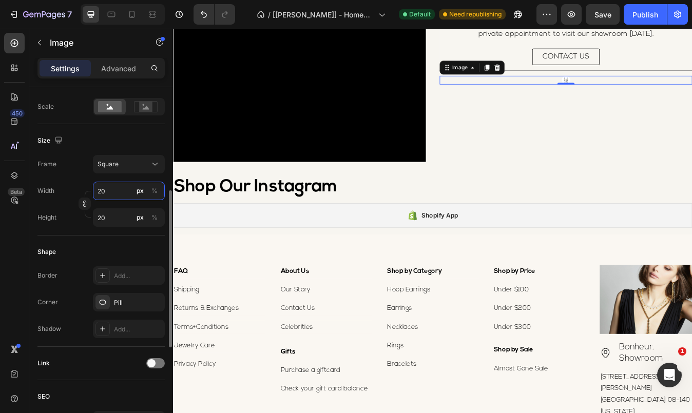
type input "200"
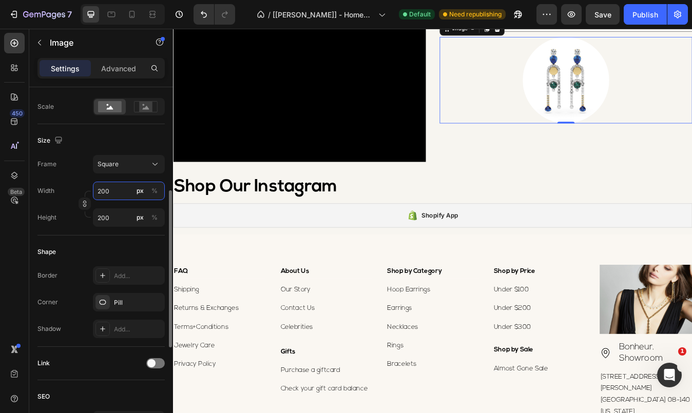
type input "20"
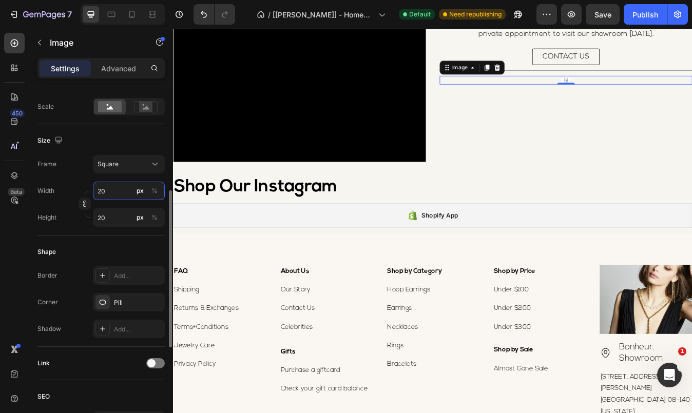
type input "2"
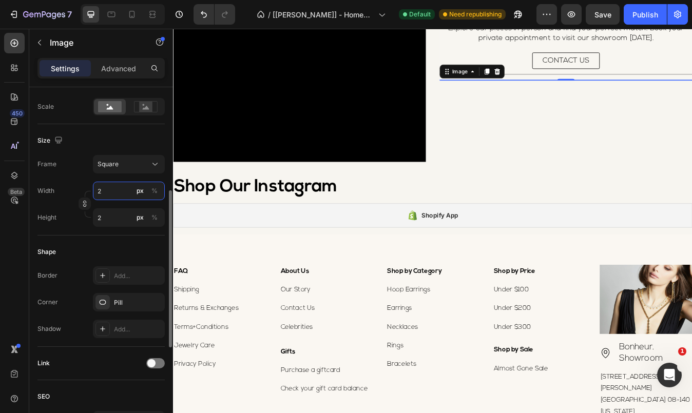
type input "24"
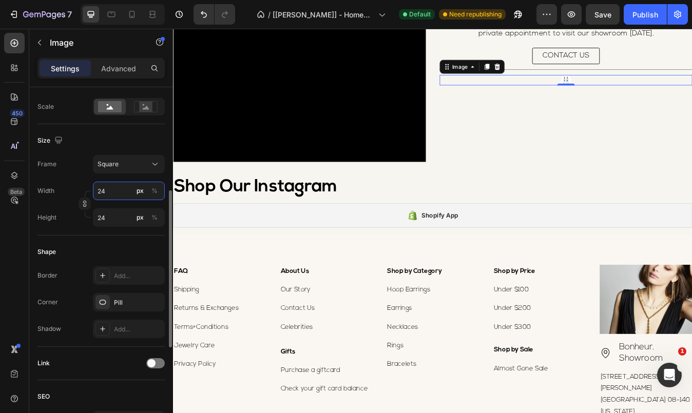
type input "2"
type input "25"
type input "250"
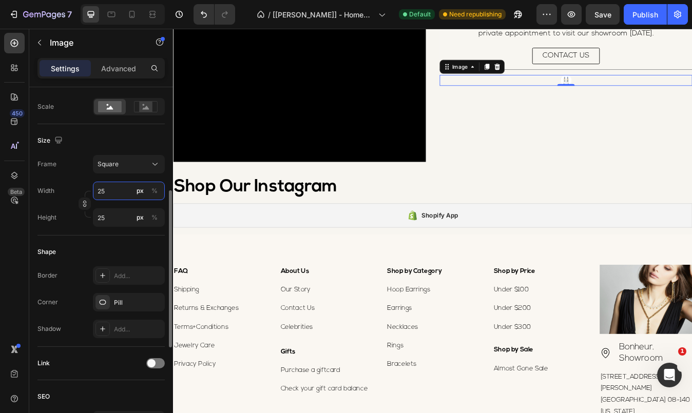
type input "250"
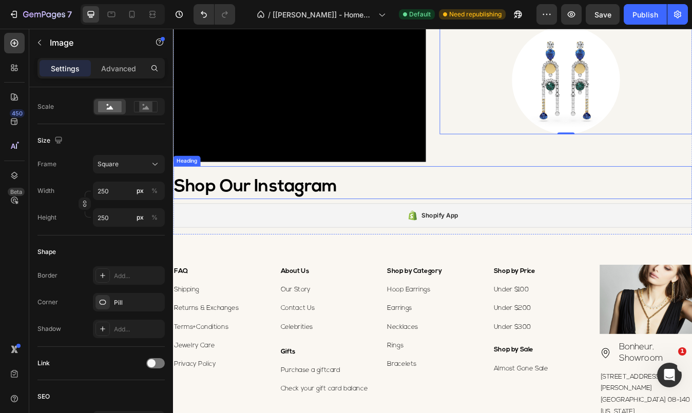
click at [629, 231] on h2 "Shop Our Instagram" at bounding box center [481, 216] width 616 height 29
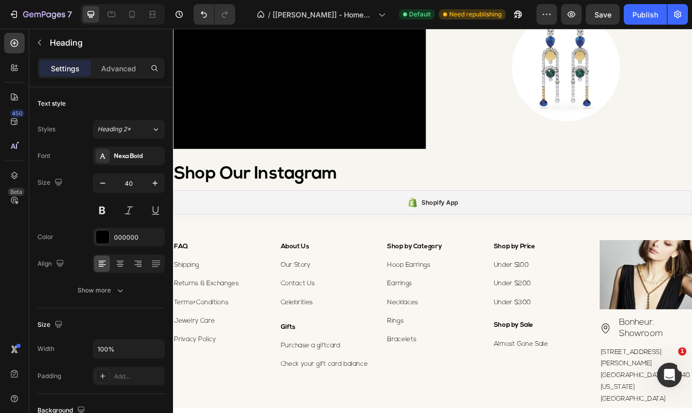
scroll to position [1088, 0]
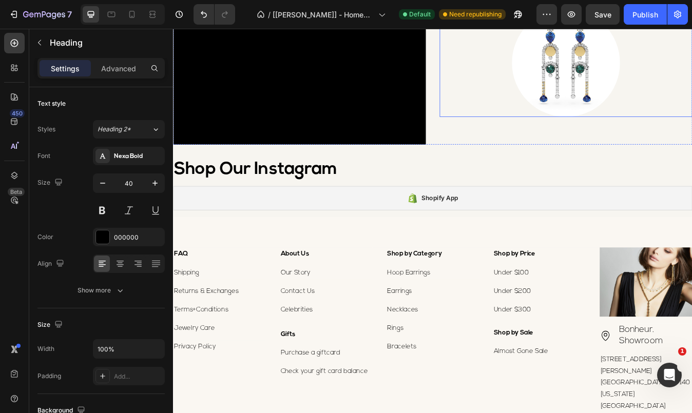
click at [599, 133] on img at bounding box center [639, 69] width 128 height 128
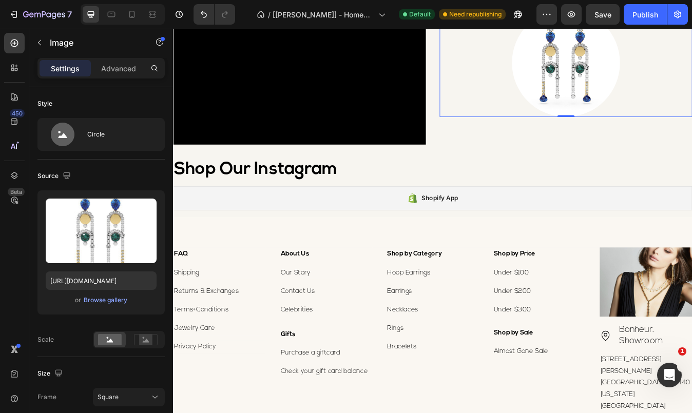
click at [692, 133] on div at bounding box center [639, 69] width 300 height 128
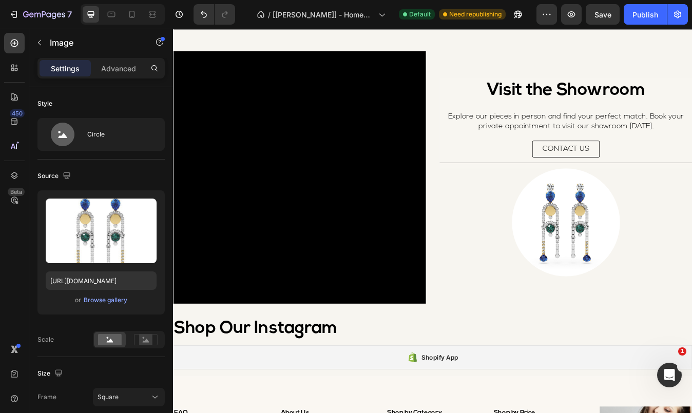
scroll to position [1100, 0]
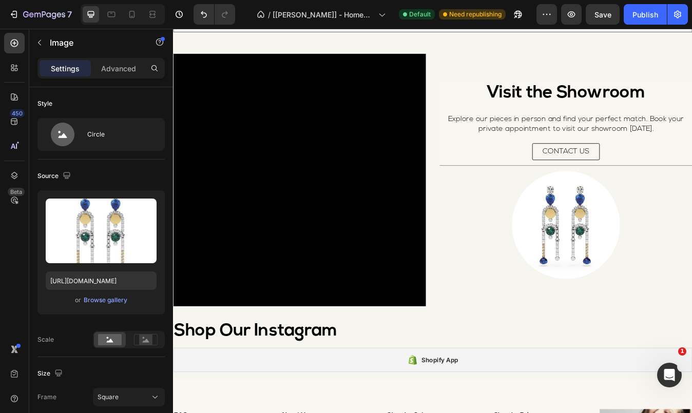
click at [692, 270] on div at bounding box center [639, 262] width 300 height 128
click at [660, 275] on img at bounding box center [639, 262] width 128 height 128
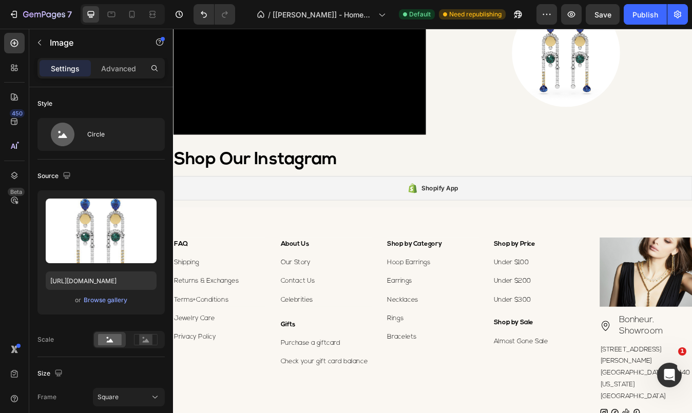
click at [625, 122] on img at bounding box center [639, 57] width 128 height 128
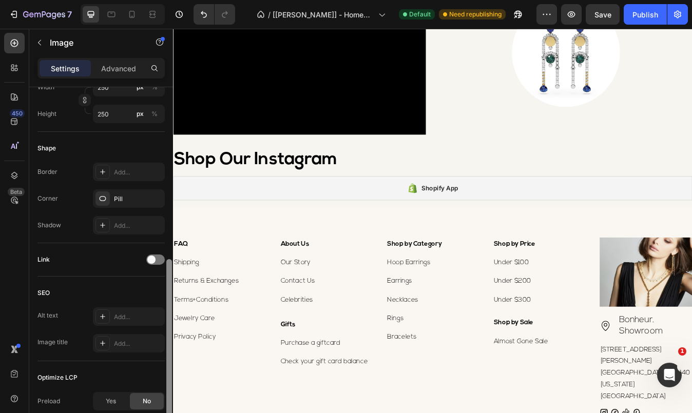
scroll to position [381, 0]
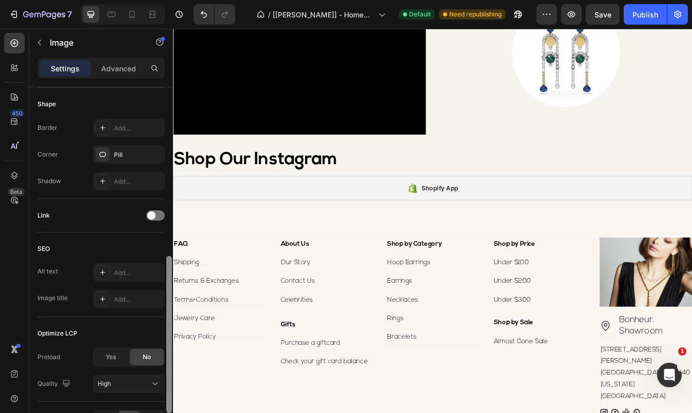
drag, startPoint x: 169, startPoint y: 234, endPoint x: 170, endPoint y: 403, distance: 169.4
click at [170, 403] on div at bounding box center [169, 334] width 6 height 157
click at [134, 157] on div "Pill" at bounding box center [129, 154] width 30 height 9
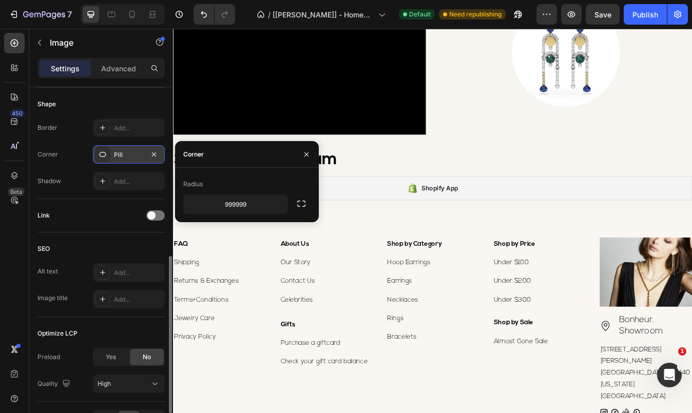
click at [134, 157] on div "Pill" at bounding box center [129, 154] width 30 height 9
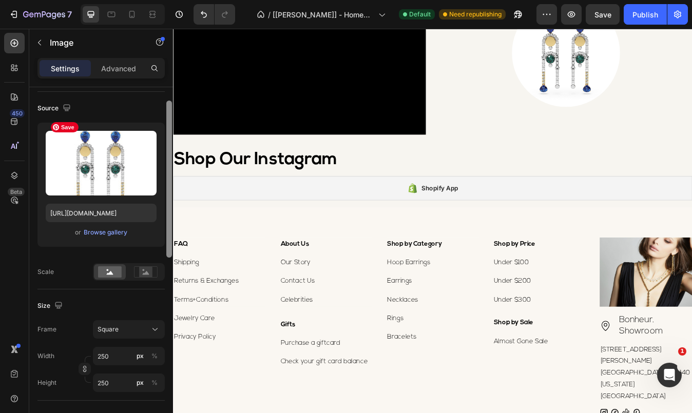
scroll to position [0, 0]
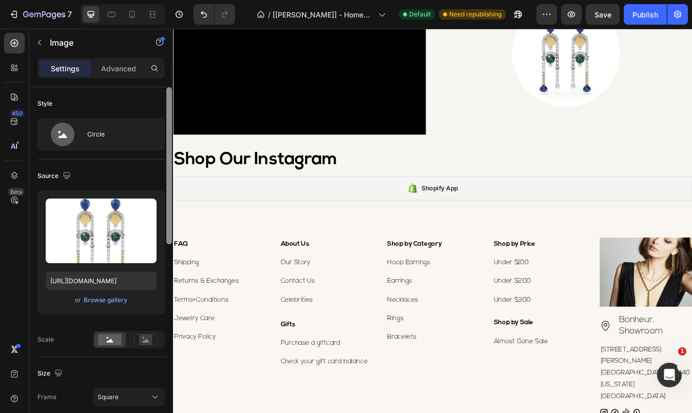
drag, startPoint x: 169, startPoint y: 311, endPoint x: 131, endPoint y: 111, distance: 202.8
click at [131, 111] on div "Style Circle Source Upload Image [URL][DOMAIN_NAME] or Browse gallery Scale Siz…" at bounding box center [101, 264] width 144 height 355
click at [497, 122] on div at bounding box center [639, 57] width 300 height 128
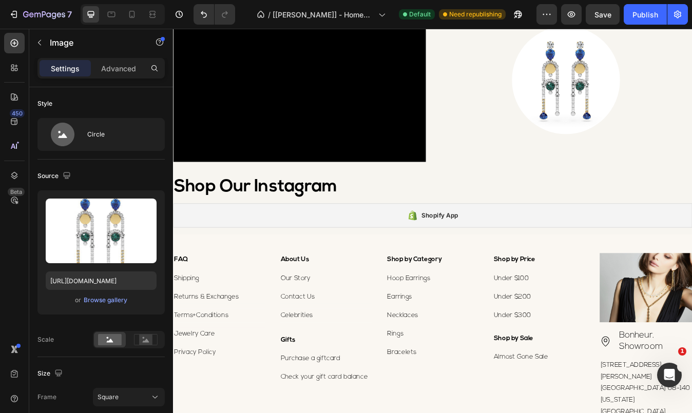
scroll to position [1088, 0]
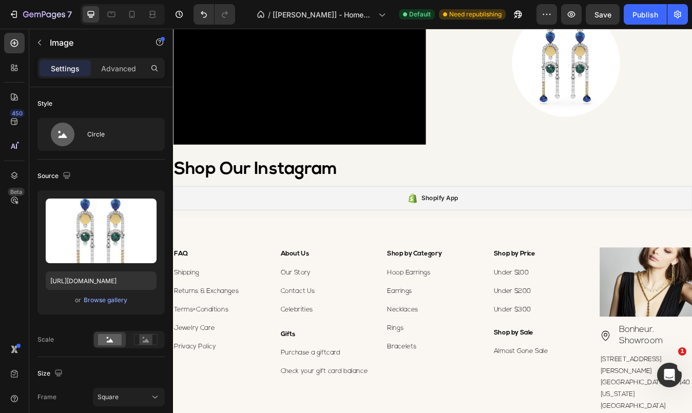
click at [529, 133] on div at bounding box center [639, 69] width 300 height 128
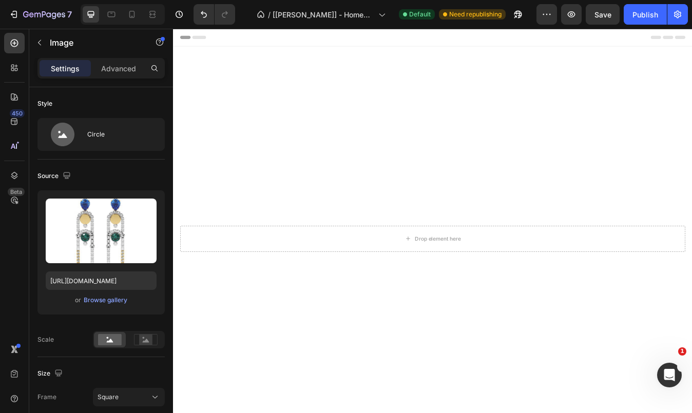
scroll to position [0, 0]
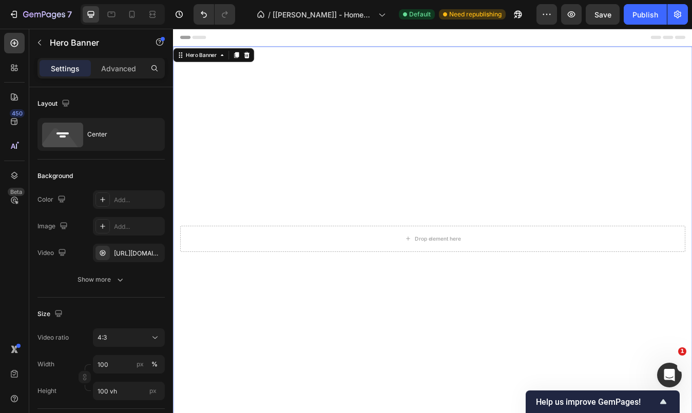
click at [444, 171] on video "Background Image" at bounding box center [481, 281] width 616 height 462
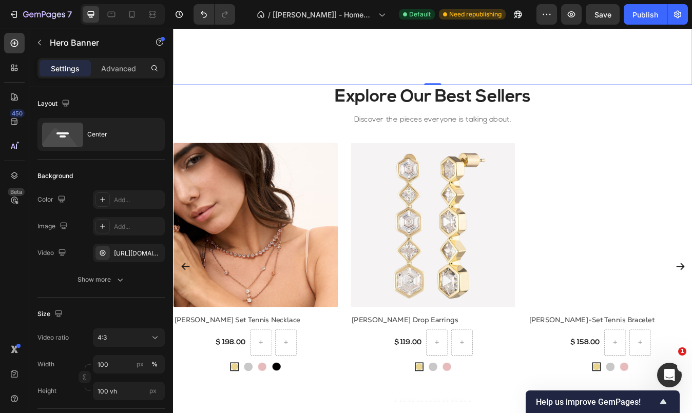
scroll to position [431, 0]
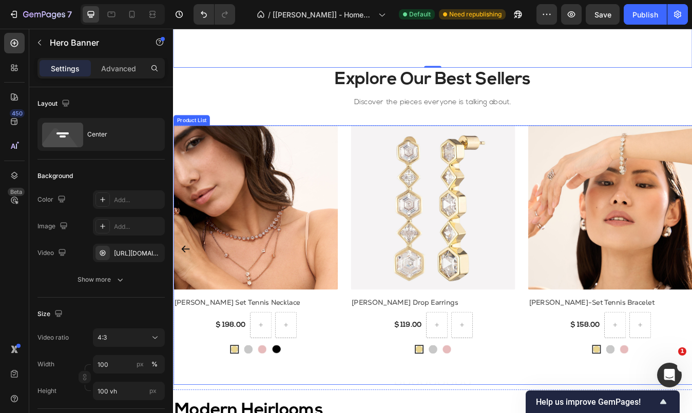
click at [500, 413] on div "(P) Images [PERSON_NAME] Set Tennis Necklace (P) Title $ 198.00 (P) Price (P) P…" at bounding box center [481, 298] width 616 height 308
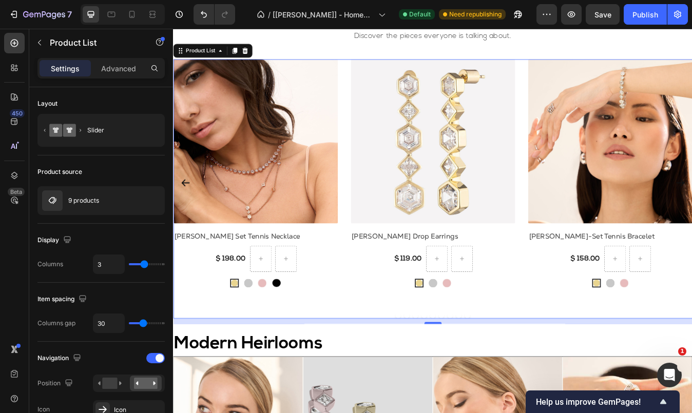
scroll to position [513, 0]
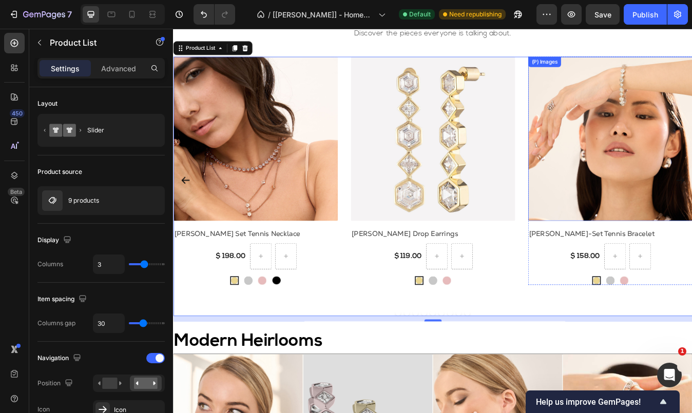
click at [692, 200] on img at bounding box center [691, 159] width 195 height 195
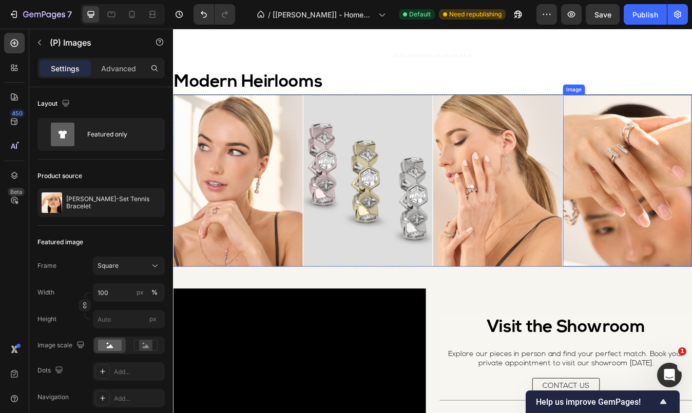
scroll to position [842, 0]
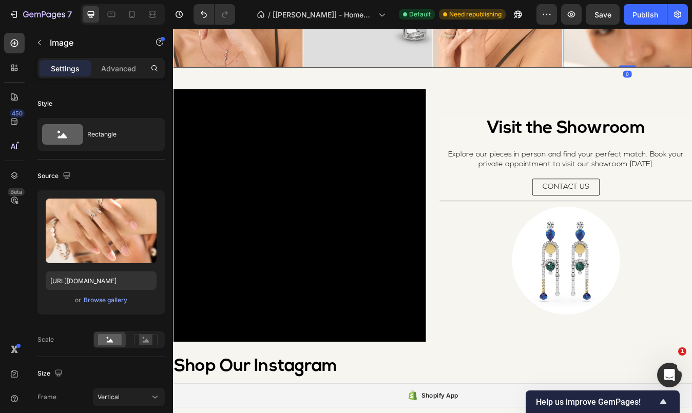
scroll to position [1068, 0]
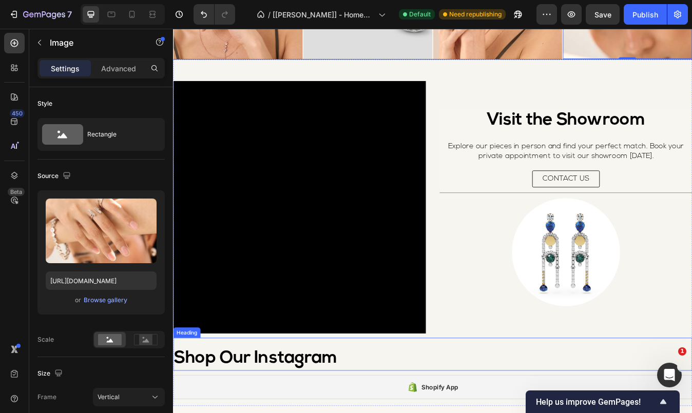
click at [614, 413] on h2 "Shop Our Instagram" at bounding box center [481, 420] width 616 height 29
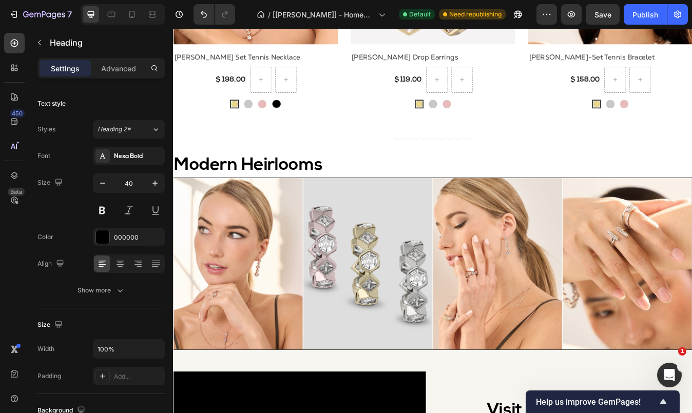
scroll to position [739, 0]
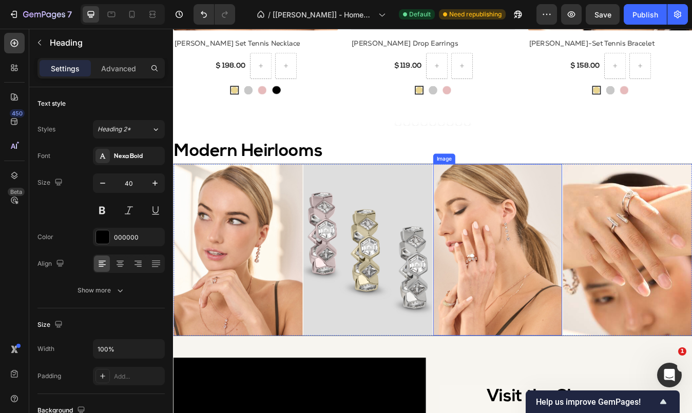
click at [557, 292] on img at bounding box center [558, 291] width 153 height 204
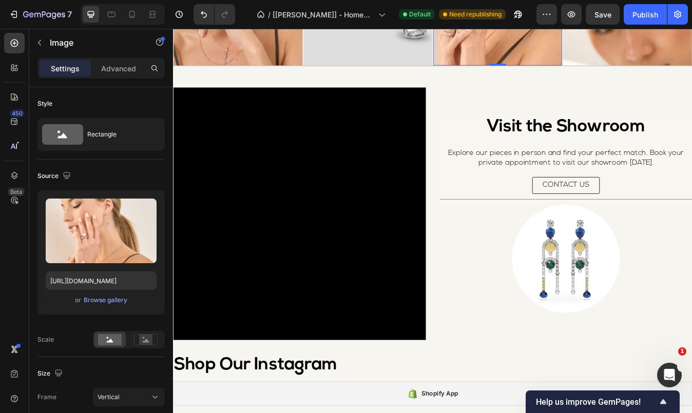
scroll to position [1068, 0]
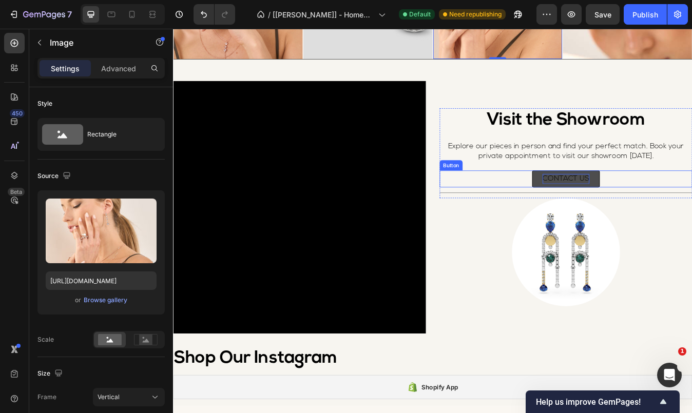
click at [630, 205] on div "CONTACT US" at bounding box center [638, 206] width 55 height 11
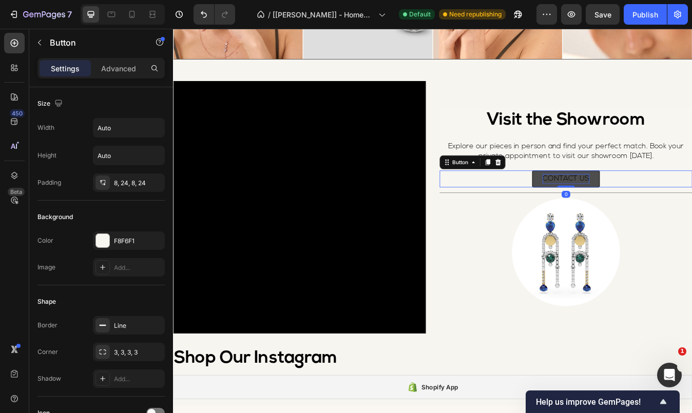
click at [630, 206] on div "CONTACT US" at bounding box center [638, 206] width 55 height 11
click at [630, 206] on p "CONTACT US" at bounding box center [638, 206] width 55 height 11
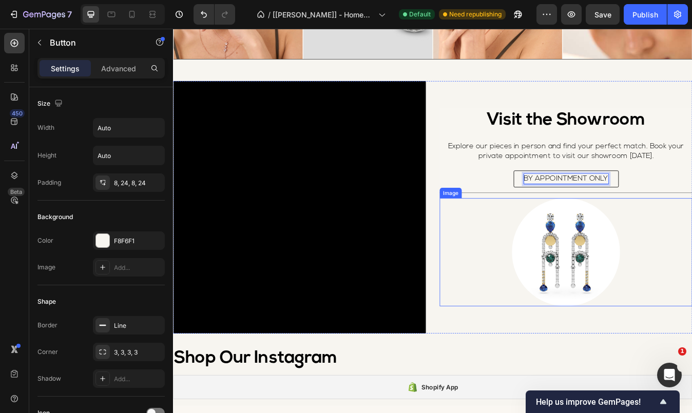
click at [692, 289] on div at bounding box center [639, 294] width 300 height 128
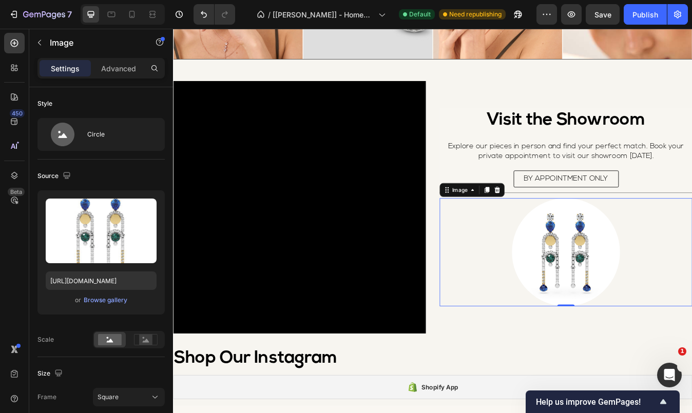
click at [633, 293] on img at bounding box center [639, 294] width 128 height 128
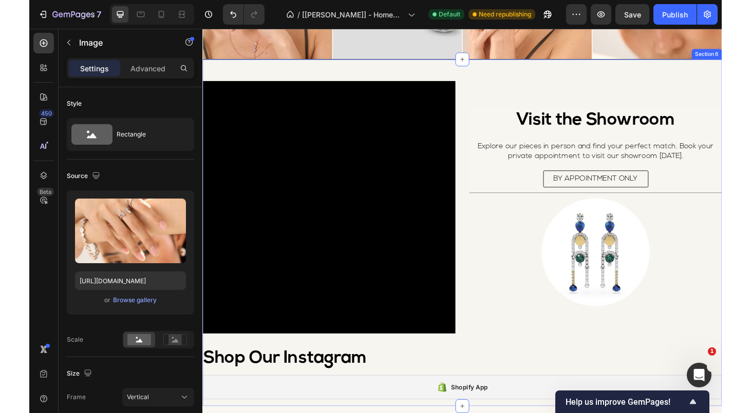
scroll to position [1088, 0]
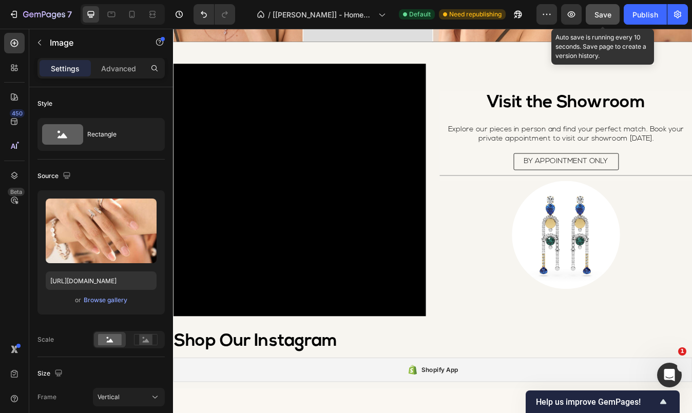
click at [599, 14] on span "Save" at bounding box center [602, 14] width 17 height 9
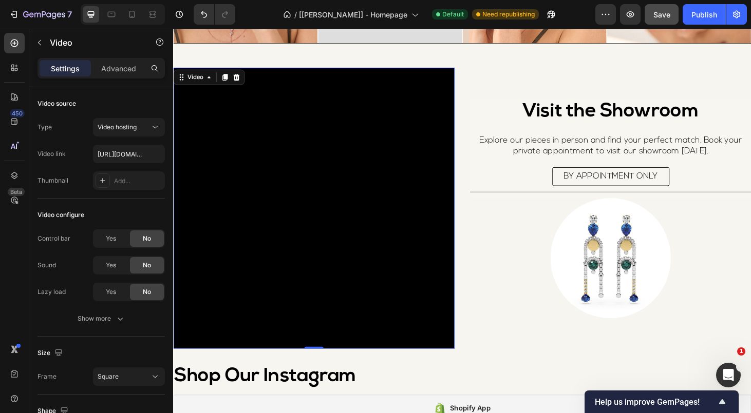
click at [449, 223] on video at bounding box center [323, 220] width 300 height 300
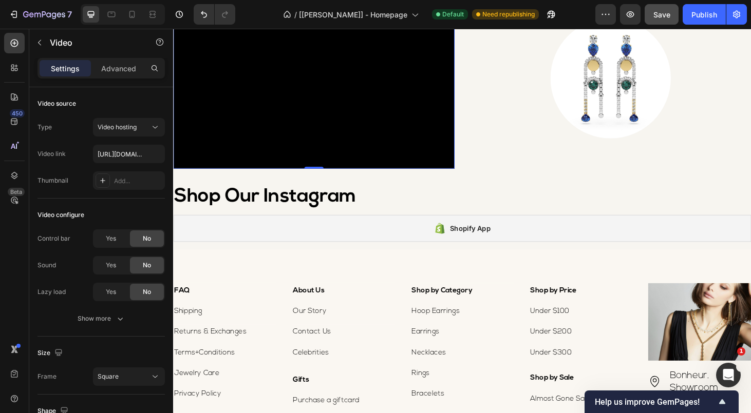
scroll to position [1273, 0]
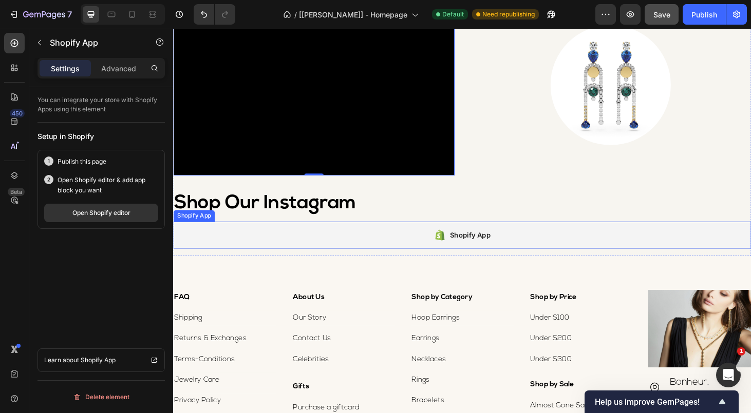
click at [370, 262] on div "Shopify App" at bounding box center [481, 249] width 616 height 29
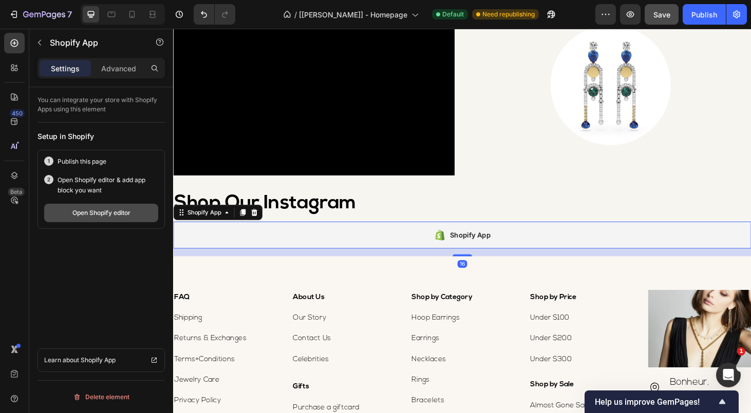
click at [109, 221] on button "Open Shopify editor" at bounding box center [101, 213] width 114 height 18
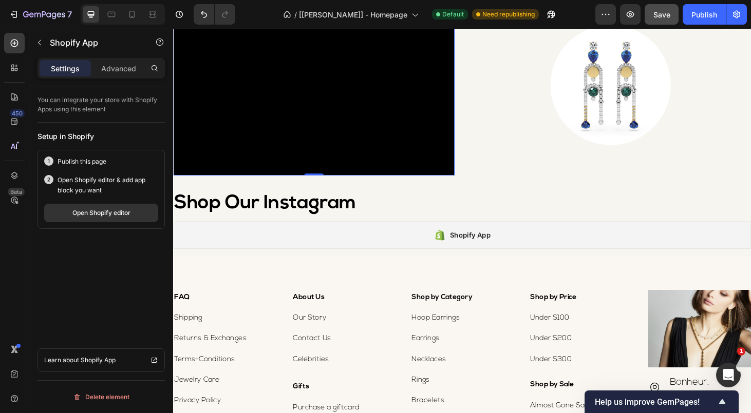
click at [282, 90] on video at bounding box center [323, 36] width 300 height 300
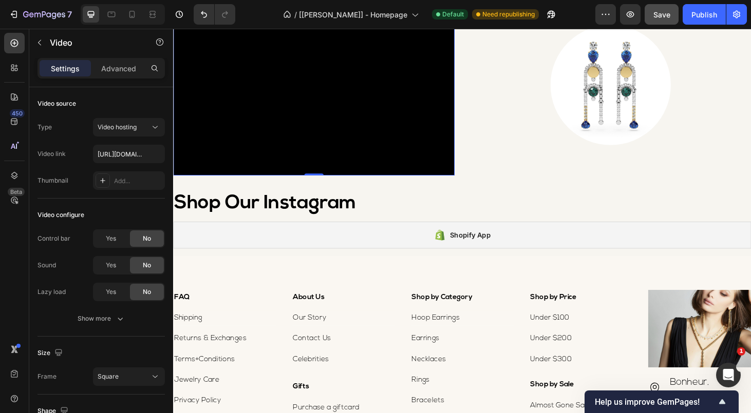
click at [656, 20] on button "Save" at bounding box center [661, 14] width 34 height 21
click at [258, 113] on video at bounding box center [323, 36] width 300 height 300
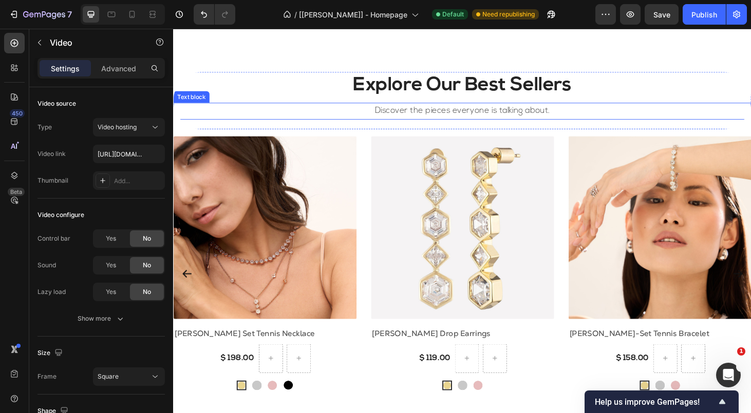
scroll to position [452, 0]
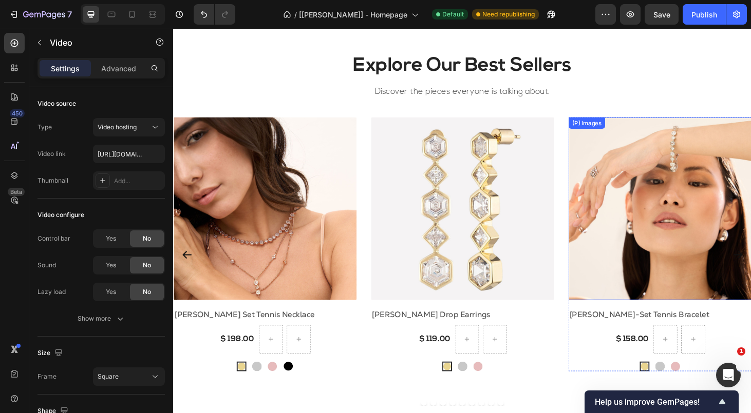
click at [686, 227] on img at bounding box center [691, 220] width 195 height 195
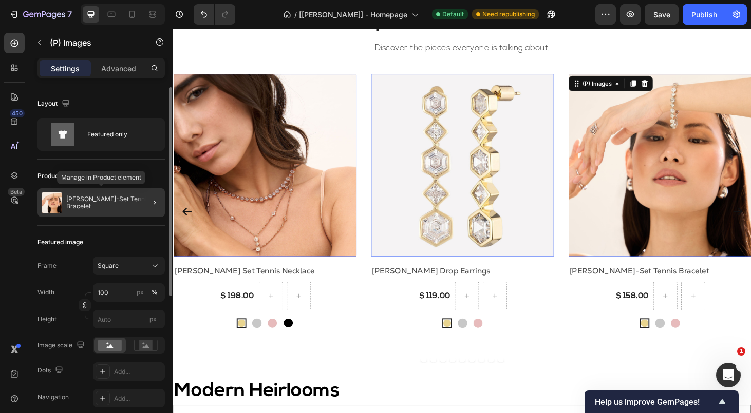
click at [99, 200] on p "[PERSON_NAME]-Set Tennis Bracelet" at bounding box center [113, 203] width 94 height 14
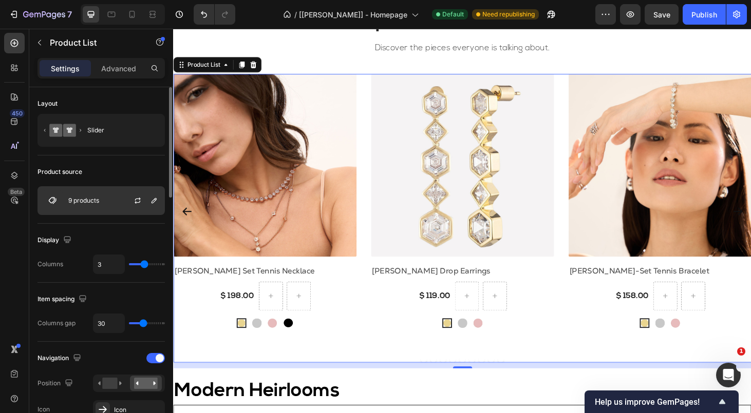
click at [112, 207] on div "9 products" at bounding box center [100, 200] width 127 height 29
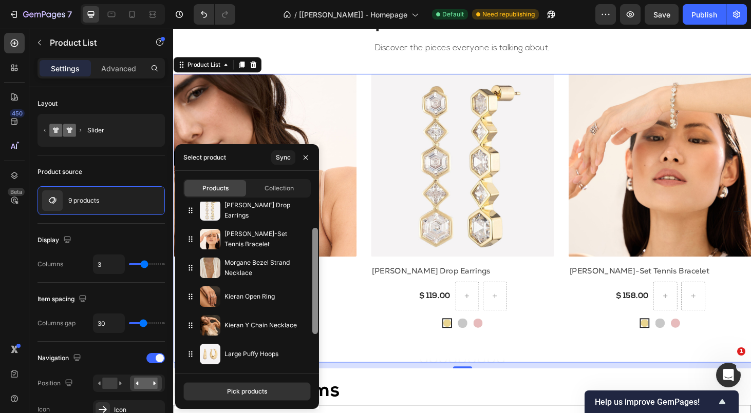
scroll to position [39, 0]
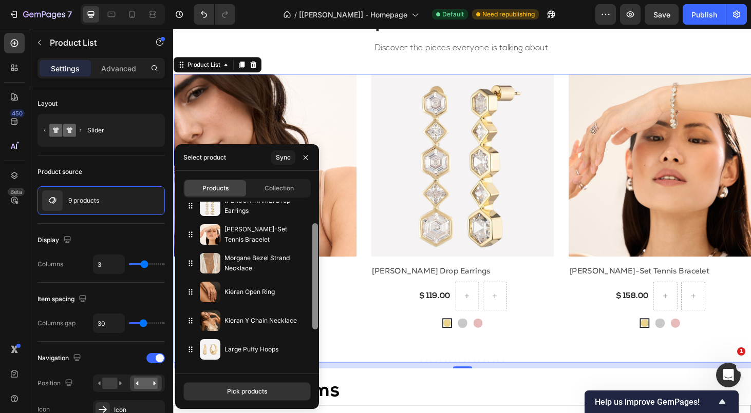
drag, startPoint x: 315, startPoint y: 283, endPoint x: 314, endPoint y: 309, distance: 25.2
click at [314, 309] on div at bounding box center [315, 276] width 6 height 106
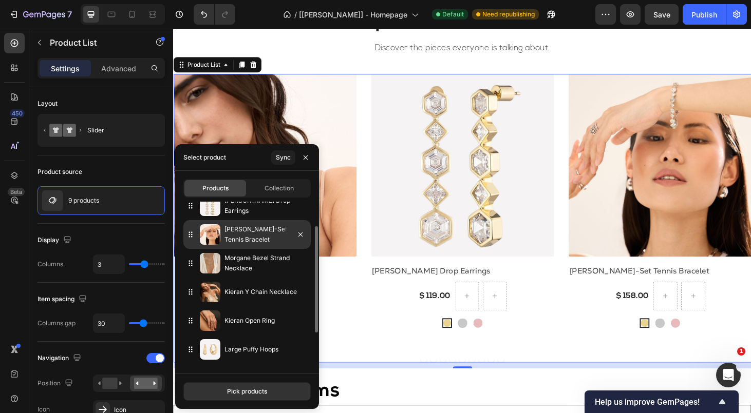
drag, startPoint x: 189, startPoint y: 324, endPoint x: 186, endPoint y: 226, distance: 98.1
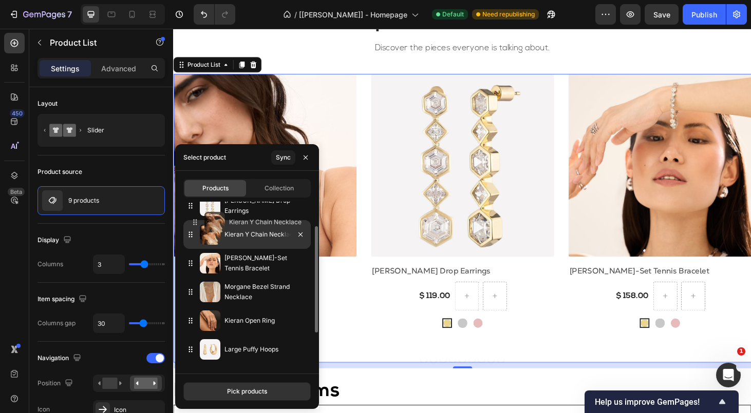
drag, startPoint x: 188, startPoint y: 292, endPoint x: 193, endPoint y: 224, distance: 68.4
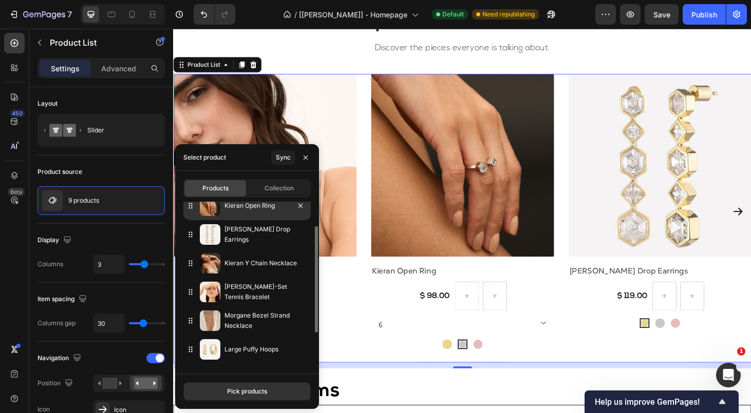
drag, startPoint x: 187, startPoint y: 318, endPoint x: 194, endPoint y: 210, distance: 107.5
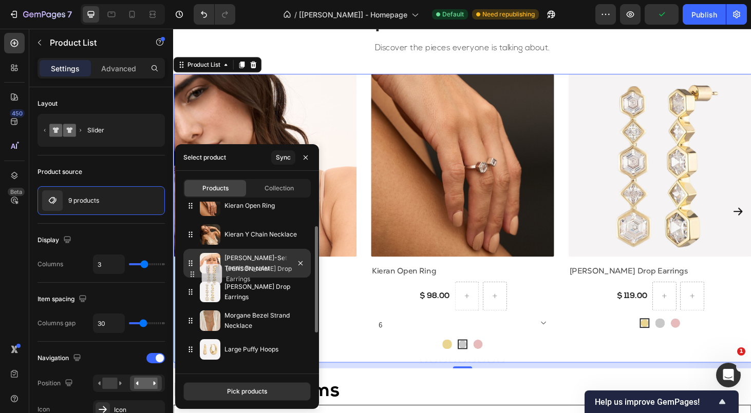
drag, startPoint x: 189, startPoint y: 239, endPoint x: 191, endPoint y: 279, distance: 40.1
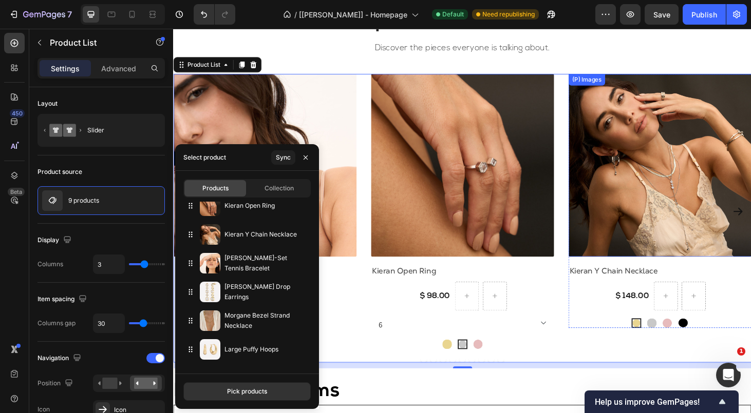
click at [692, 200] on img at bounding box center [691, 174] width 195 height 195
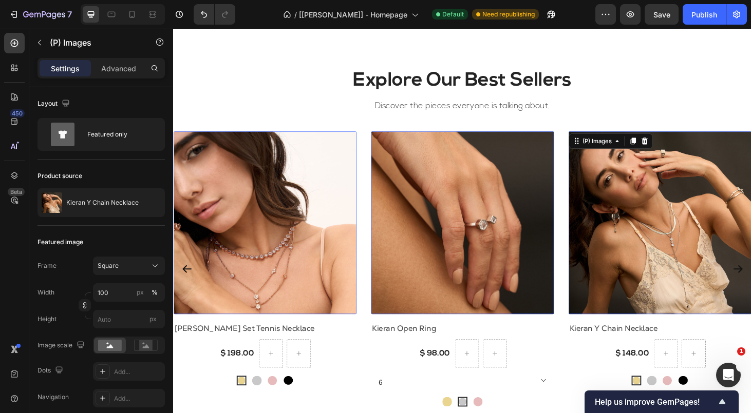
scroll to position [411, 0]
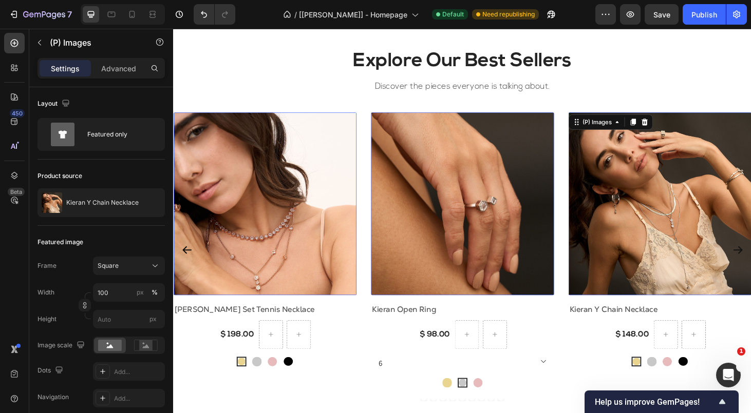
click at [479, 228] on img at bounding box center [480, 215] width 195 height 195
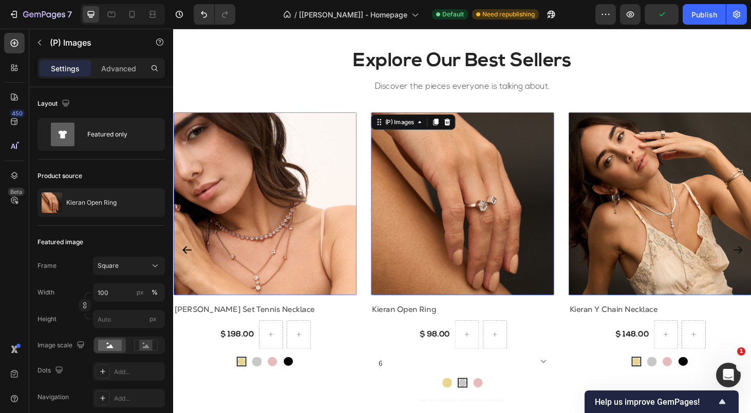
click at [462, 196] on img at bounding box center [480, 215] width 195 height 195
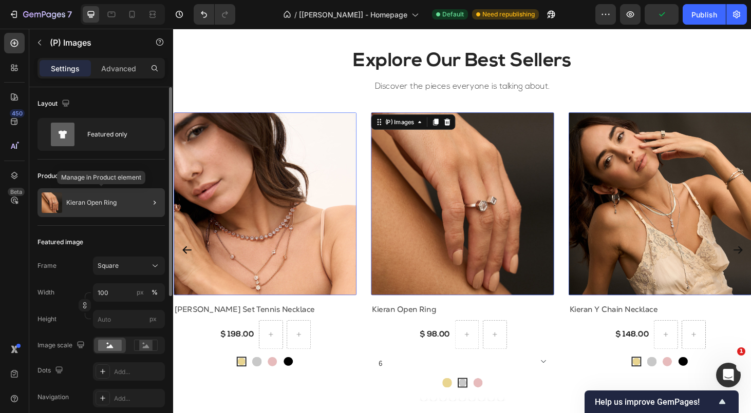
click at [109, 206] on div "Kieran Open Ring" at bounding box center [100, 202] width 127 height 29
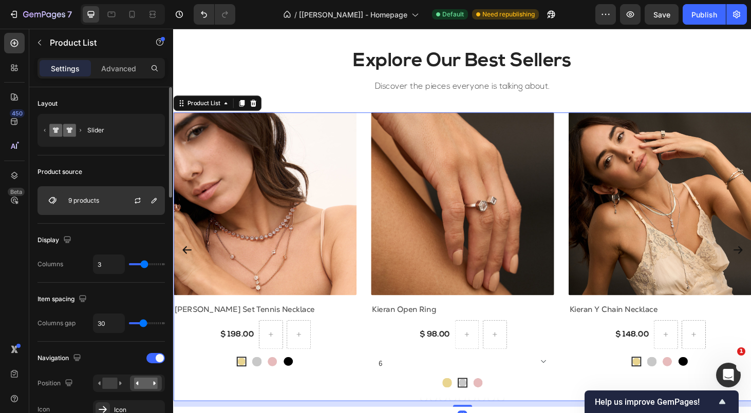
click at [109, 206] on div "9 products" at bounding box center [100, 200] width 127 height 29
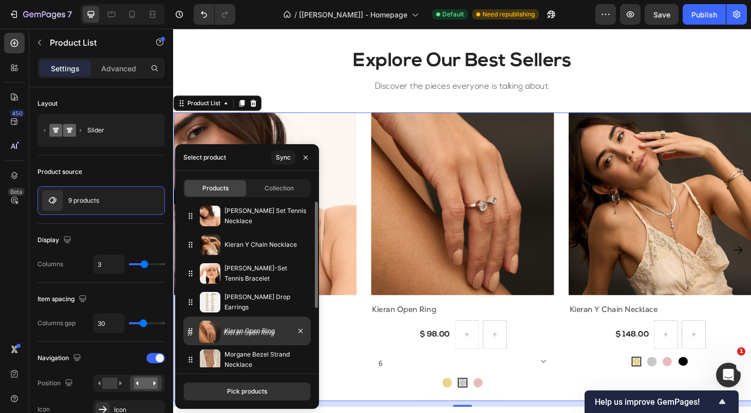
drag, startPoint x: 189, startPoint y: 244, endPoint x: 188, endPoint y: 332, distance: 87.8
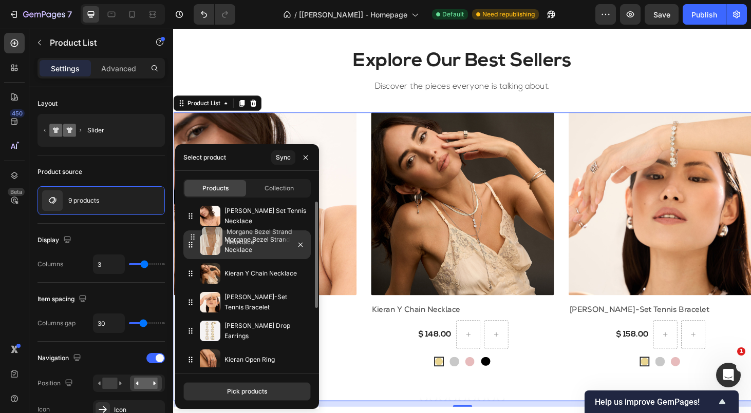
drag, startPoint x: 191, startPoint y: 359, endPoint x: 193, endPoint y: 237, distance: 122.7
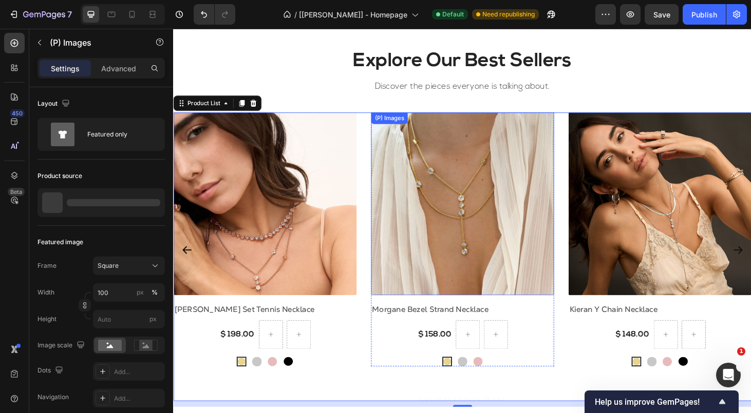
click at [535, 217] on img at bounding box center [480, 215] width 195 height 195
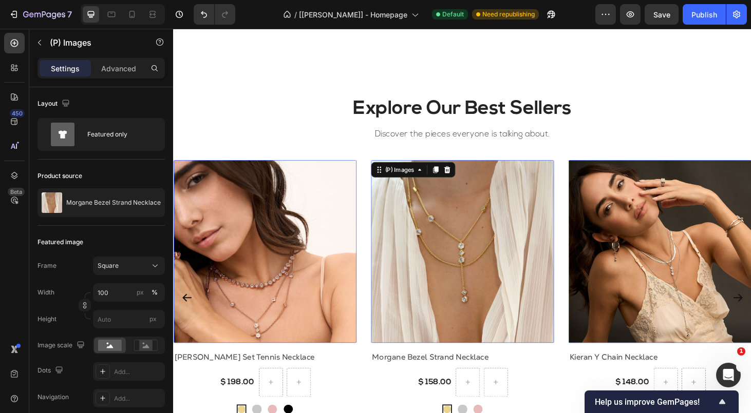
scroll to position [390, 0]
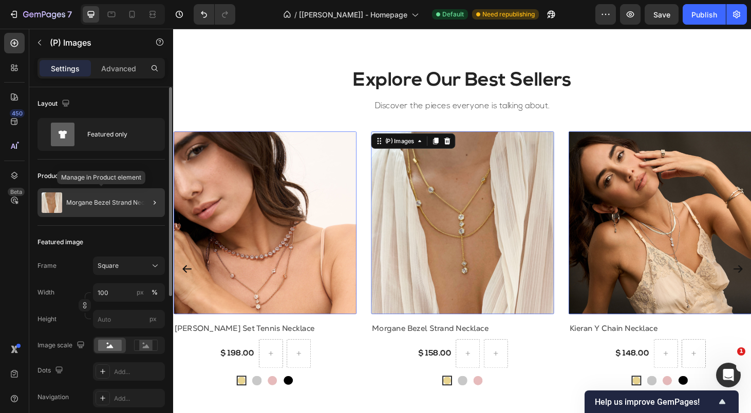
click at [104, 205] on p "Morgane Bezel Strand Necklace" at bounding box center [113, 202] width 94 height 7
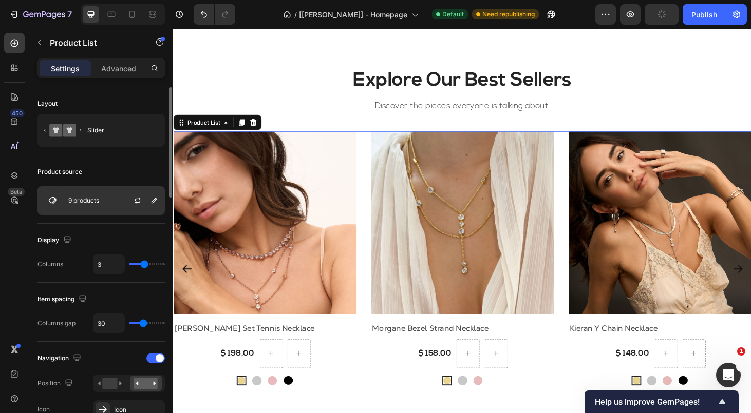
click at [108, 208] on div "9 products" at bounding box center [100, 200] width 127 height 29
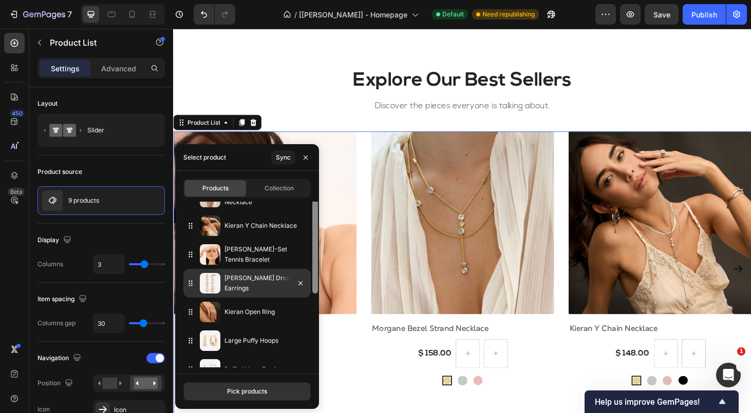
scroll to position [15, 0]
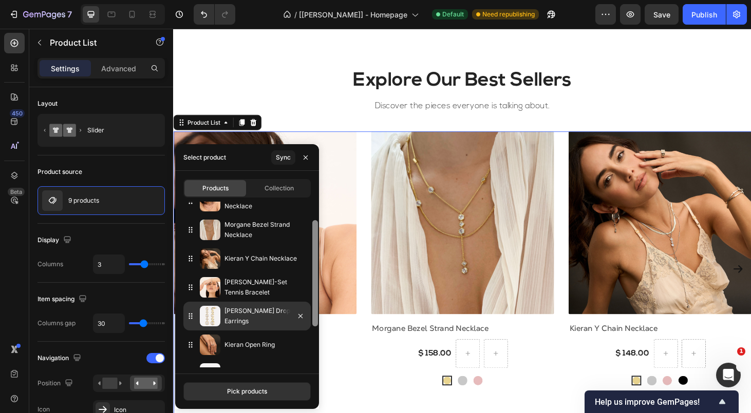
drag, startPoint x: 315, startPoint y: 297, endPoint x: 297, endPoint y: 306, distance: 20.4
click at [297, 306] on div "[PERSON_NAME] Set Tennis Necklace Morgane Bezel Strand Necklace Kieran Y Chain …" at bounding box center [247, 285] width 144 height 166
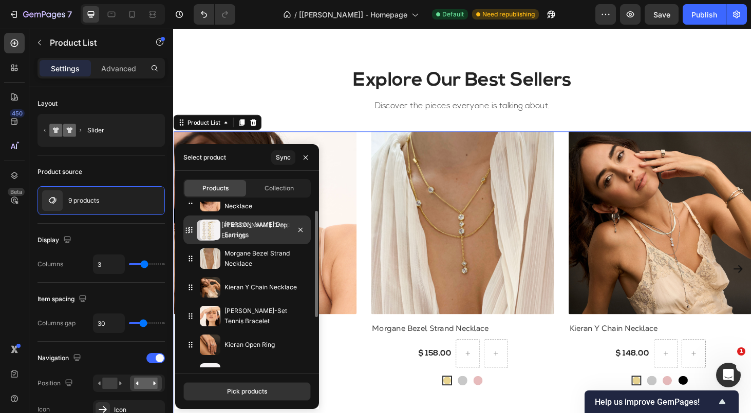
drag, startPoint x: 187, startPoint y: 315, endPoint x: 184, endPoint y: 230, distance: 84.8
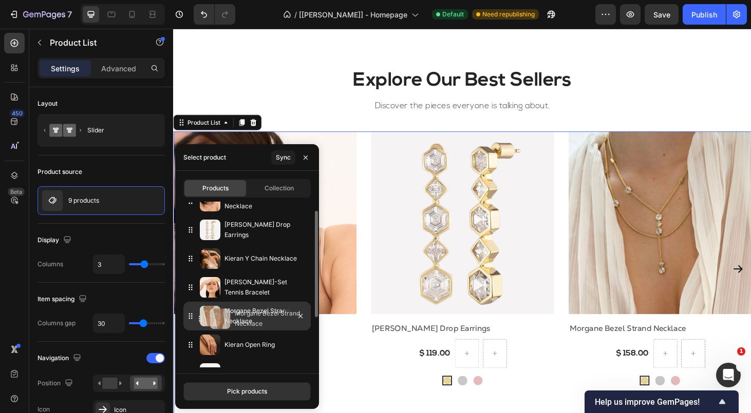
drag, startPoint x: 190, startPoint y: 257, endPoint x: 200, endPoint y: 317, distance: 60.9
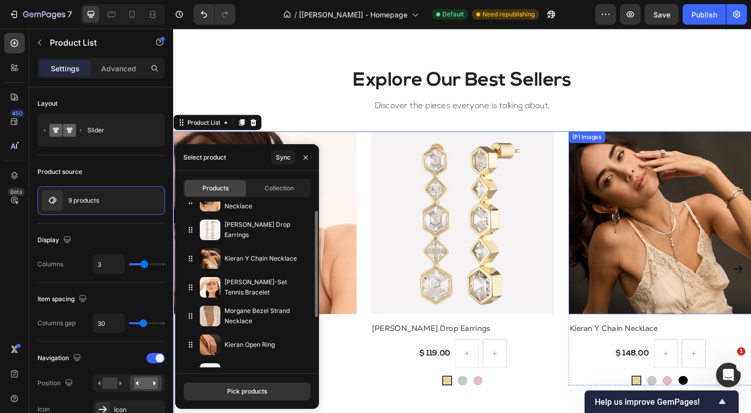
click at [692, 272] on img at bounding box center [691, 236] width 195 height 195
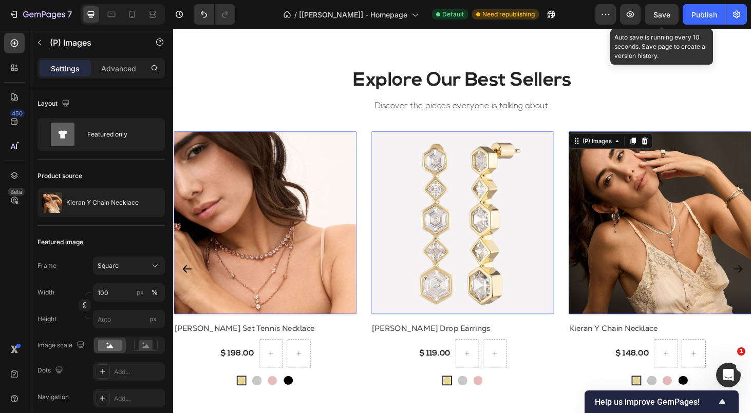
click at [665, 11] on span "Save" at bounding box center [661, 14] width 17 height 9
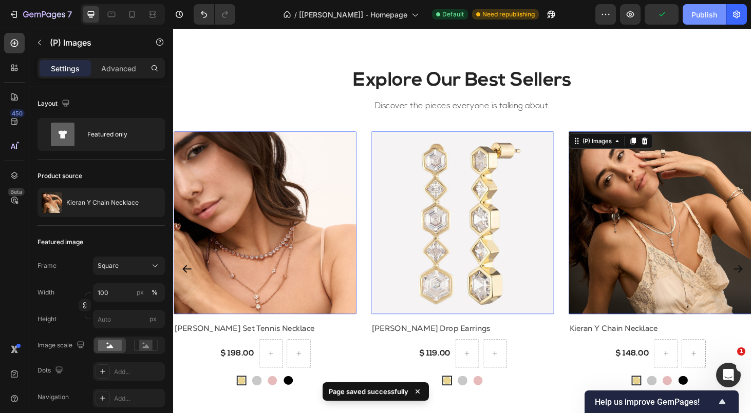
click at [692, 15] on div "Publish" at bounding box center [704, 14] width 26 height 11
click at [692, 250] on img at bounding box center [691, 236] width 195 height 195
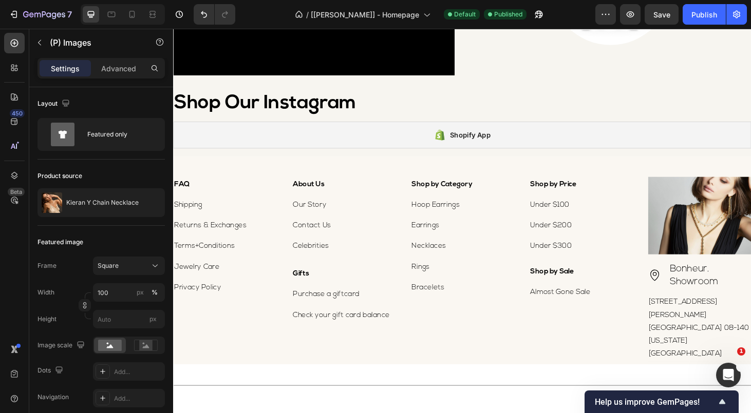
scroll to position [1335, 0]
